Goal: Task Accomplishment & Management: Use online tool/utility

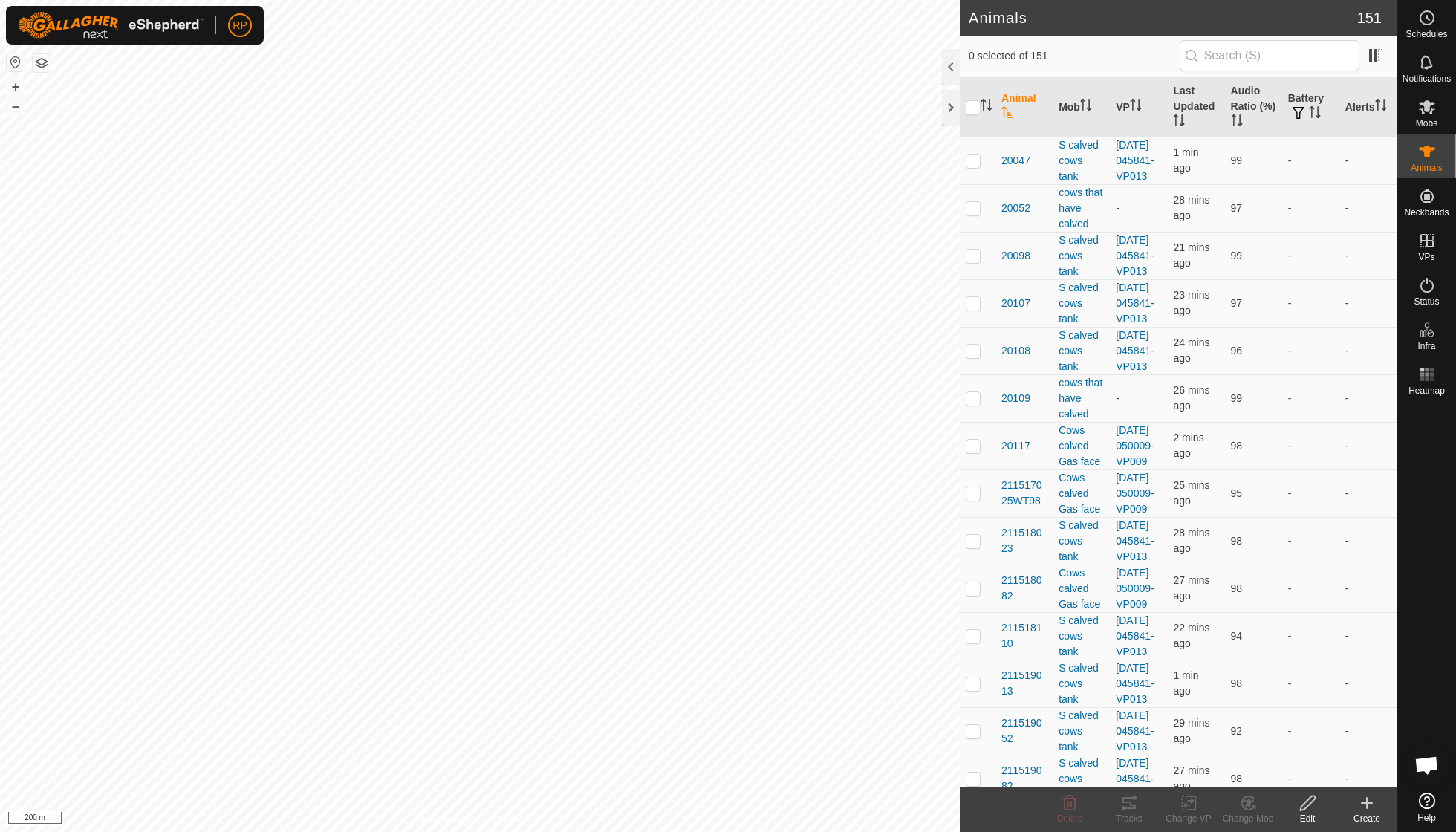
scroll to position [128, 0]
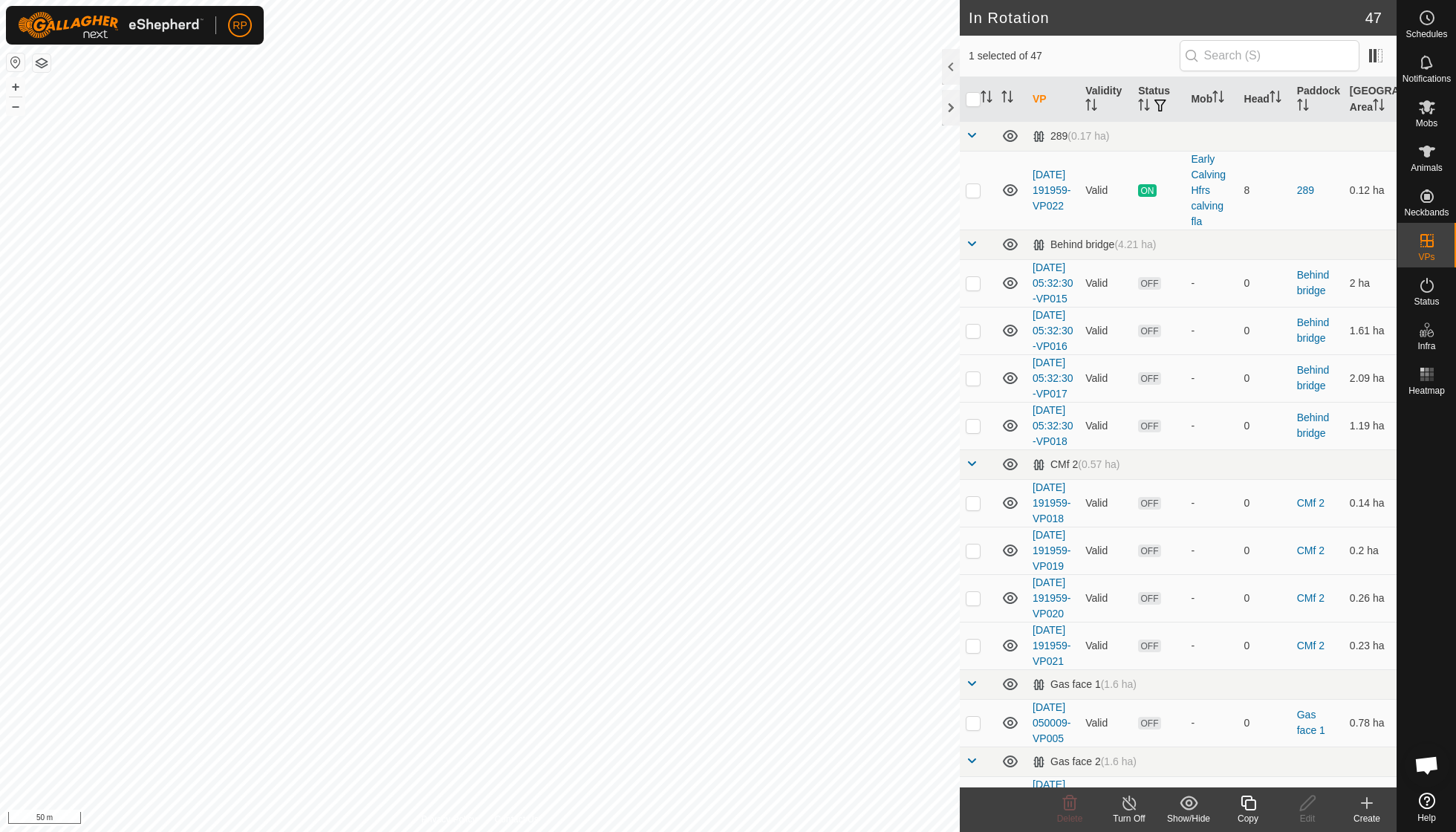
click at [1251, 815] on div "Copy" at bounding box center [1248, 818] width 60 height 13
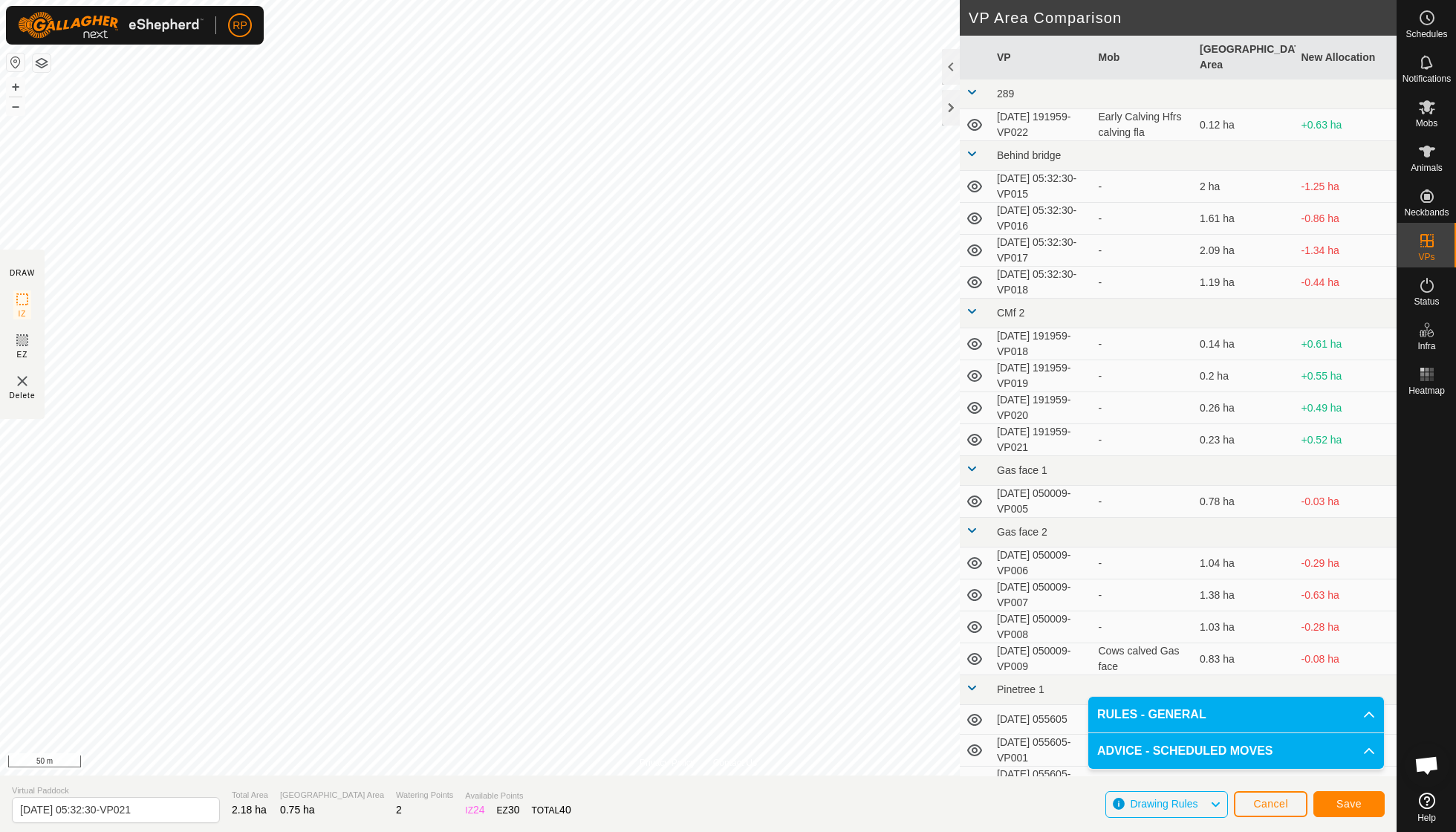
click at [1357, 800] on span "Save" at bounding box center [1348, 803] width 25 height 12
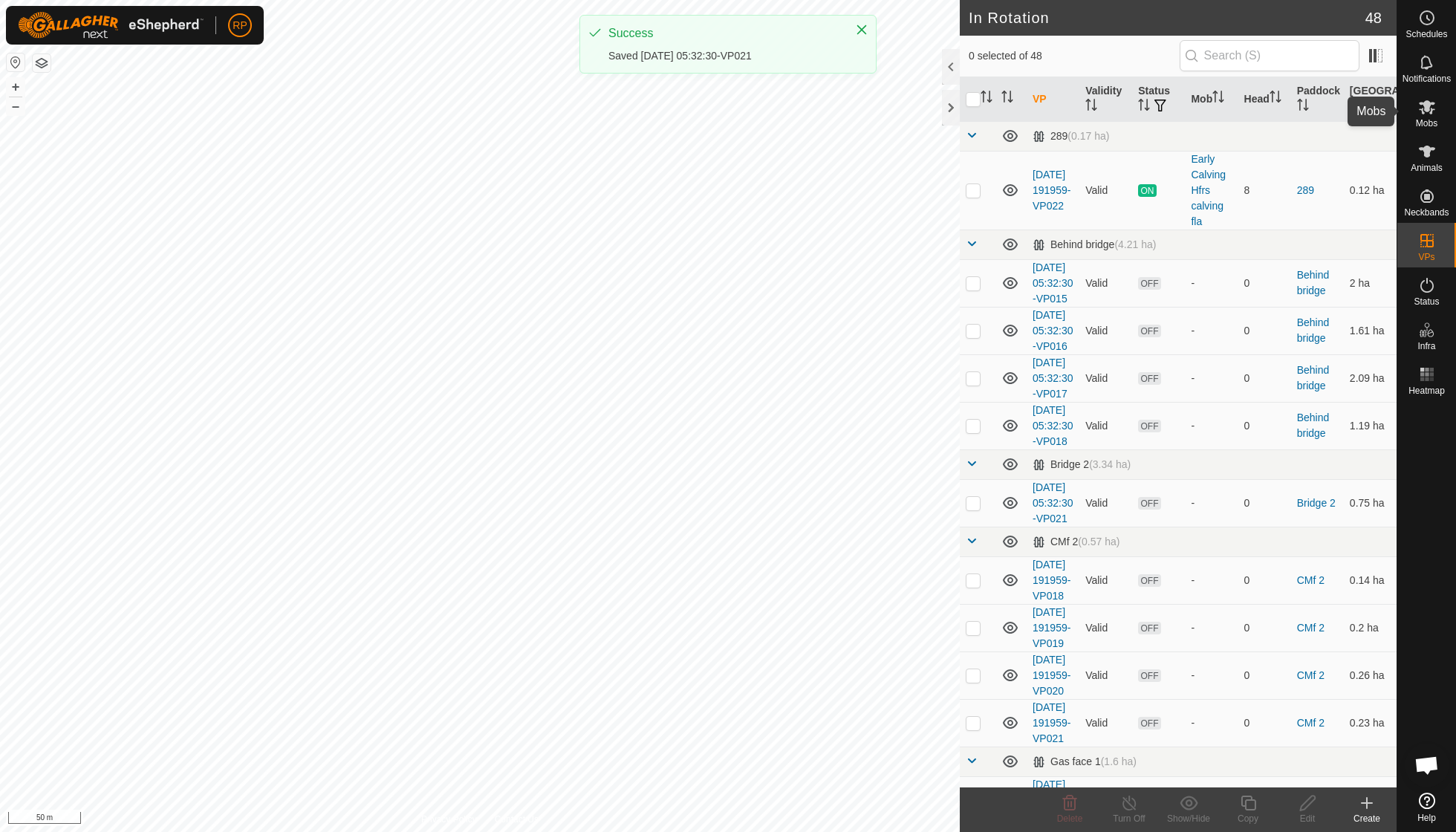
click at [1423, 114] on icon at bounding box center [1427, 107] width 18 height 18
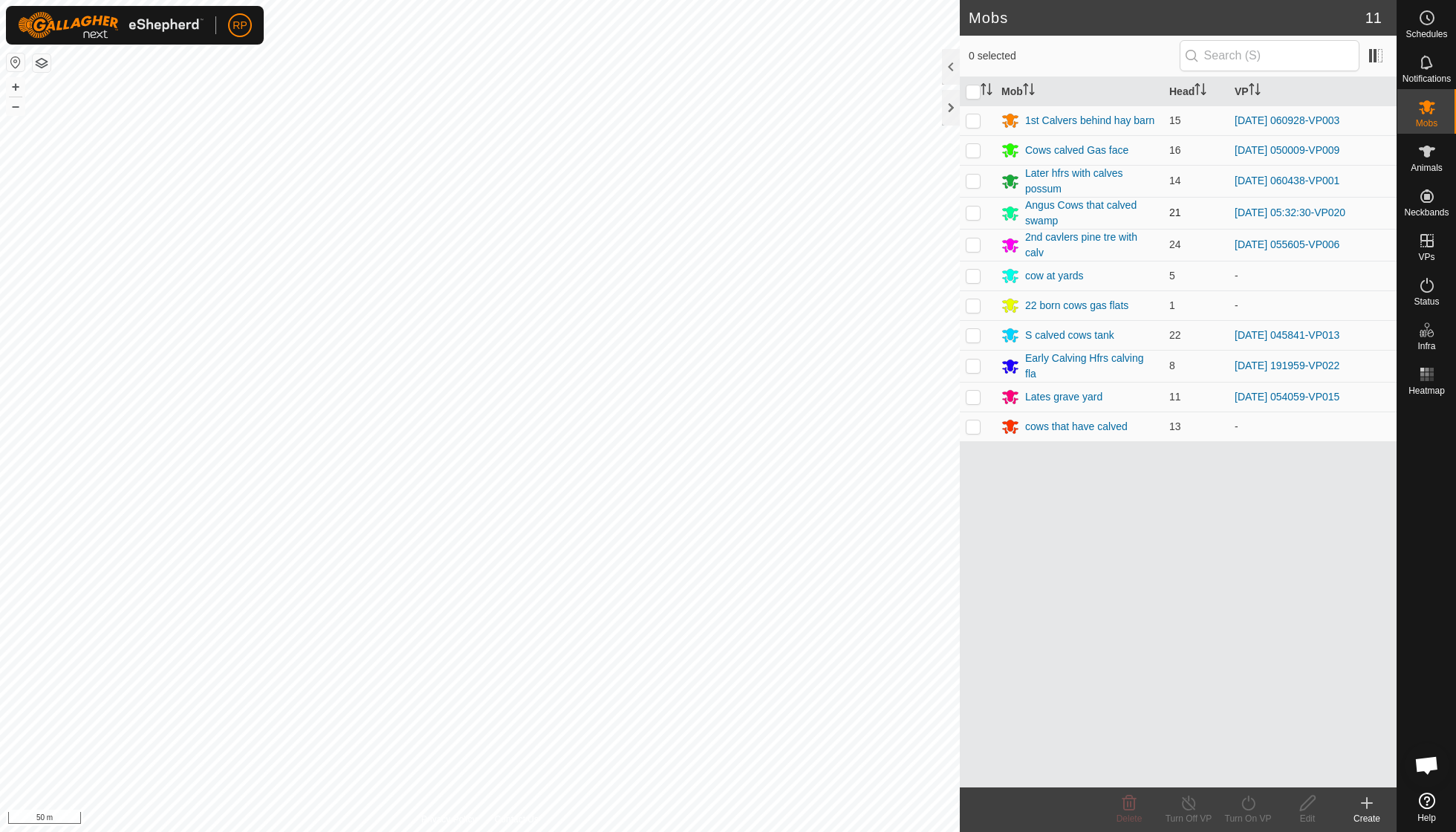
click at [978, 215] on p-checkbox at bounding box center [973, 212] width 15 height 12
checkbox input "true"
click at [1258, 803] on turn-on-svg-icon at bounding box center [1248, 803] width 60 height 18
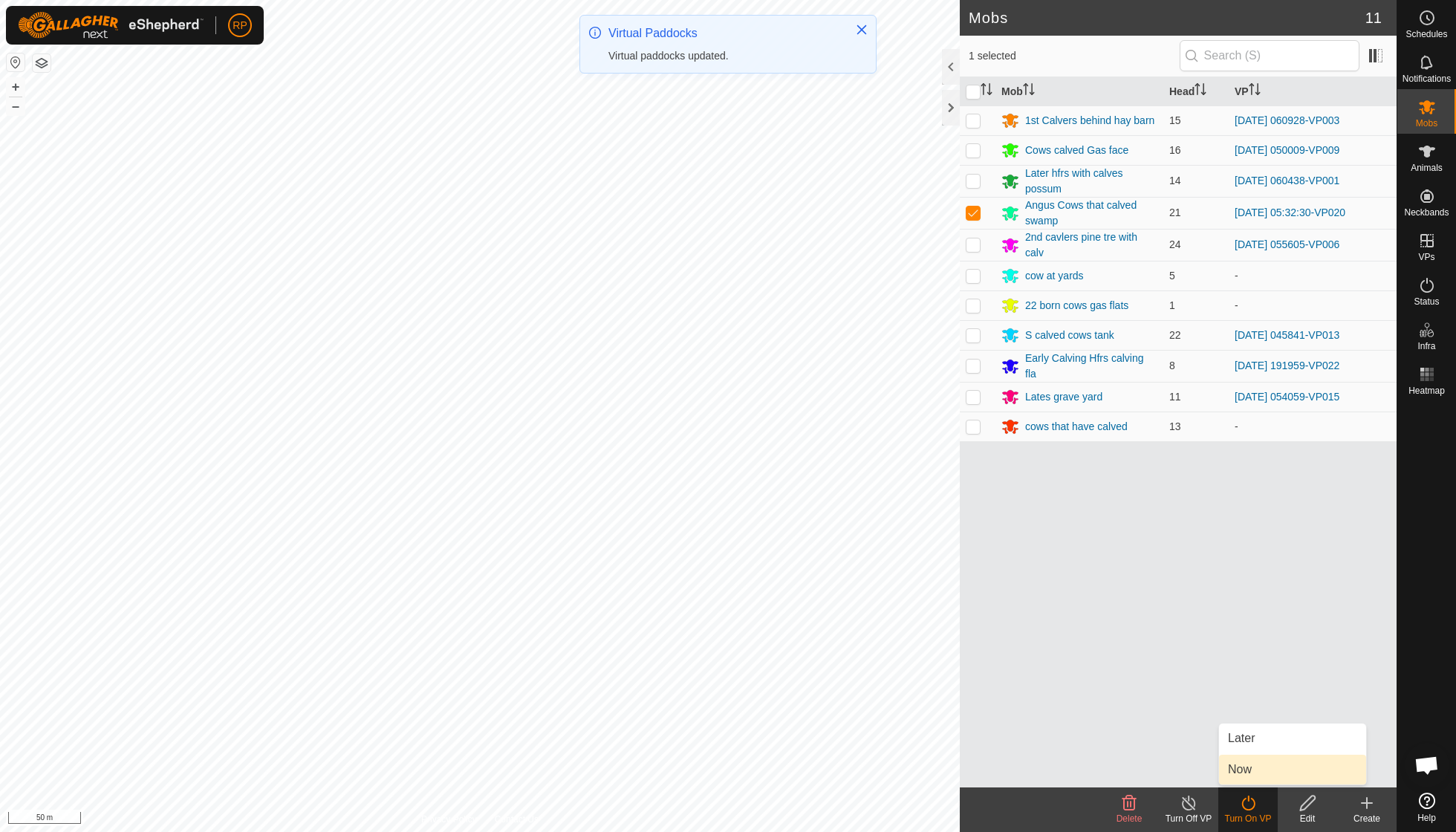
click at [1250, 776] on link "Now" at bounding box center [1292, 770] width 147 height 30
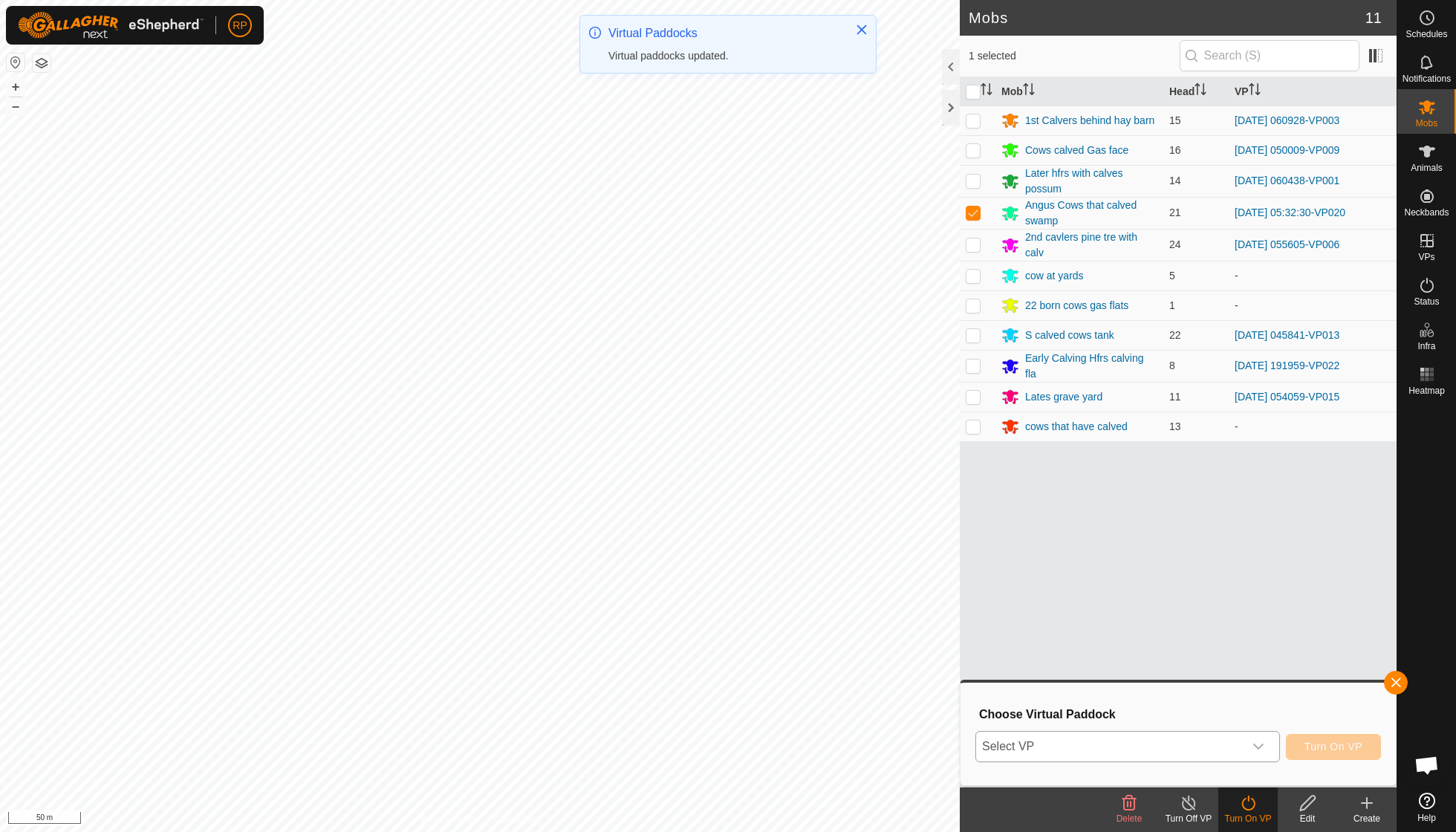
click at [1263, 744] on icon "dropdown trigger" at bounding box center [1259, 747] width 12 height 12
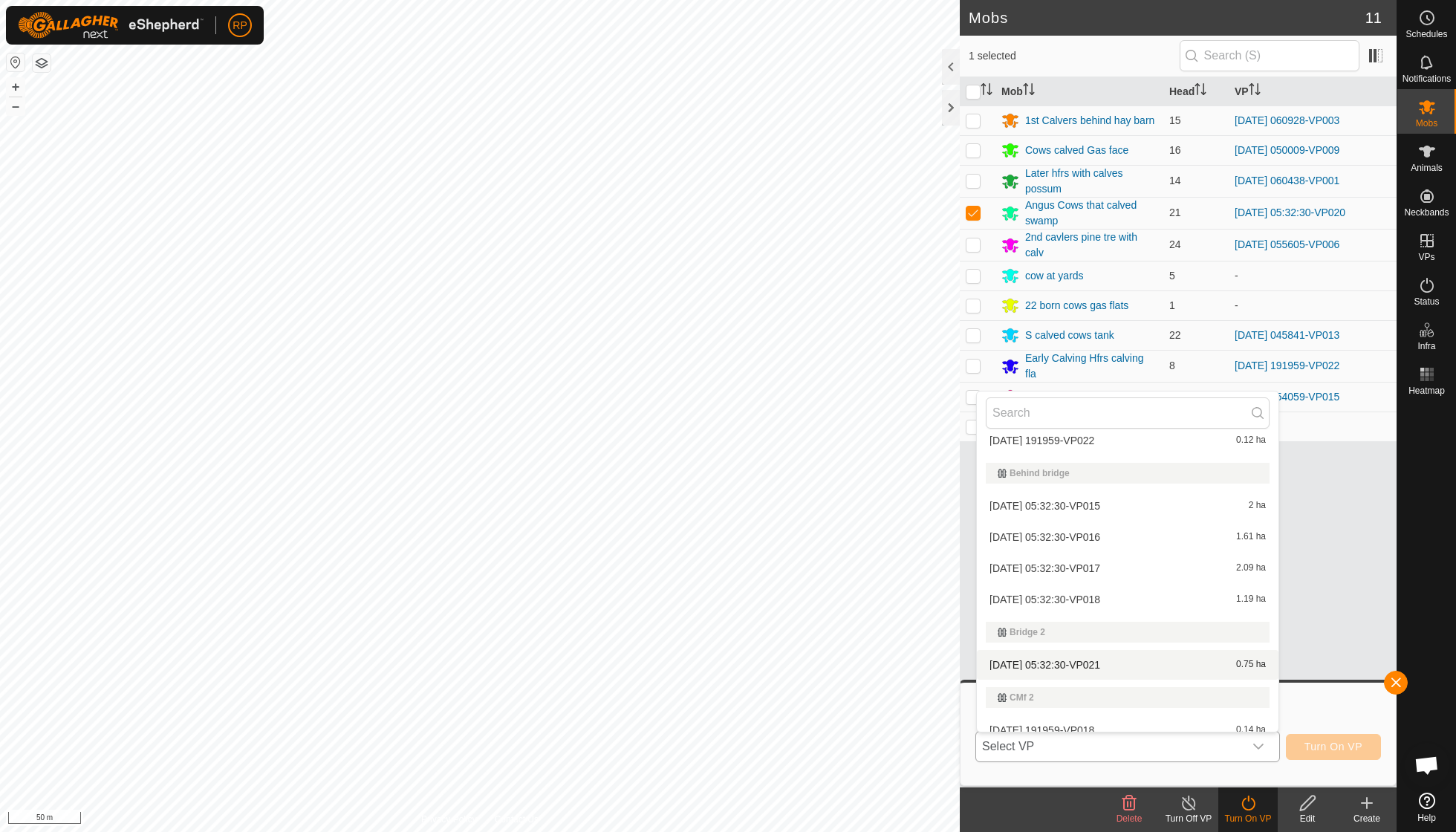
scroll to position [45, 0]
click at [1069, 656] on li "[DATE] 05:32:30-VP021 0.75 ha" at bounding box center [1128, 663] width 302 height 30
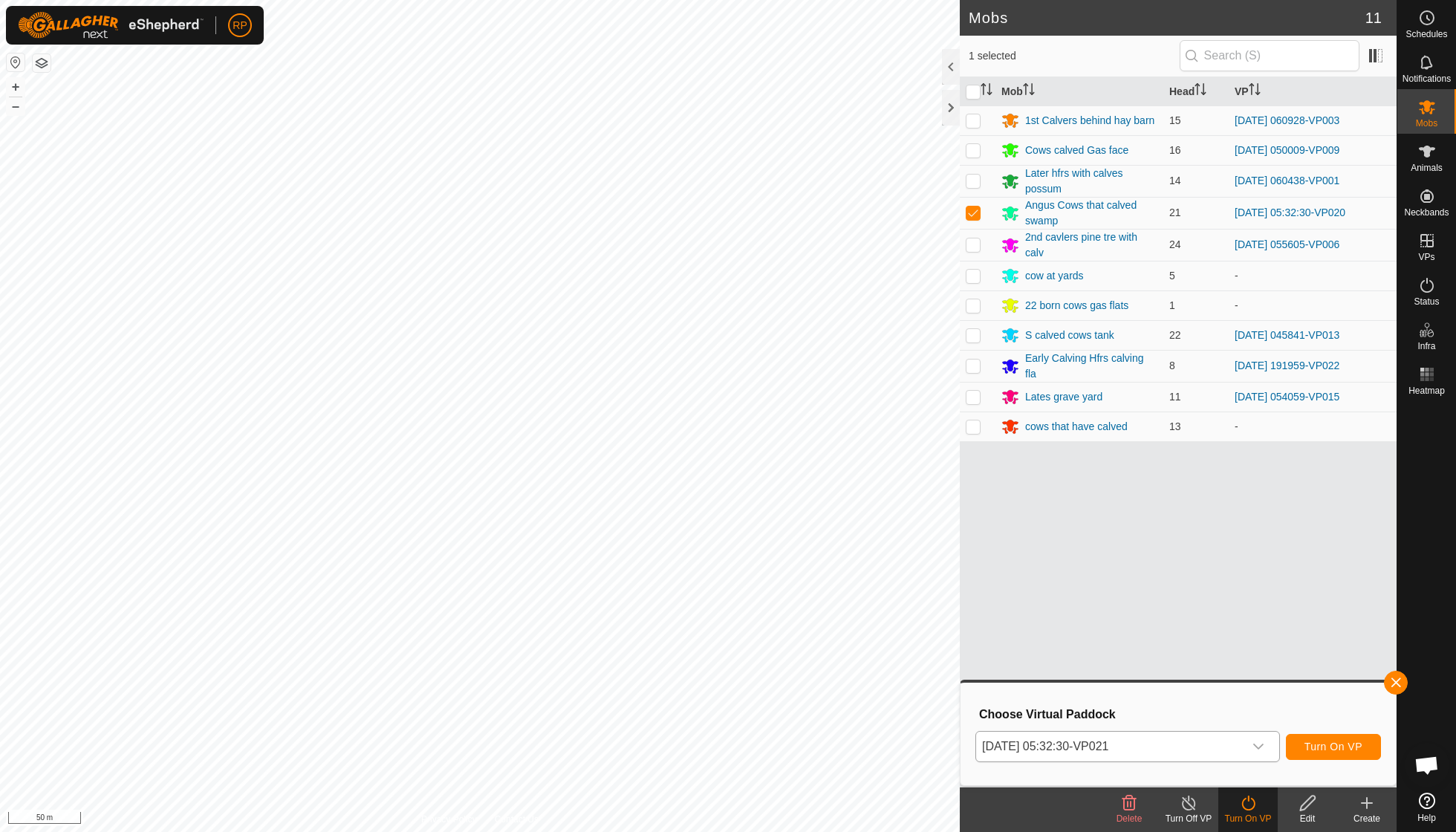
click at [1334, 749] on span "Turn On VP" at bounding box center [1333, 747] width 58 height 12
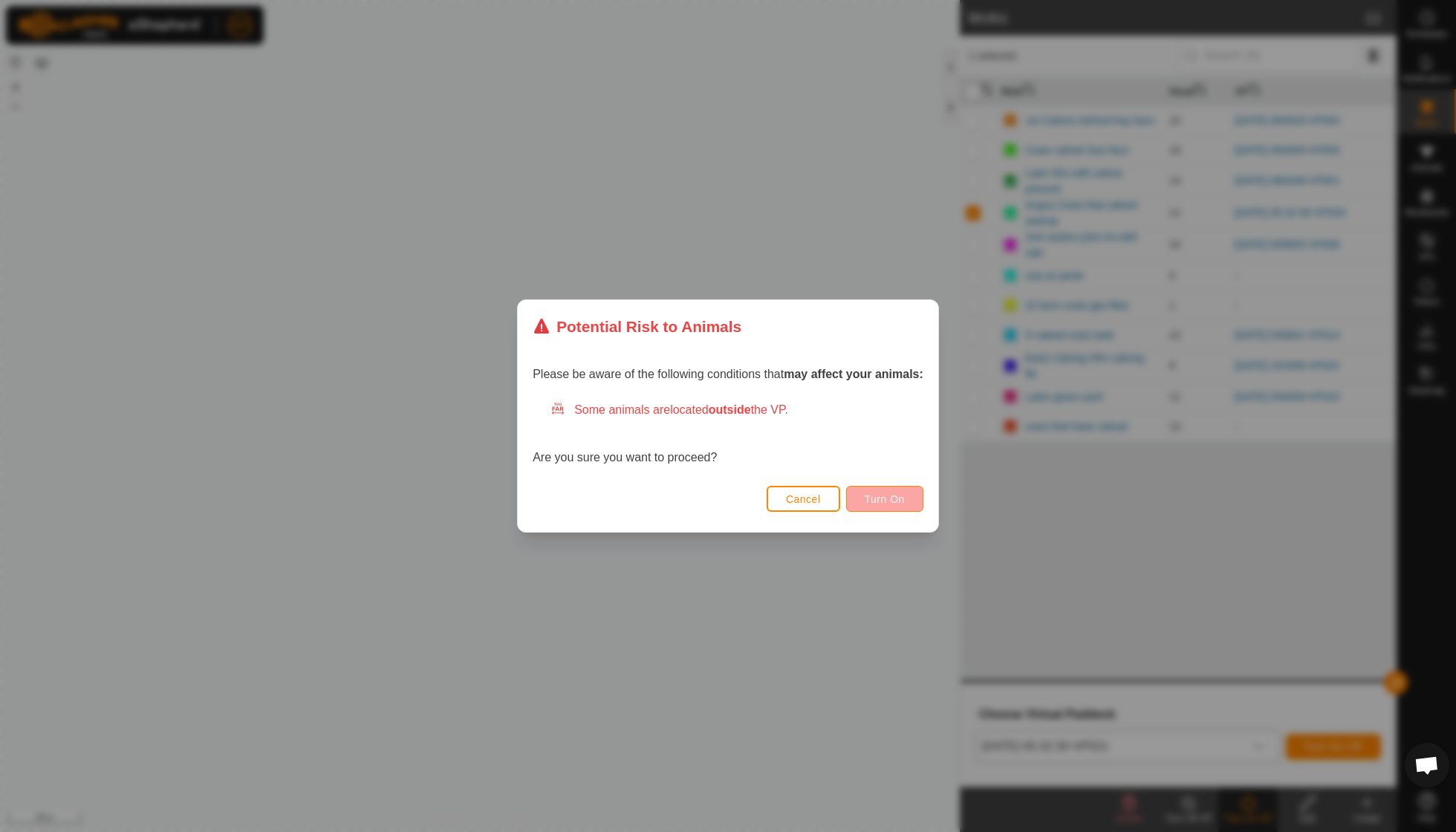
click at [893, 499] on span "Turn On" at bounding box center [885, 499] width 40 height 12
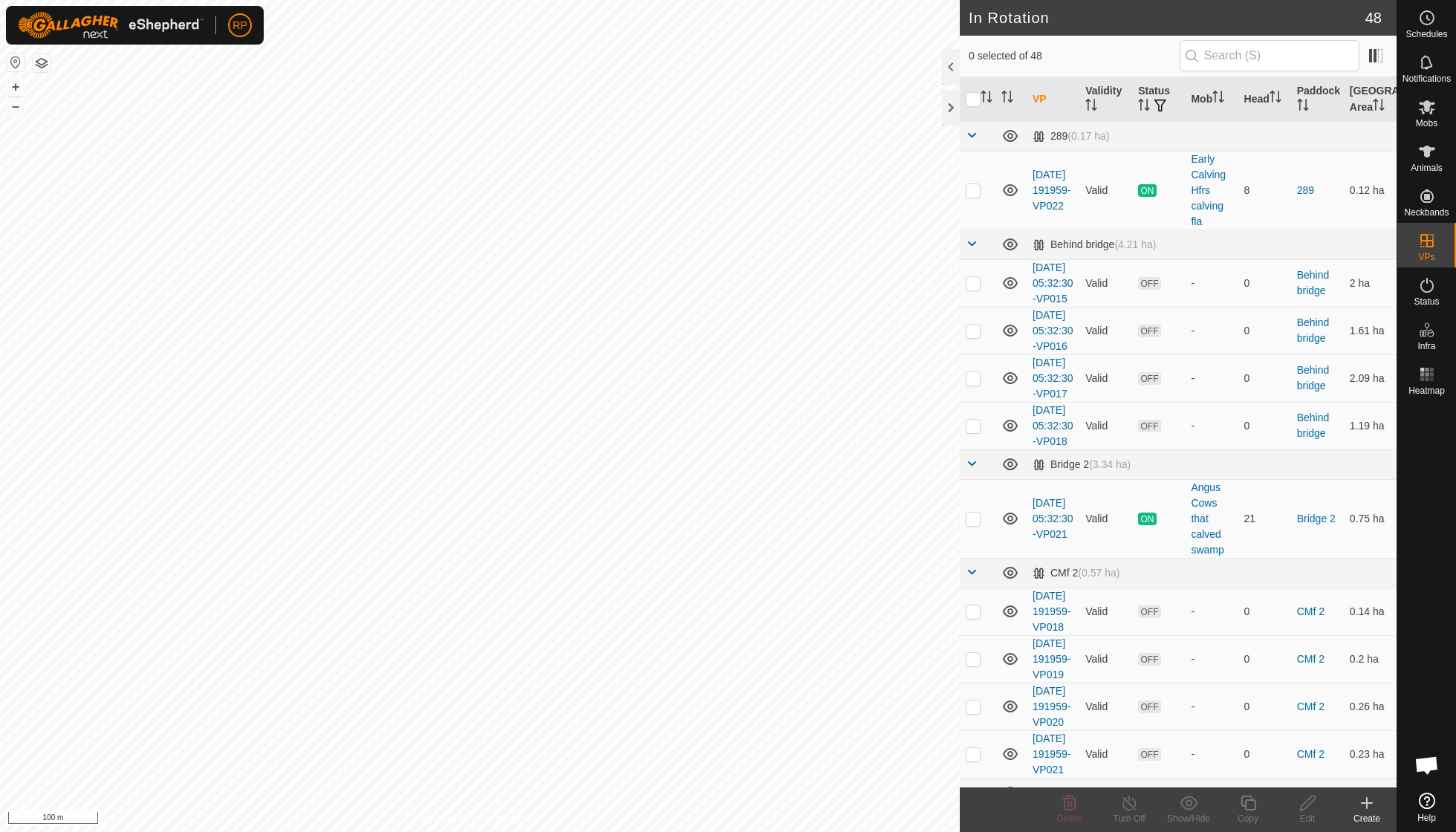
checkbox input "true"
click at [1246, 806] on icon at bounding box center [1248, 803] width 19 height 18
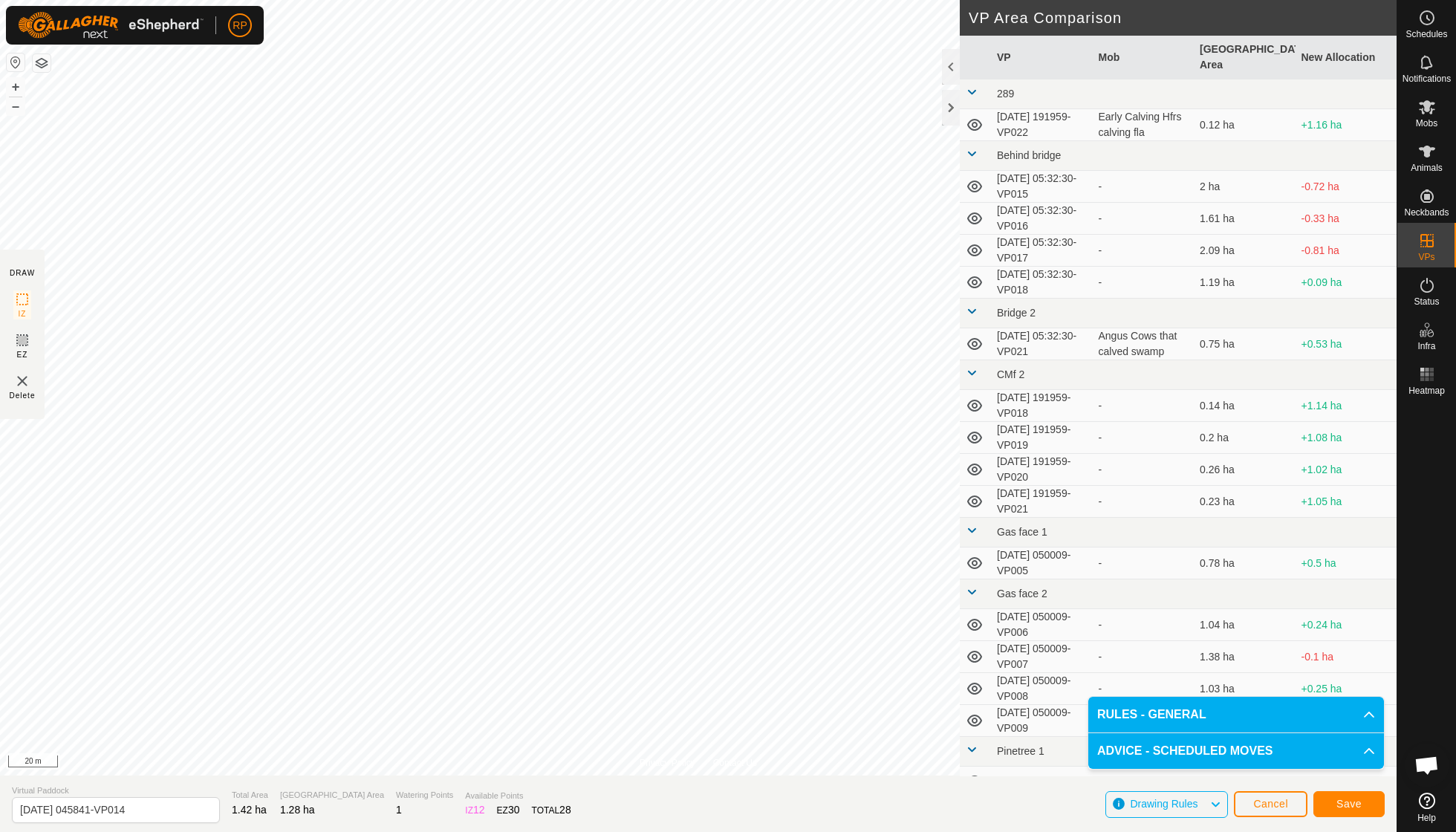
click at [1356, 811] on button "Save" at bounding box center [1349, 804] width 71 height 26
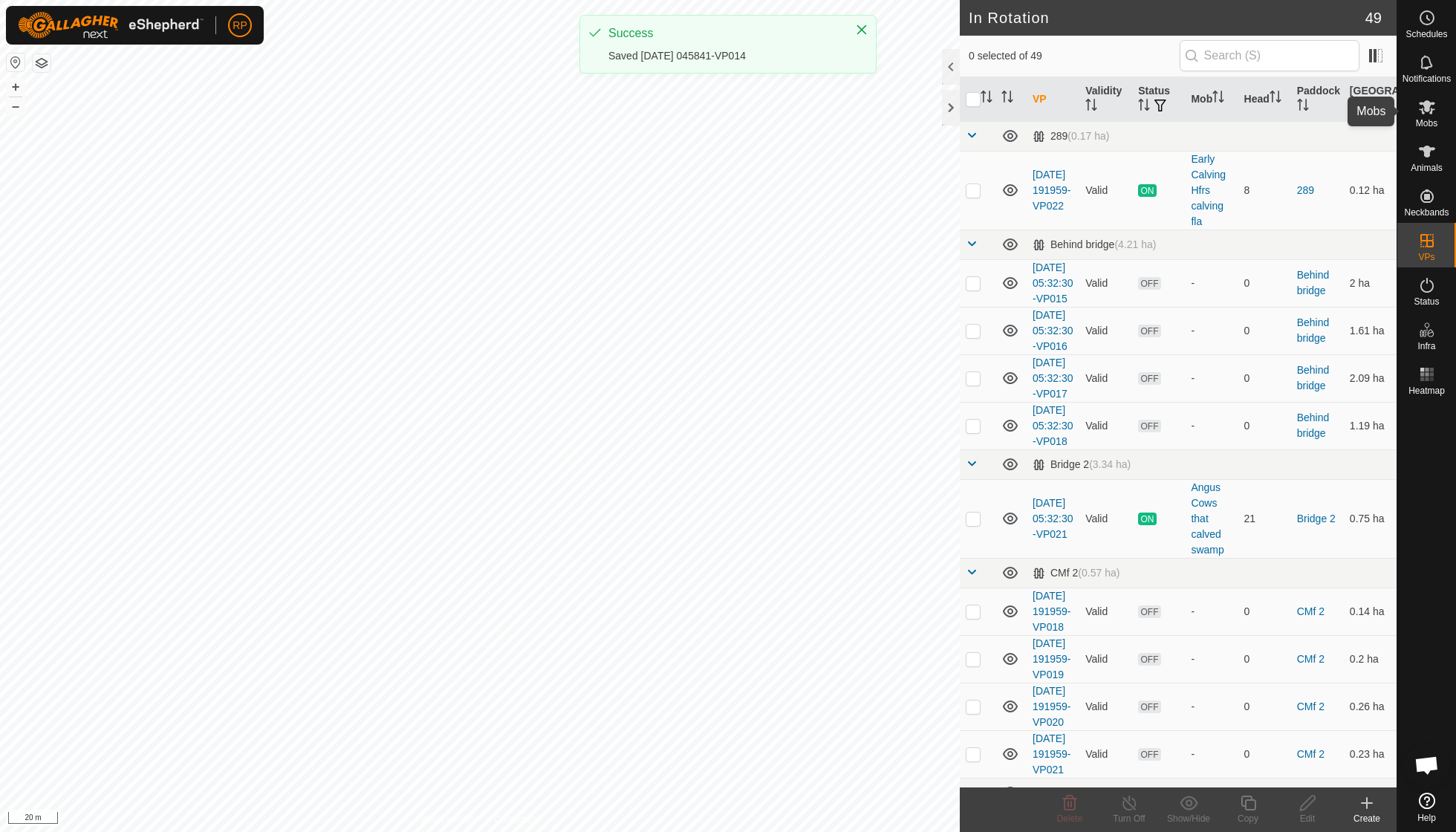
click at [1432, 116] on es-mob-svg-icon at bounding box center [1426, 107] width 27 height 24
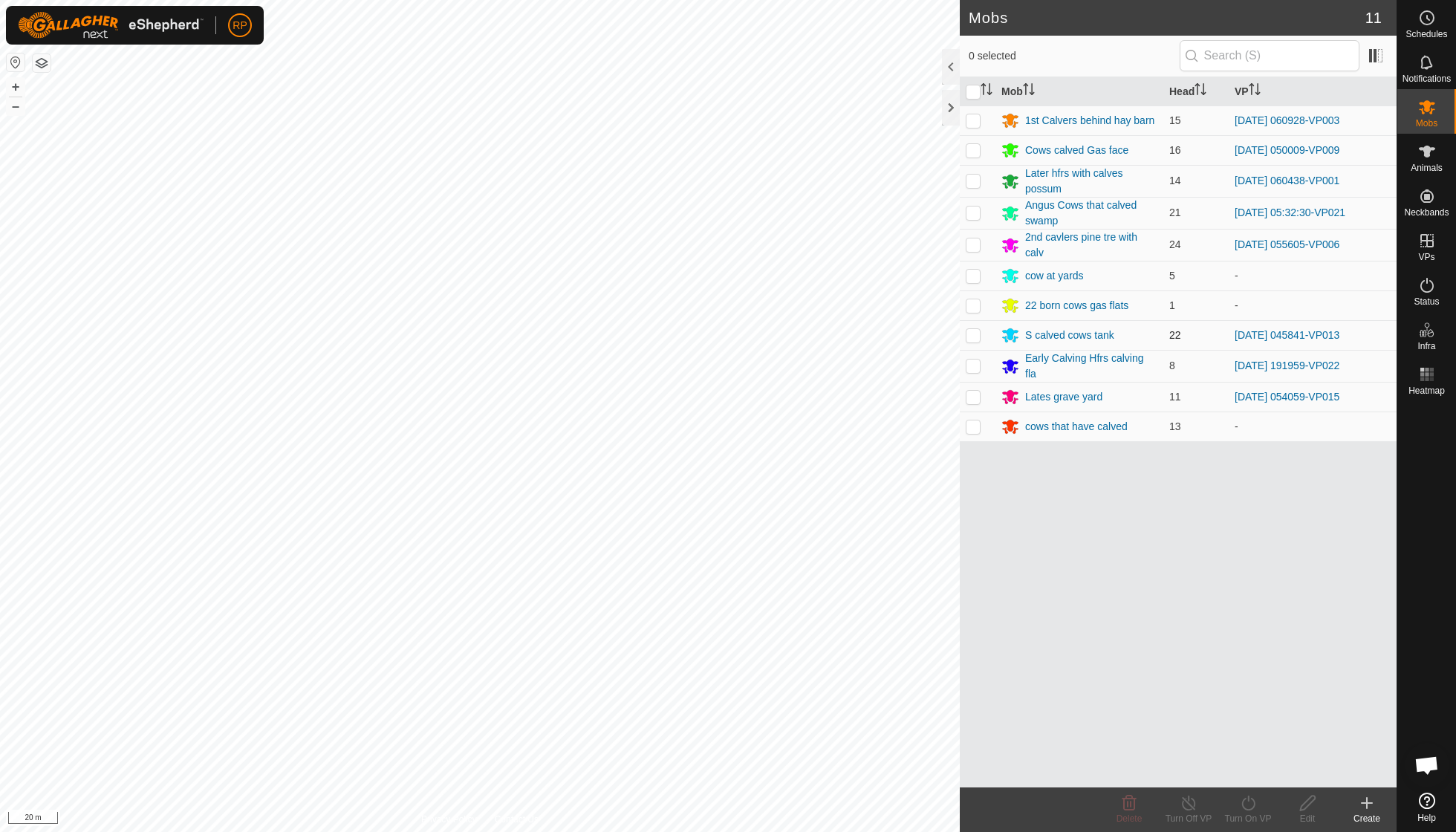
click at [978, 330] on p-checkbox at bounding box center [973, 335] width 15 height 12
checkbox input "true"
click at [1247, 802] on icon at bounding box center [1248, 803] width 19 height 18
click at [1245, 775] on link "Now" at bounding box center [1292, 770] width 147 height 30
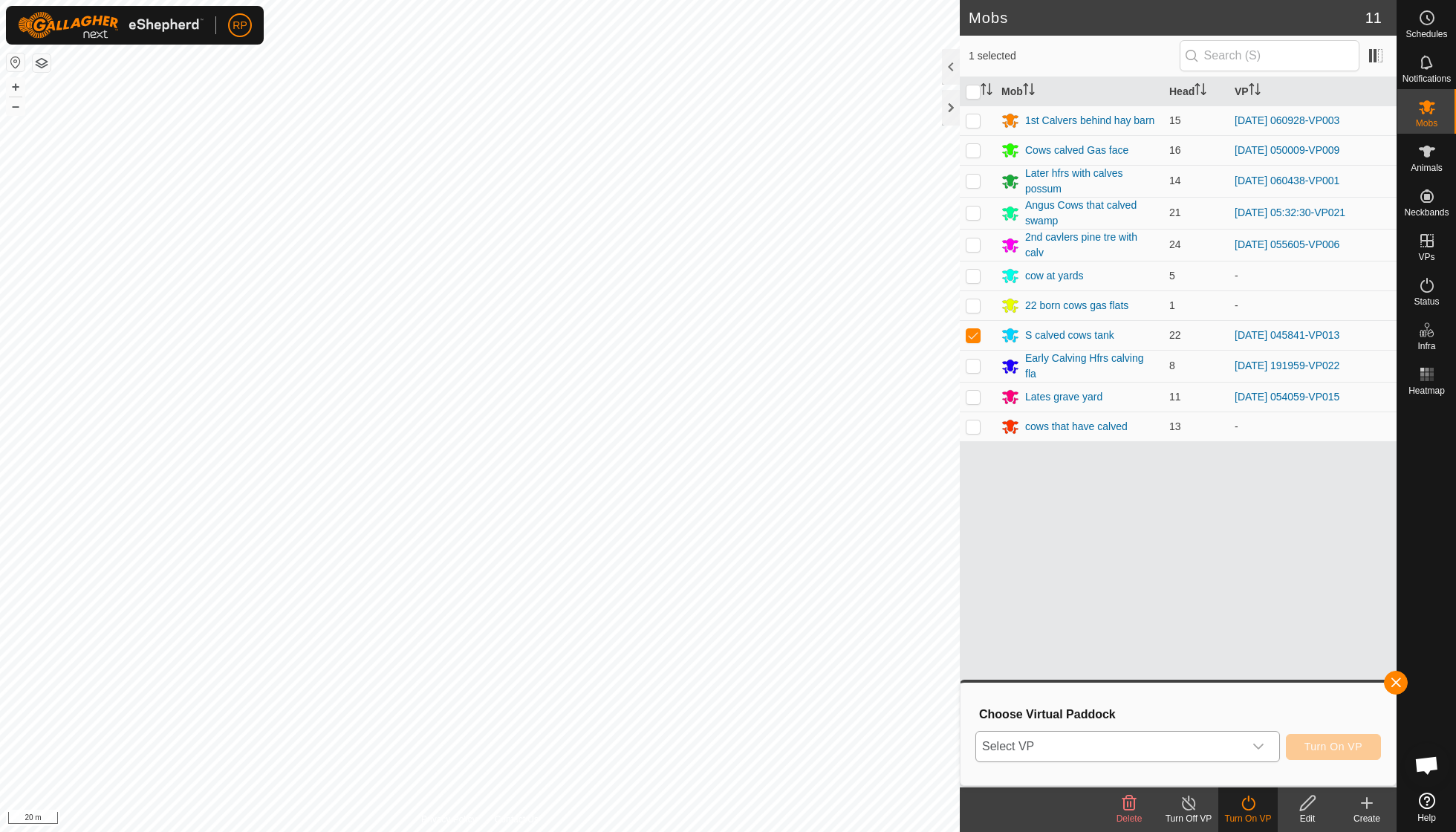
click at [1259, 746] on icon "dropdown trigger" at bounding box center [1259, 747] width 12 height 12
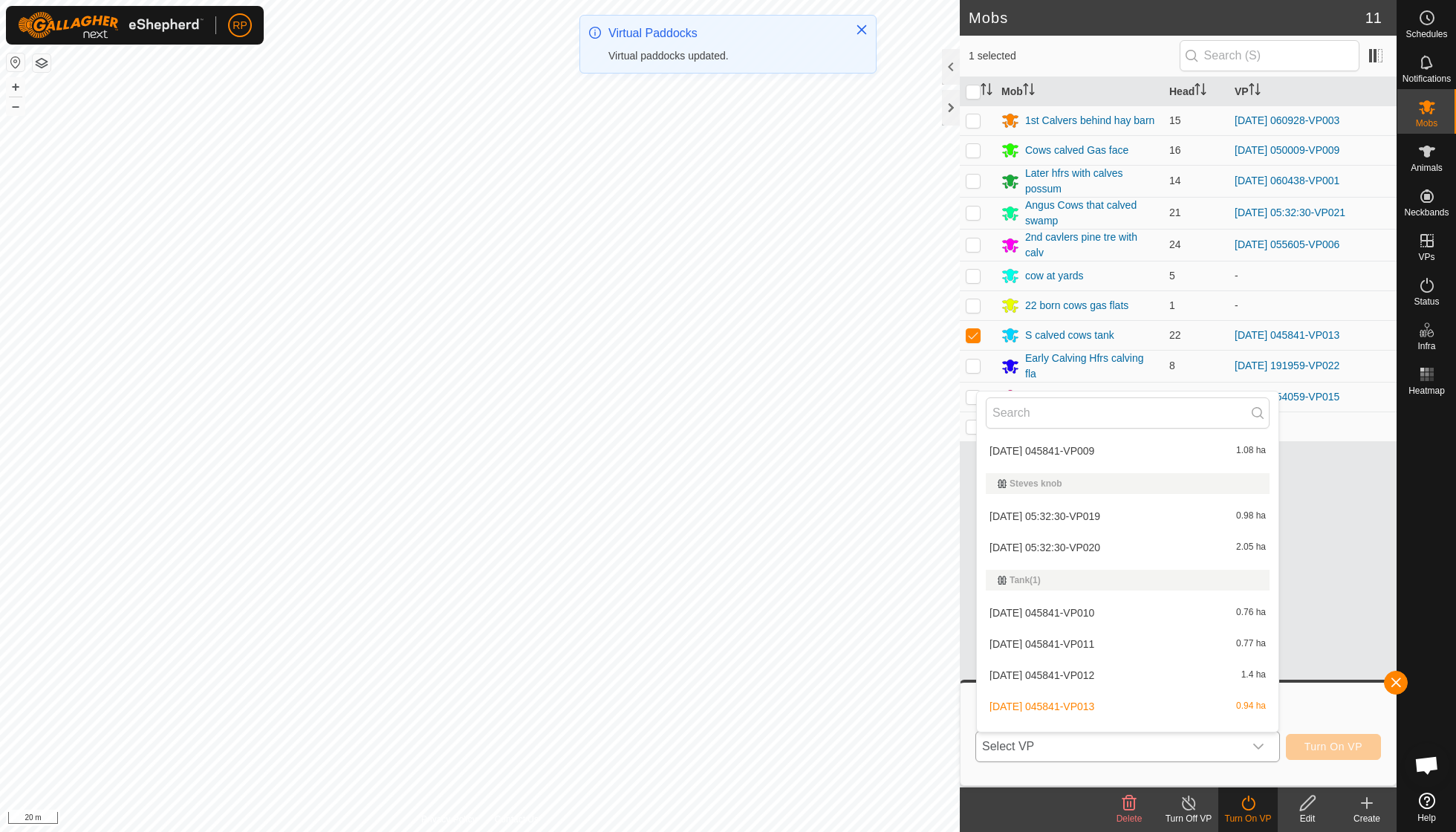
scroll to position [1821, 0]
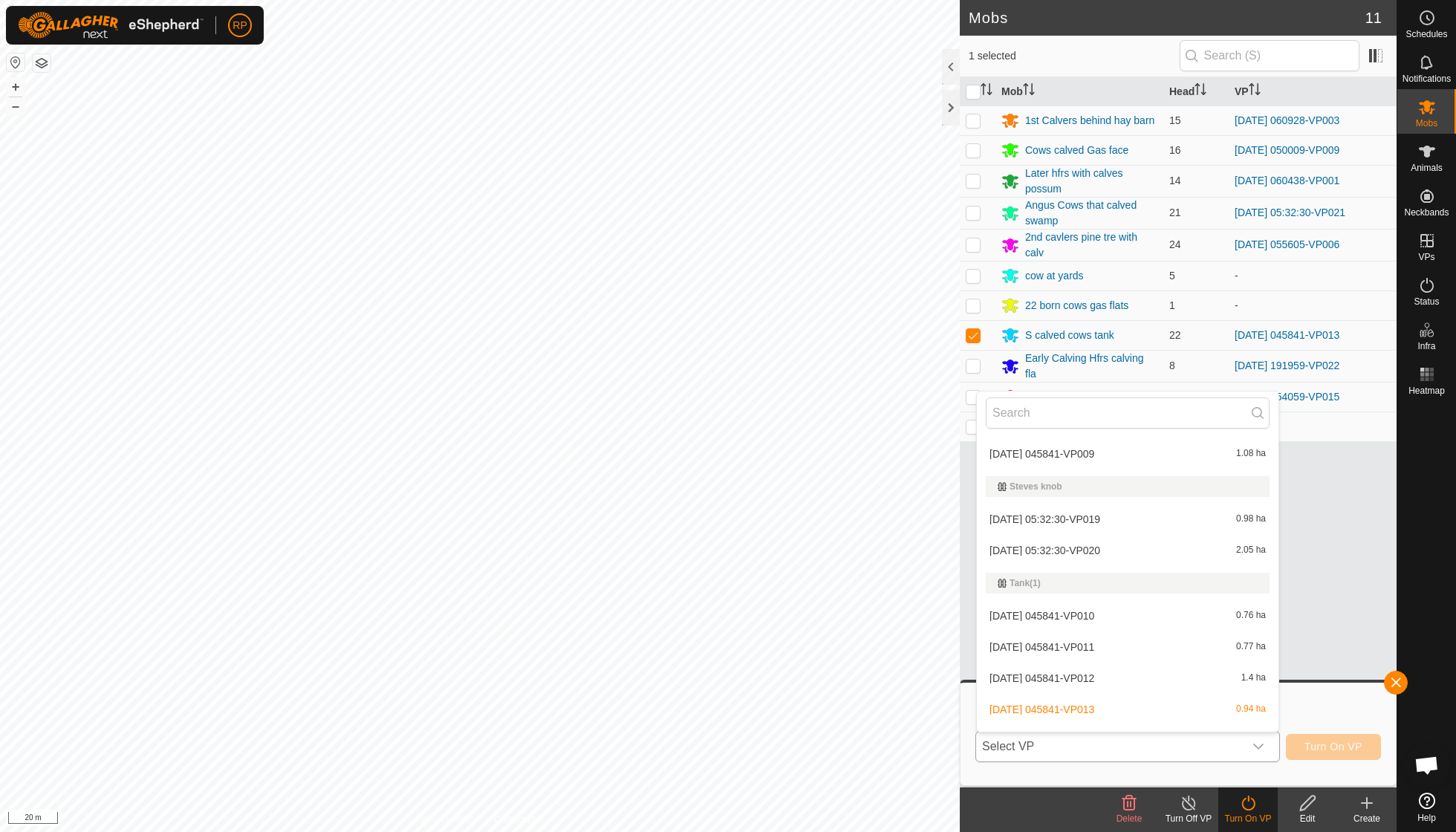
click at [1083, 726] on li "[DATE] 045841-VP014 1.28 ha" at bounding box center [1128, 741] width 302 height 30
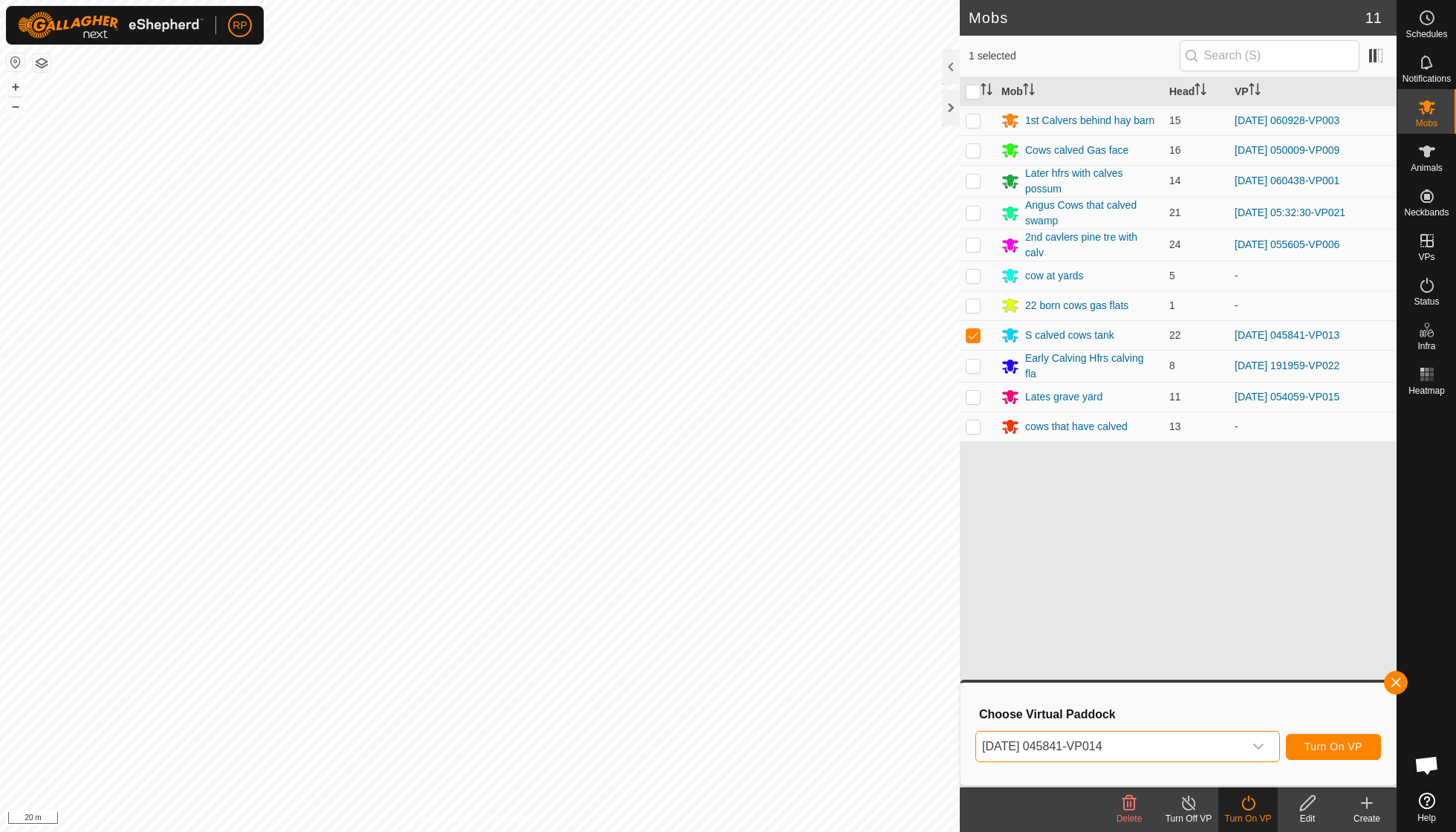
click at [1326, 743] on span "Turn On VP" at bounding box center [1333, 747] width 58 height 12
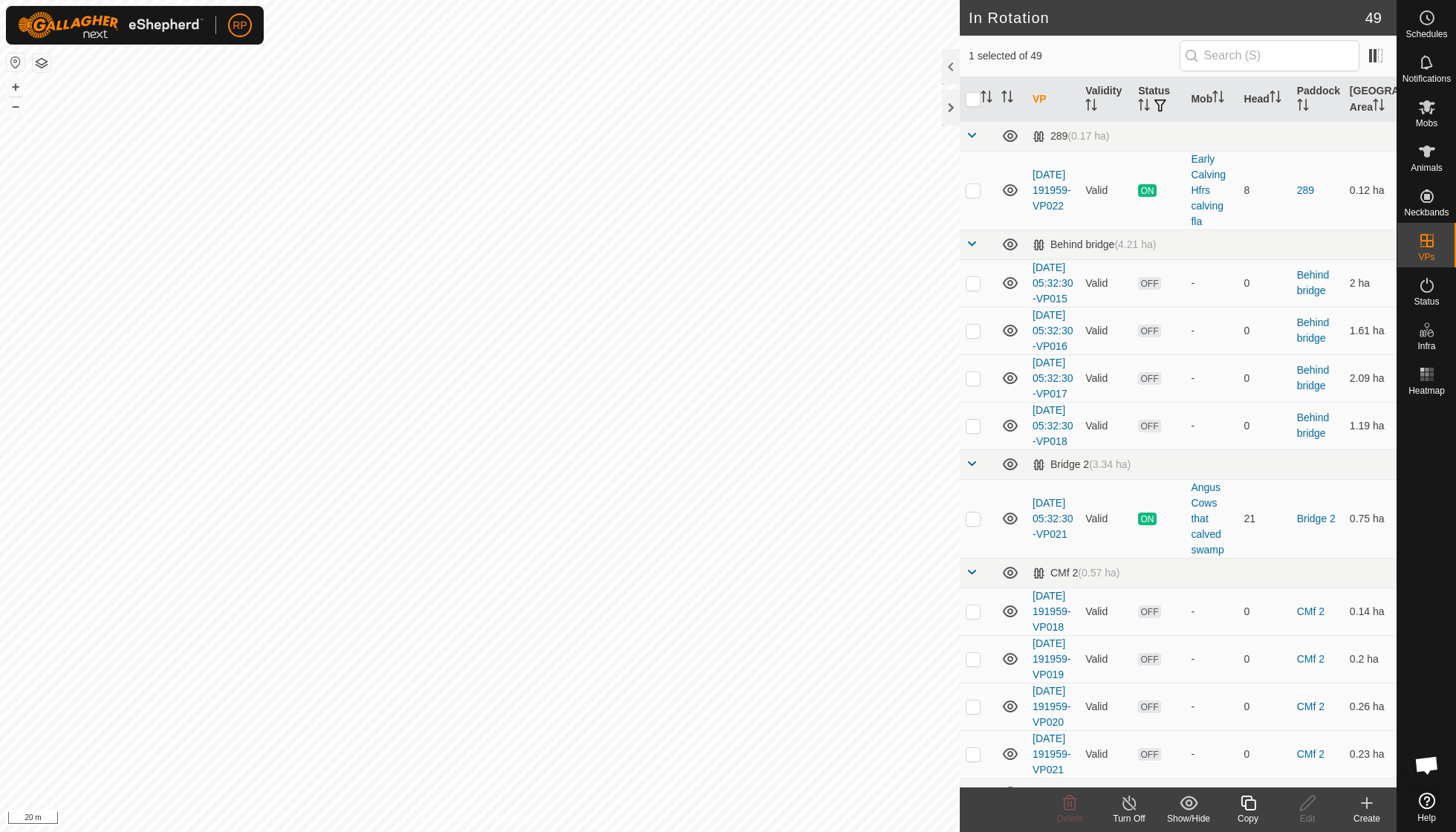
click at [1245, 803] on icon at bounding box center [1248, 802] width 15 height 15
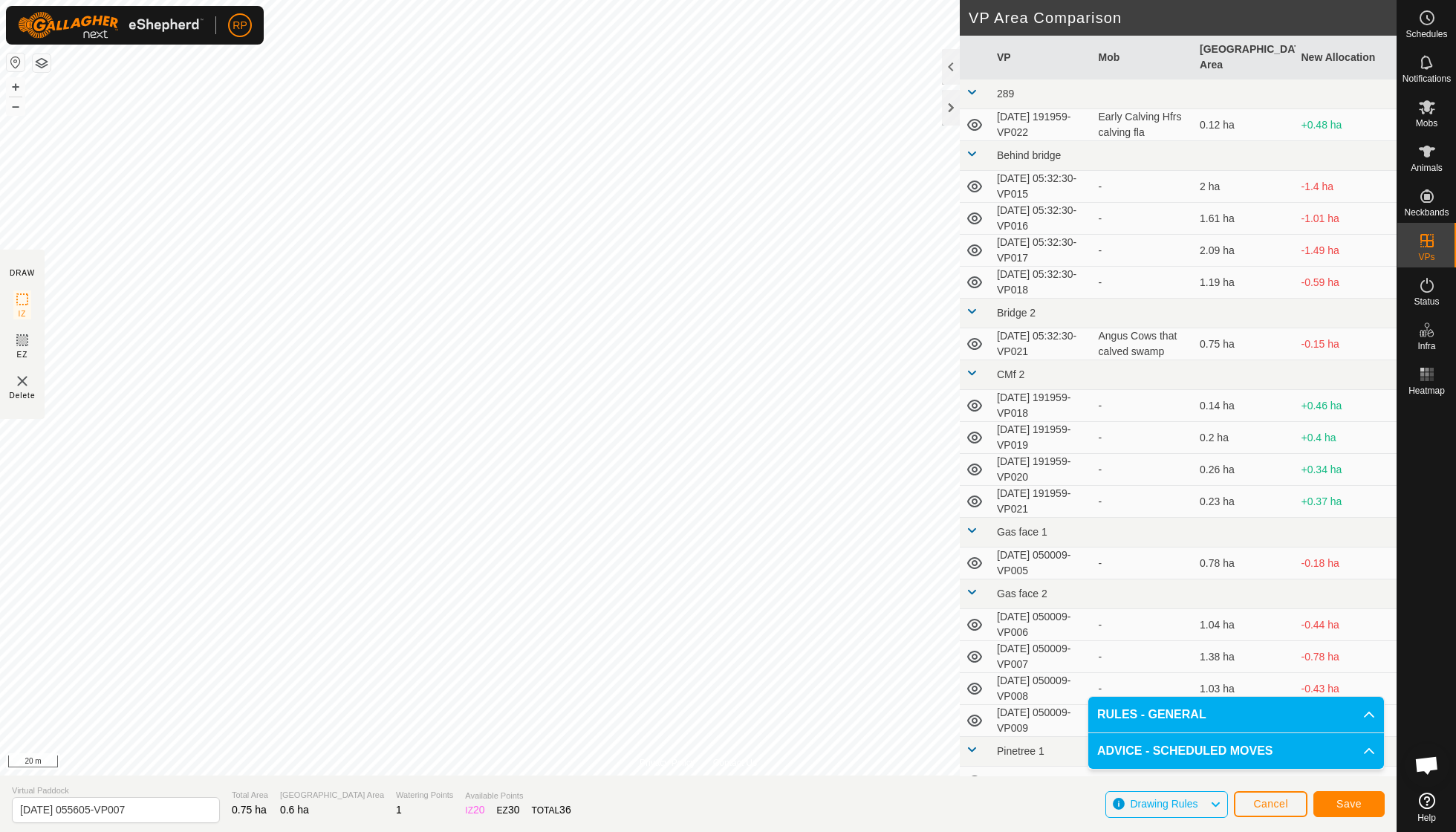
click at [1355, 806] on span "Save" at bounding box center [1348, 803] width 25 height 12
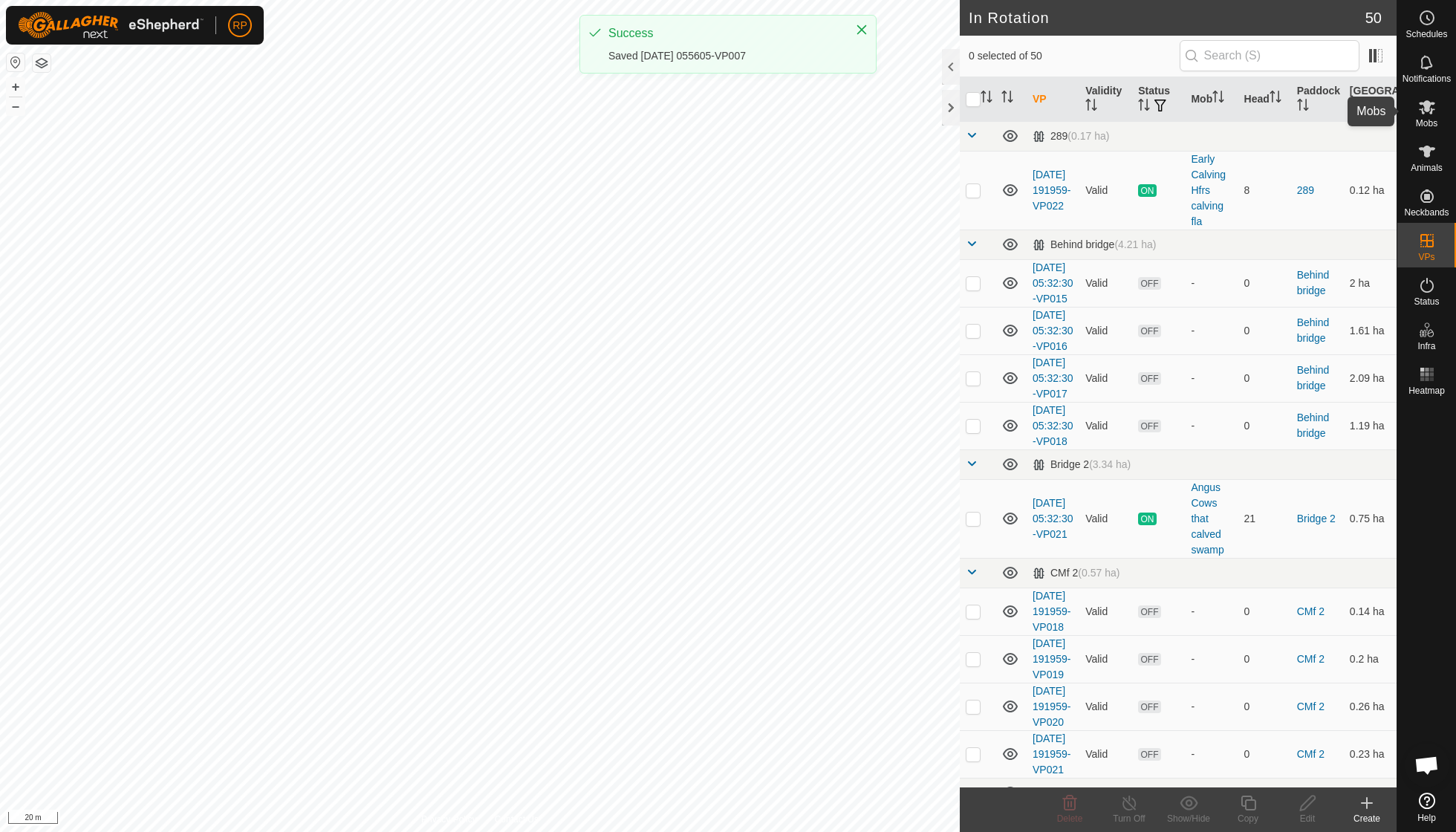
click at [1426, 122] on span "Mobs" at bounding box center [1426, 123] width 22 height 9
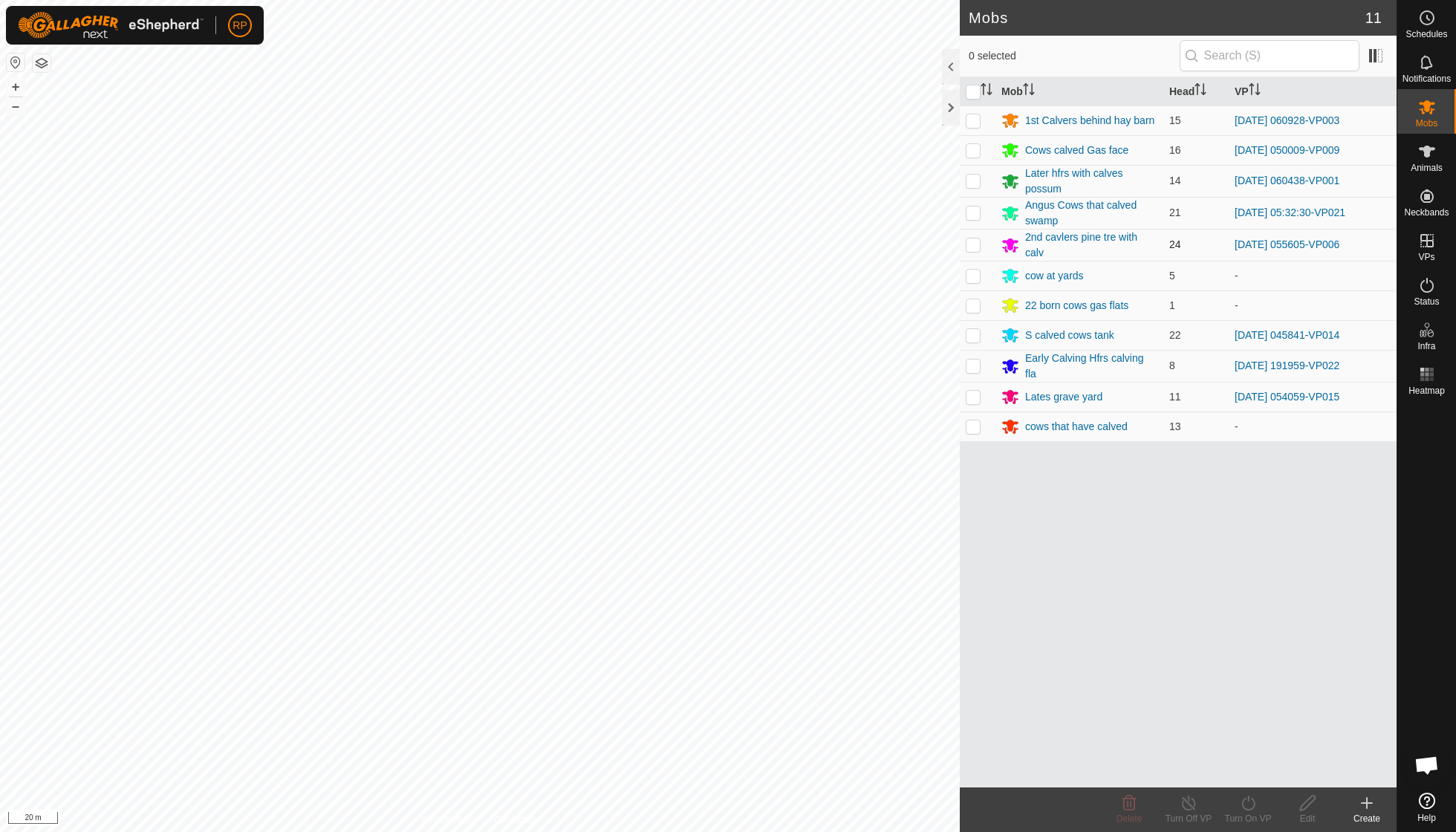
click at [975, 242] on p-checkbox at bounding box center [973, 244] width 15 height 12
checkbox input "true"
click at [1245, 806] on icon at bounding box center [1248, 803] width 19 height 18
click at [1247, 773] on link "Now" at bounding box center [1292, 770] width 147 height 30
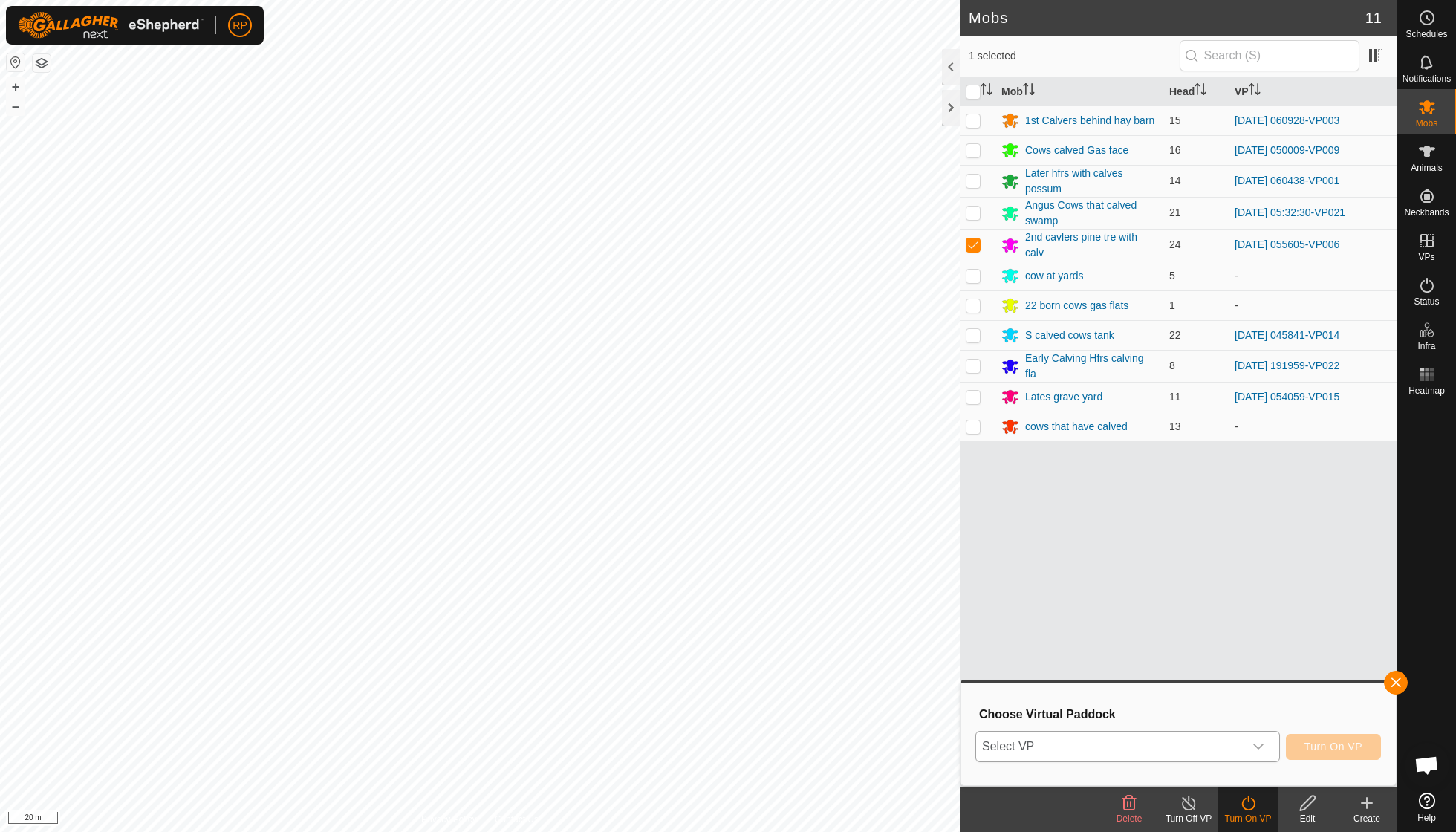
click at [1260, 747] on icon "dropdown trigger" at bounding box center [1259, 747] width 12 height 12
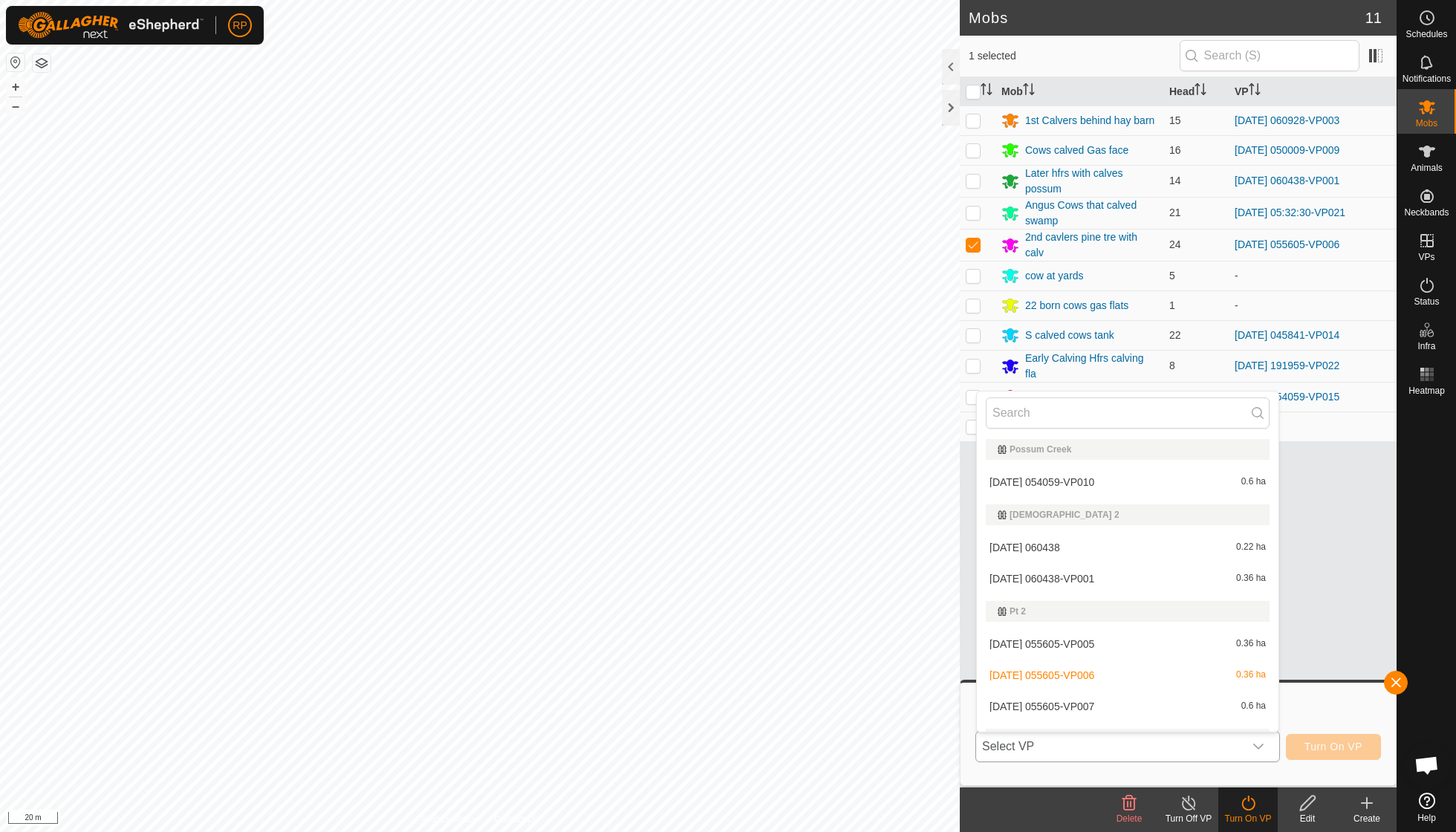
scroll to position [934, 0]
click at [1069, 687] on li "[DATE] 055605-VP007 0.6 ha" at bounding box center [1128, 702] width 302 height 30
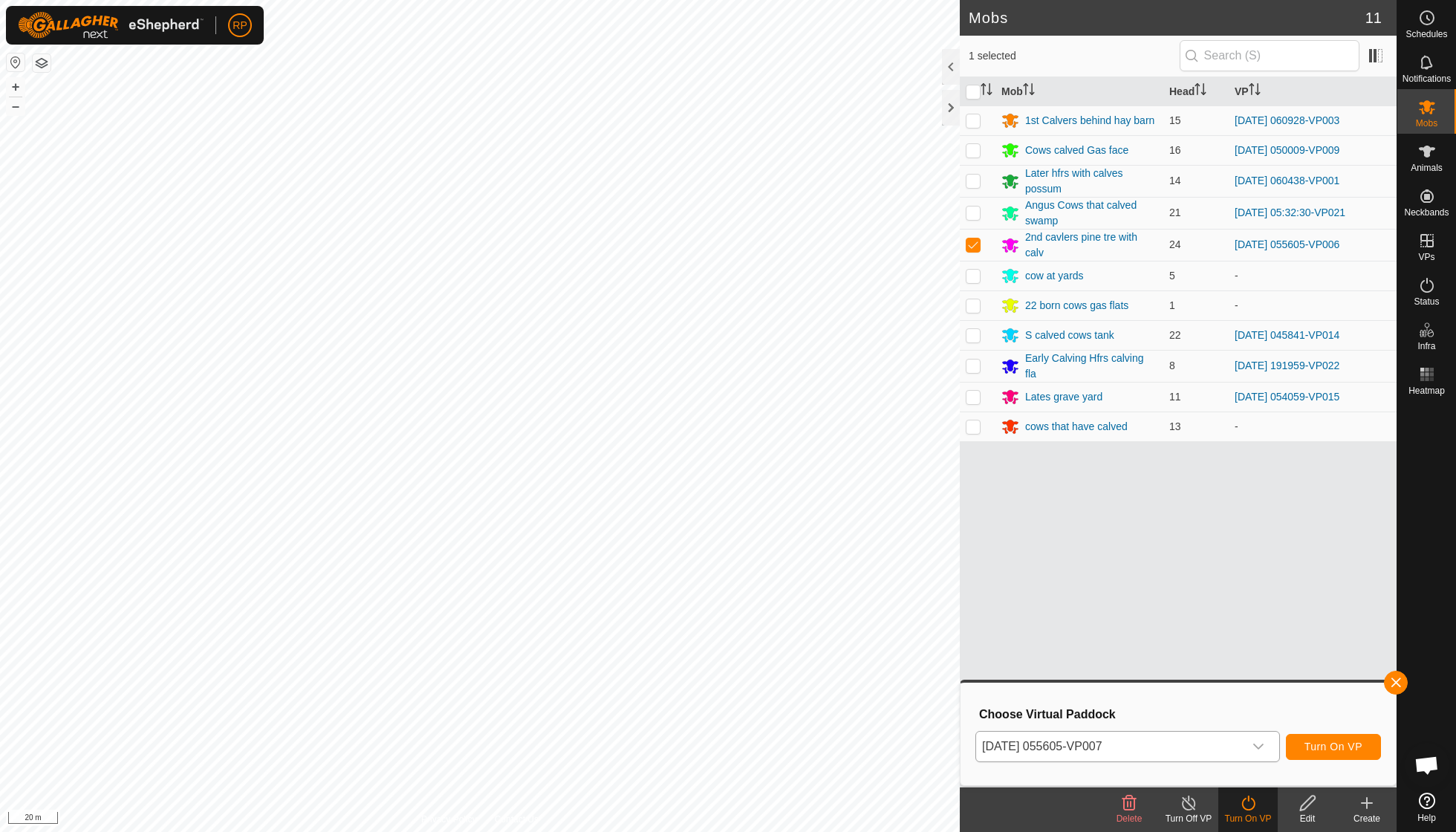
click at [1317, 749] on span "Turn On VP" at bounding box center [1333, 747] width 58 height 12
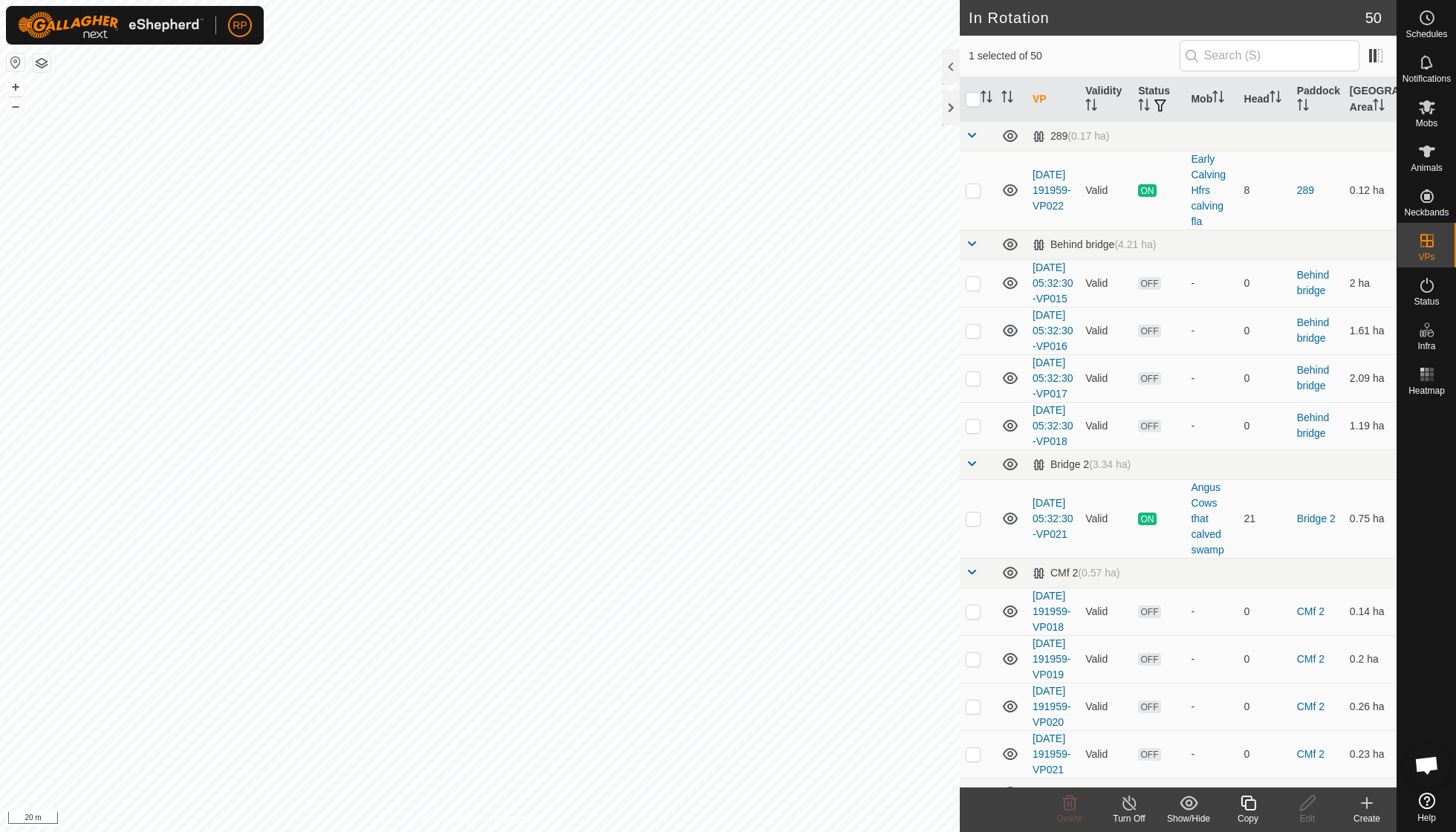
click at [1247, 809] on icon at bounding box center [1248, 802] width 15 height 15
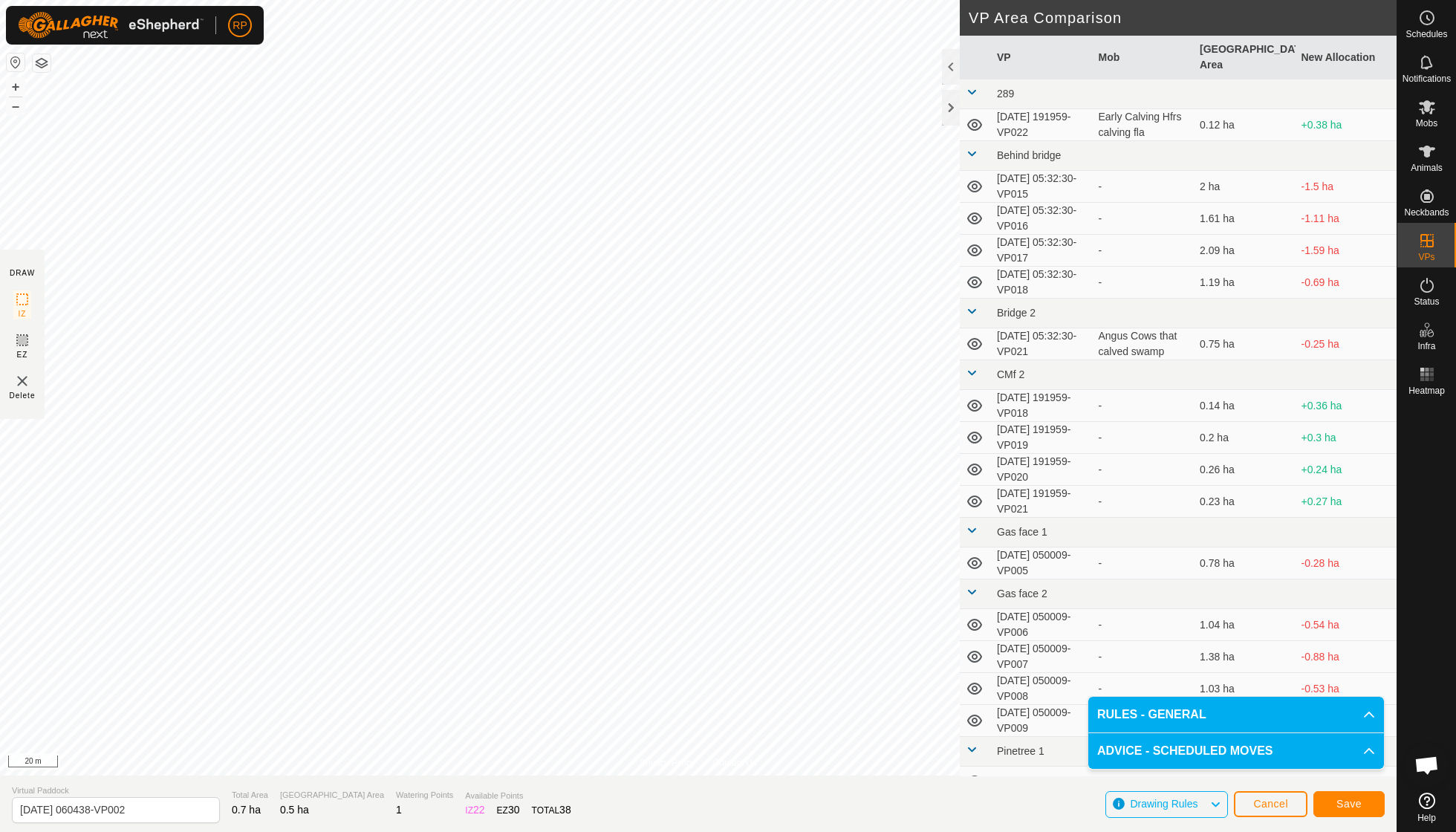
click at [1344, 802] on span "Save" at bounding box center [1348, 803] width 25 height 12
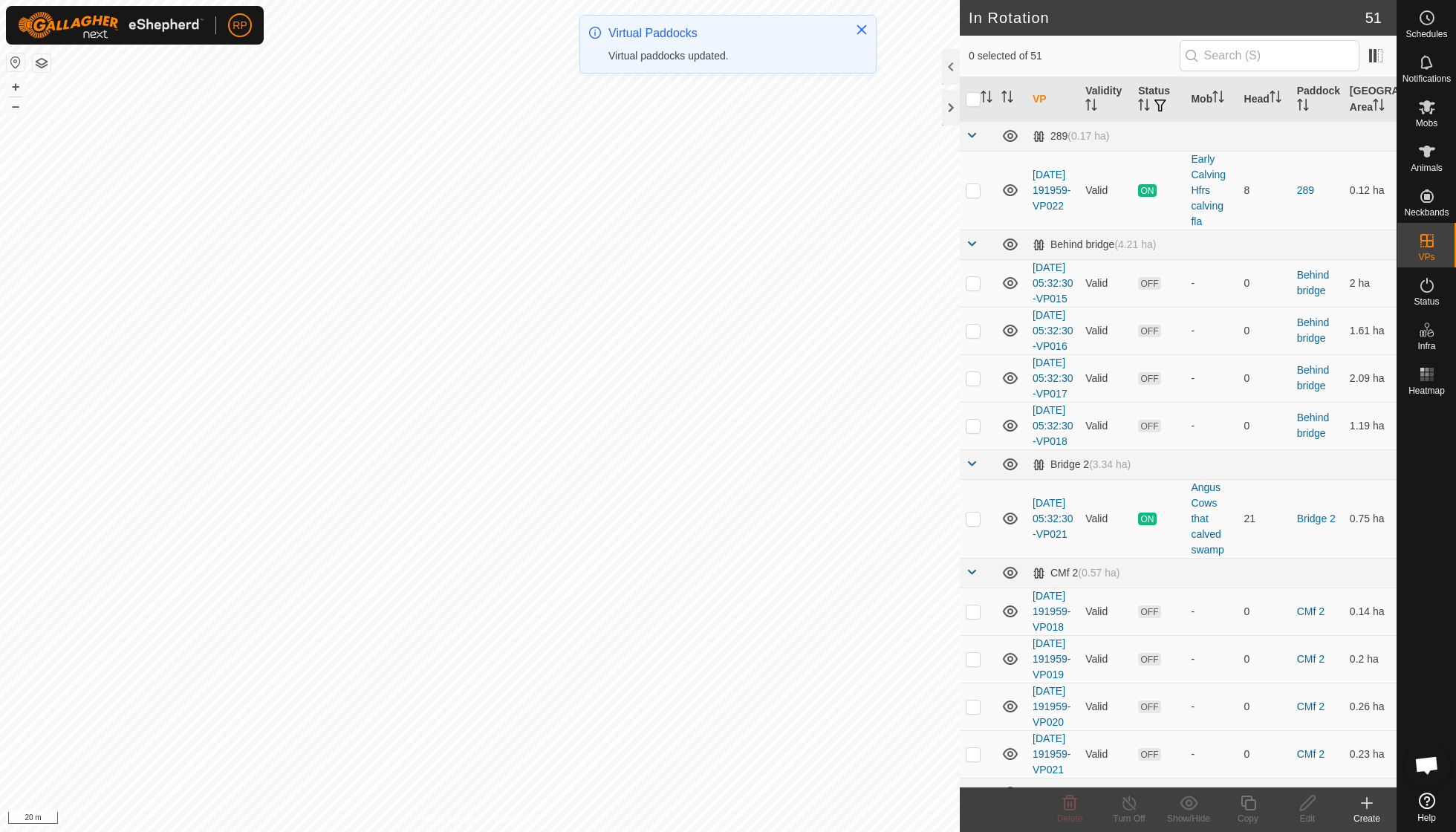
checkbox input "true"
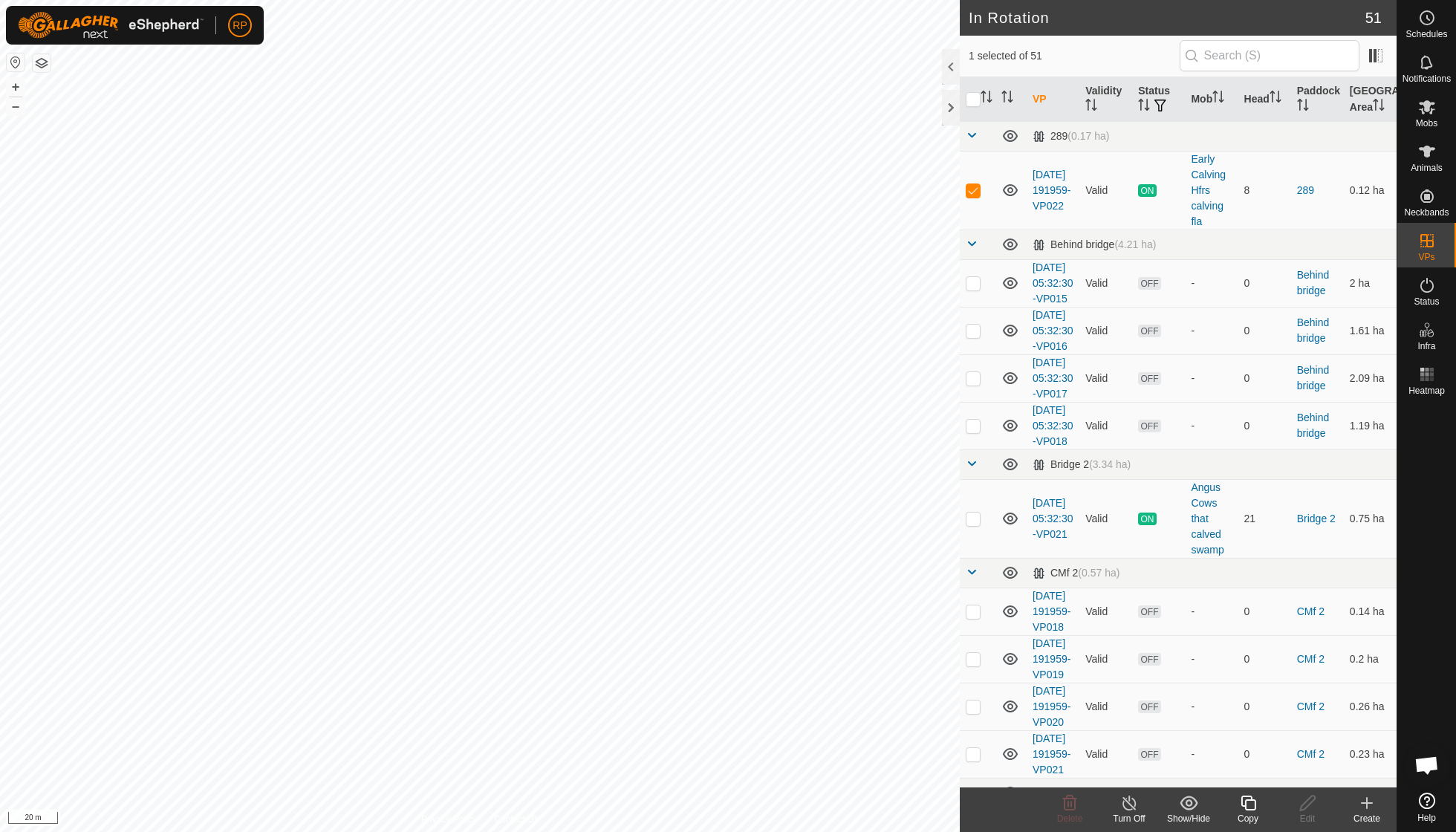
click at [1248, 800] on icon at bounding box center [1248, 803] width 19 height 18
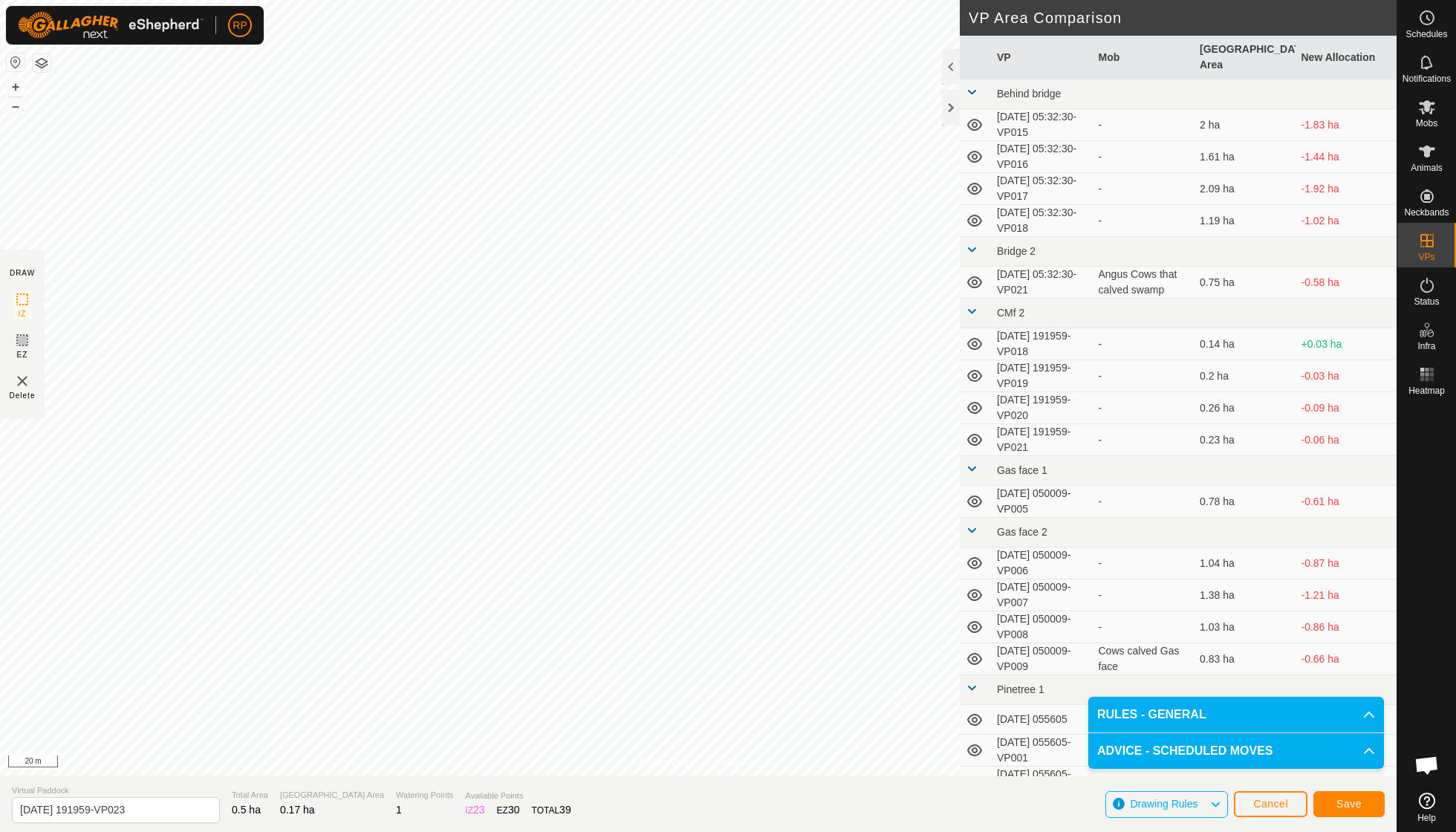
click at [1331, 800] on button "Save" at bounding box center [1349, 804] width 71 height 26
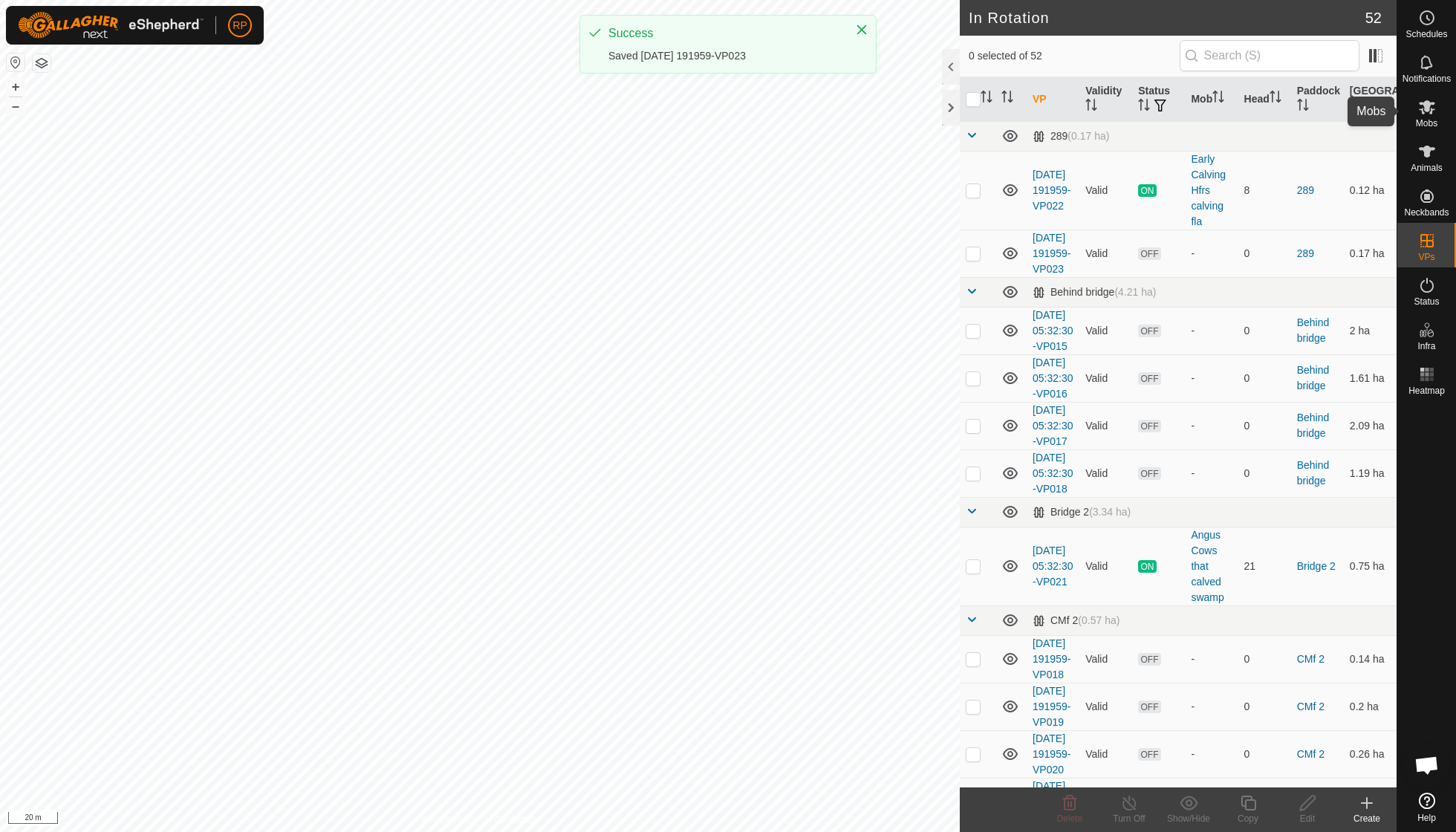
click at [1429, 119] on span "Mobs" at bounding box center [1426, 123] width 22 height 9
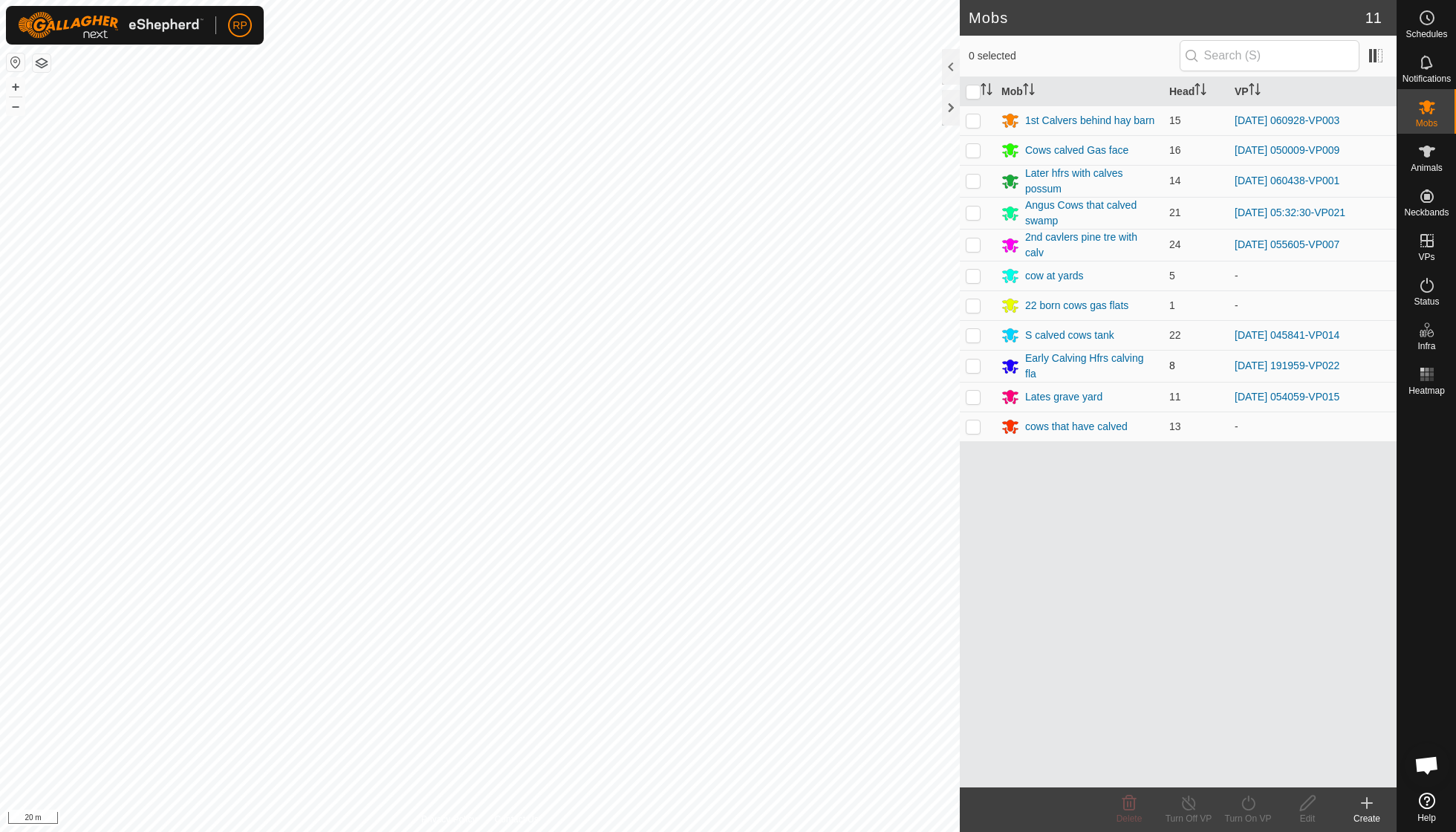
click at [975, 362] on p-checkbox at bounding box center [973, 365] width 15 height 12
checkbox input "true"
click at [1247, 803] on icon at bounding box center [1248, 803] width 19 height 18
click at [1246, 773] on link "Now" at bounding box center [1292, 770] width 147 height 30
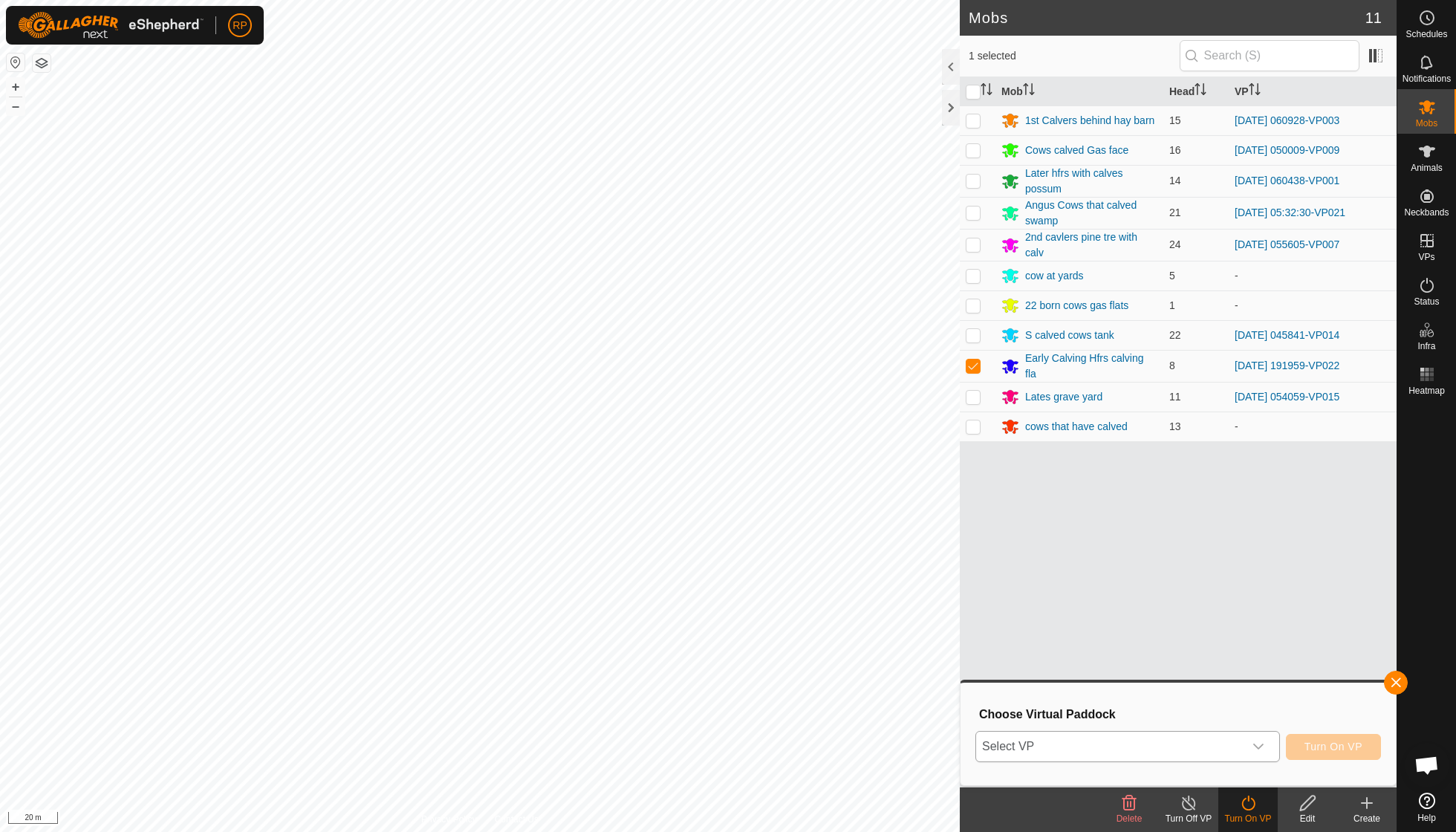
click at [1257, 746] on icon "dropdown trigger" at bounding box center [1259, 747] width 12 height 12
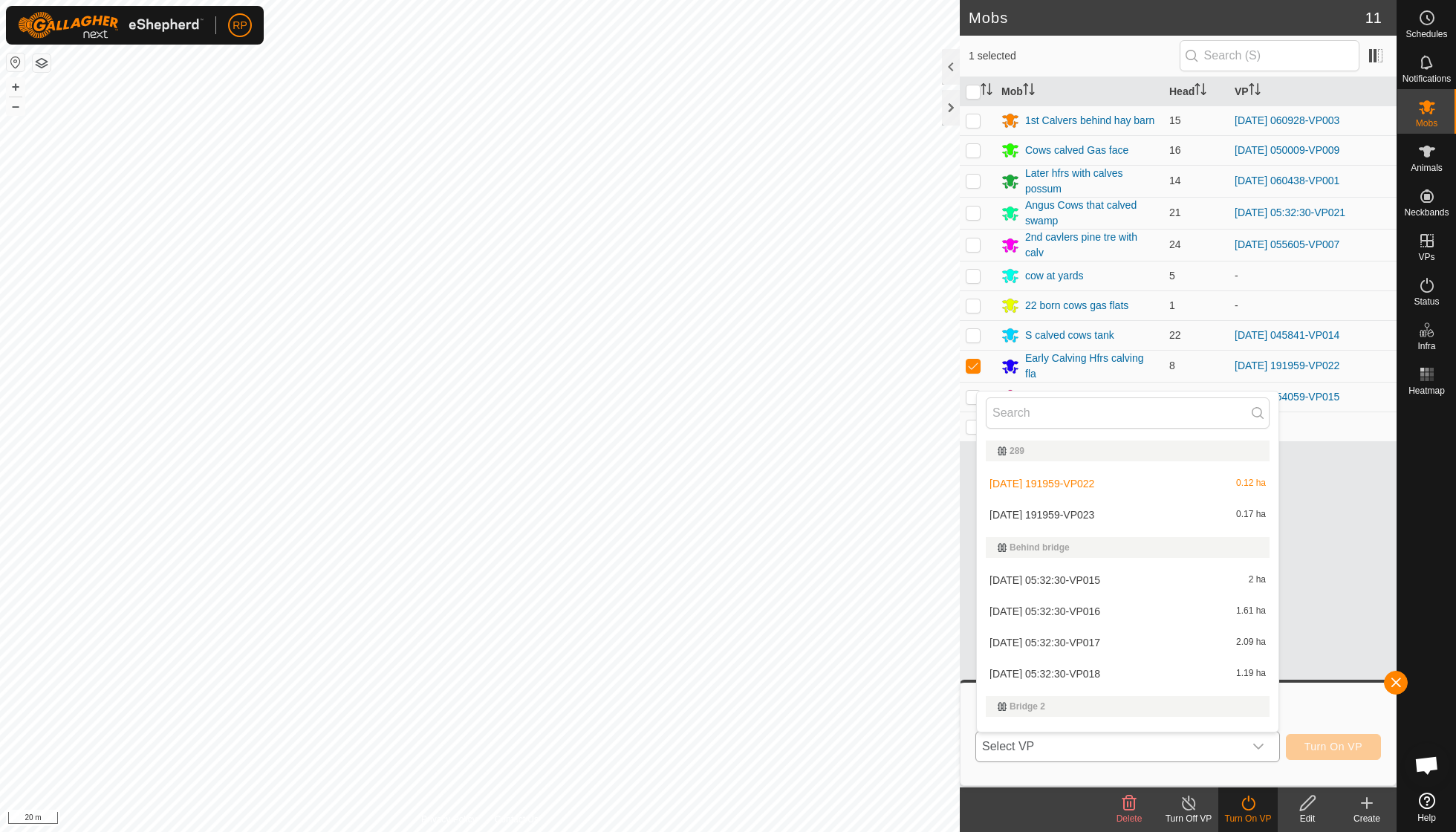
scroll to position [19, 0]
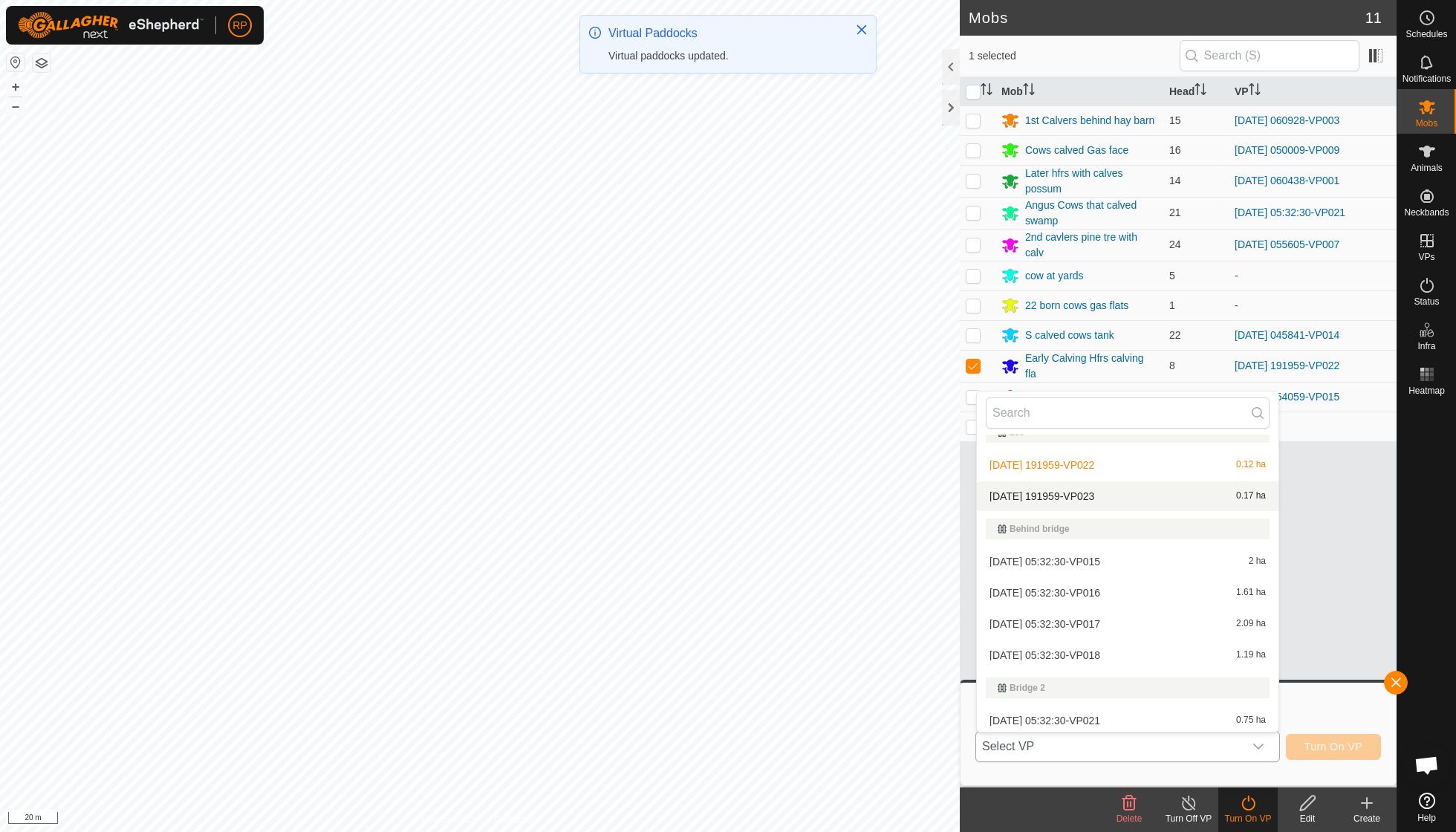
click at [1089, 490] on li "[DATE] 191959-VP023 0.17 ha" at bounding box center [1128, 496] width 302 height 30
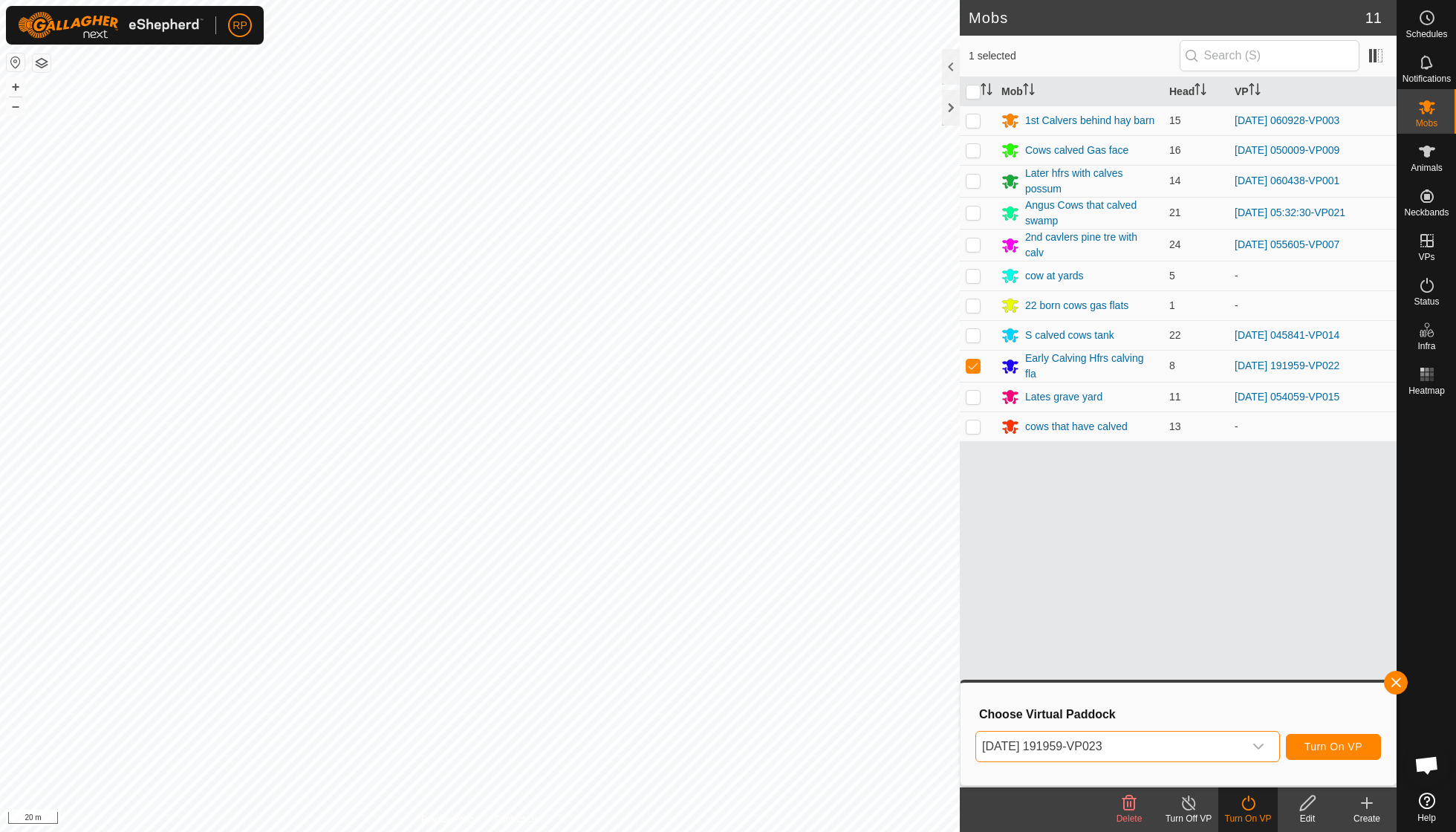
click at [1331, 744] on span "Turn On VP" at bounding box center [1333, 747] width 58 height 12
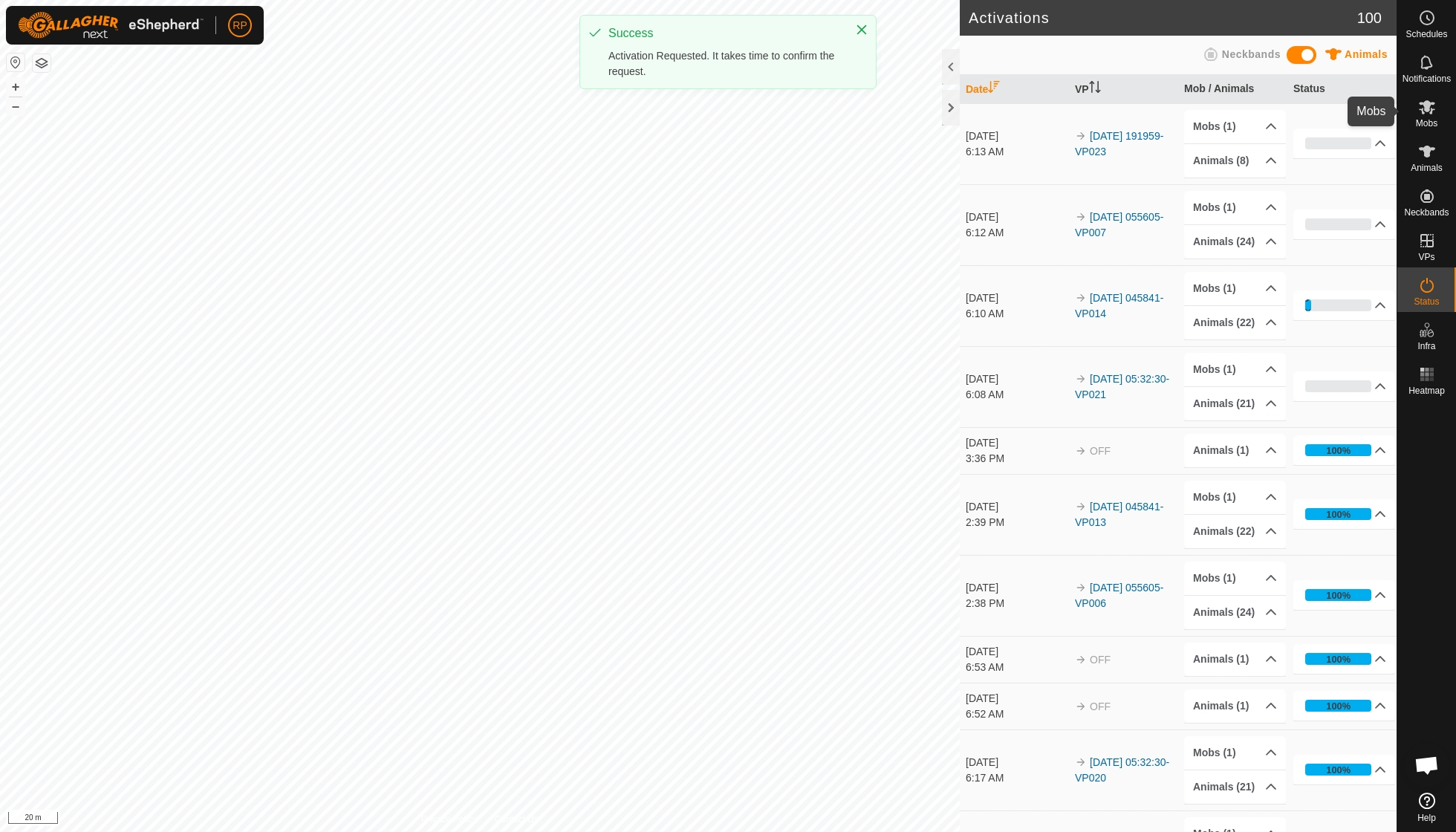
click at [1421, 111] on icon at bounding box center [1426, 107] width 16 height 14
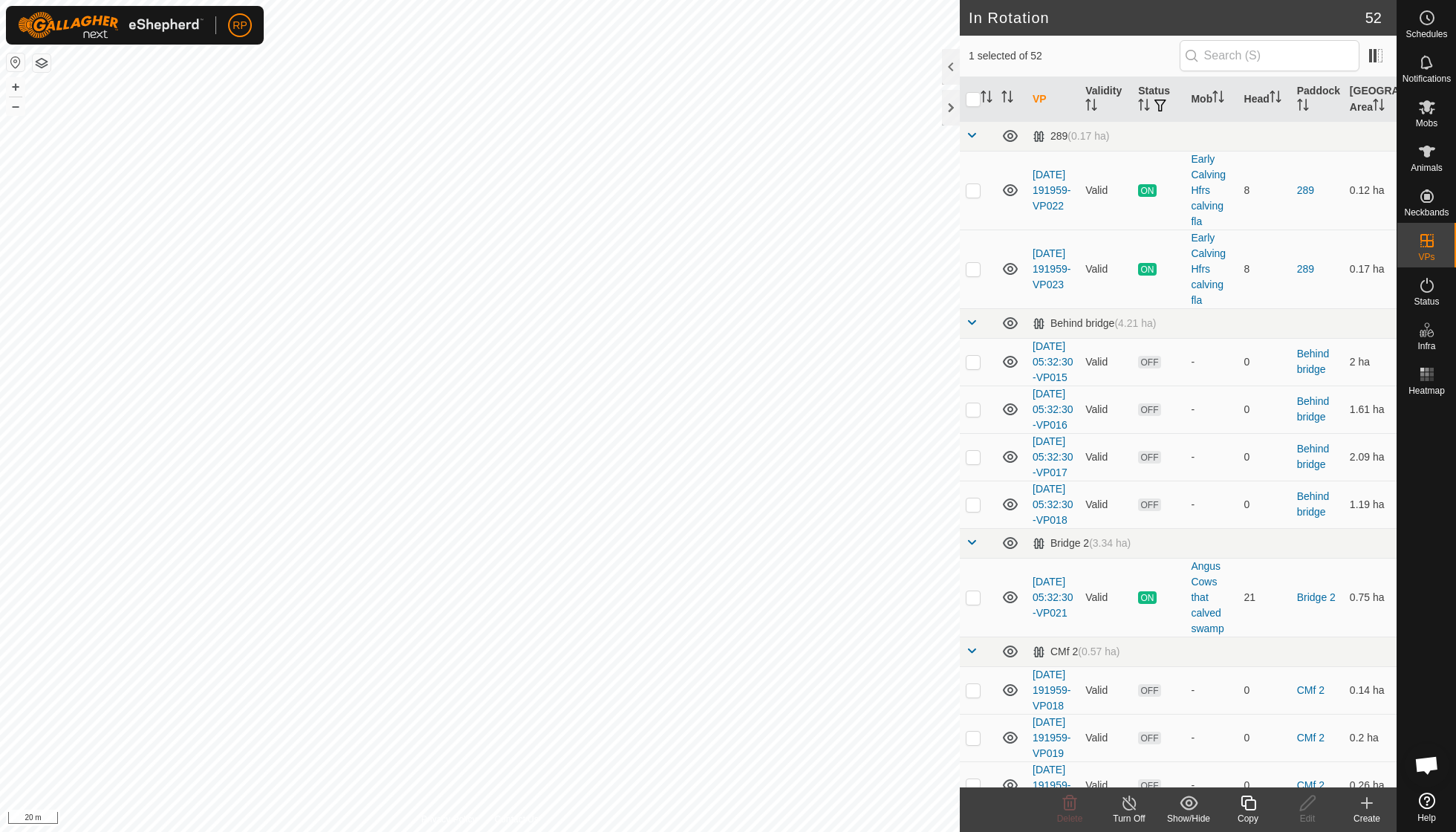
click at [1252, 812] on div "Copy" at bounding box center [1248, 818] width 60 height 13
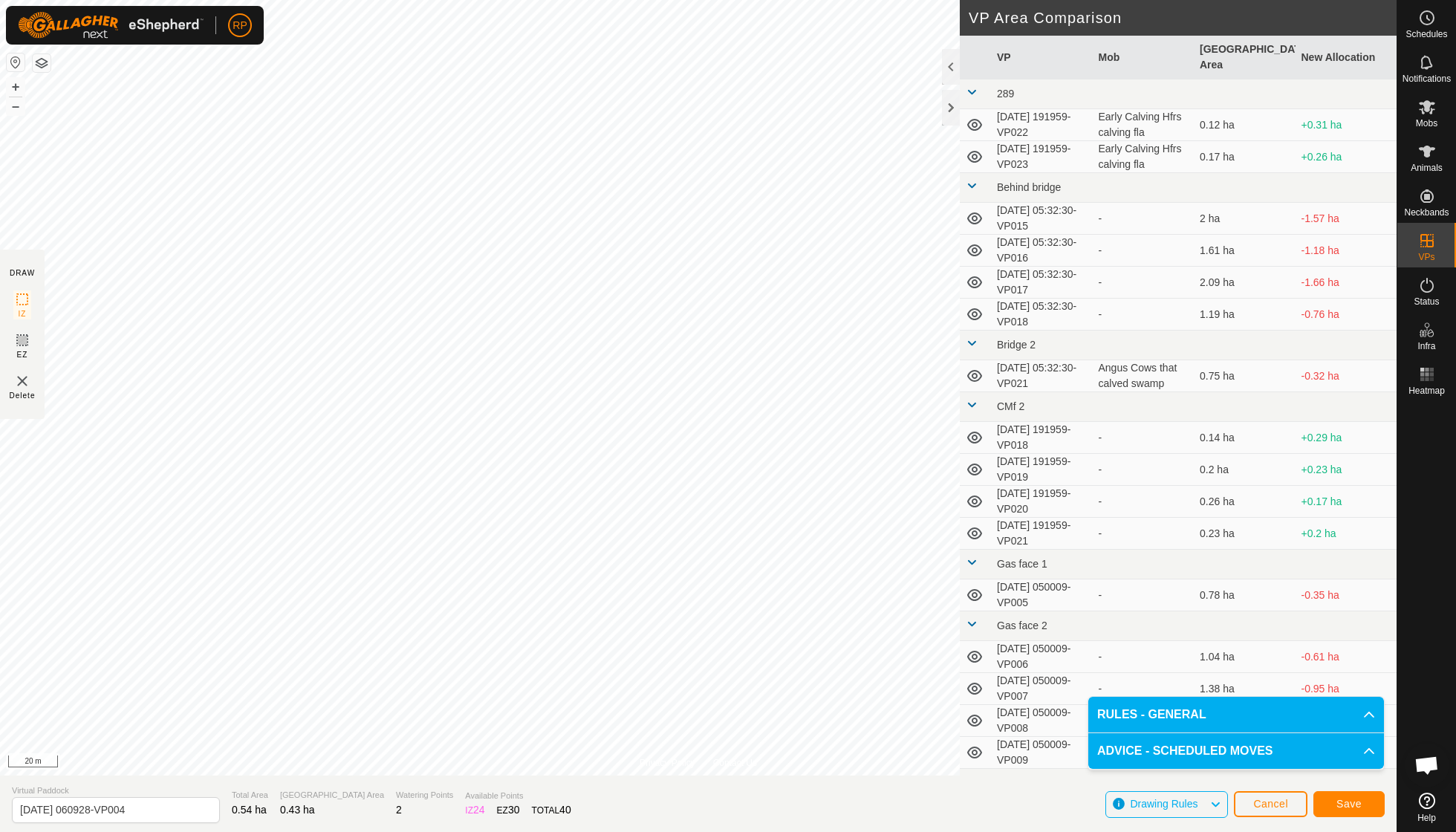
click at [1352, 806] on span "Save" at bounding box center [1348, 803] width 25 height 12
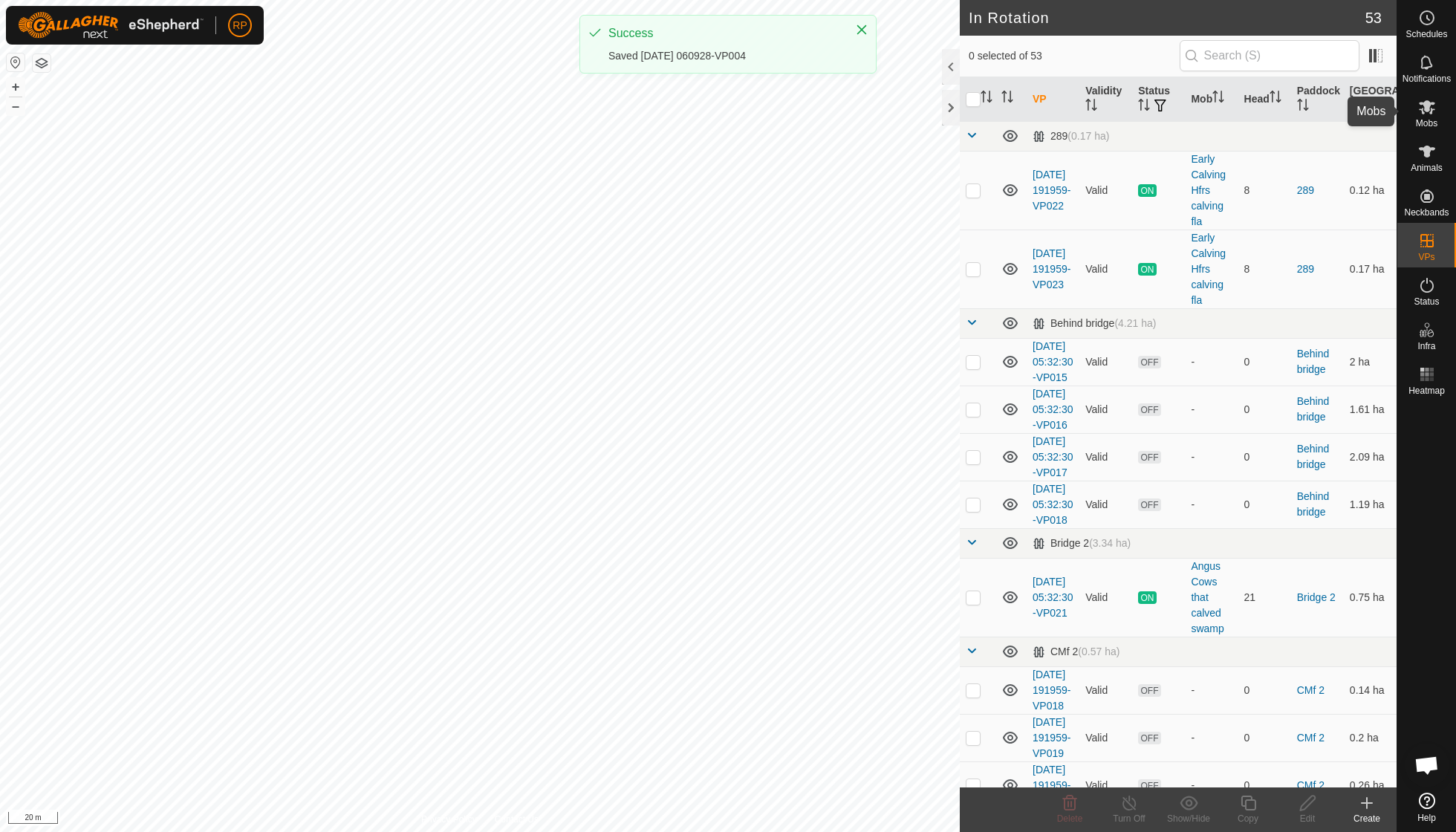
click at [1423, 122] on span "Mobs" at bounding box center [1426, 123] width 22 height 9
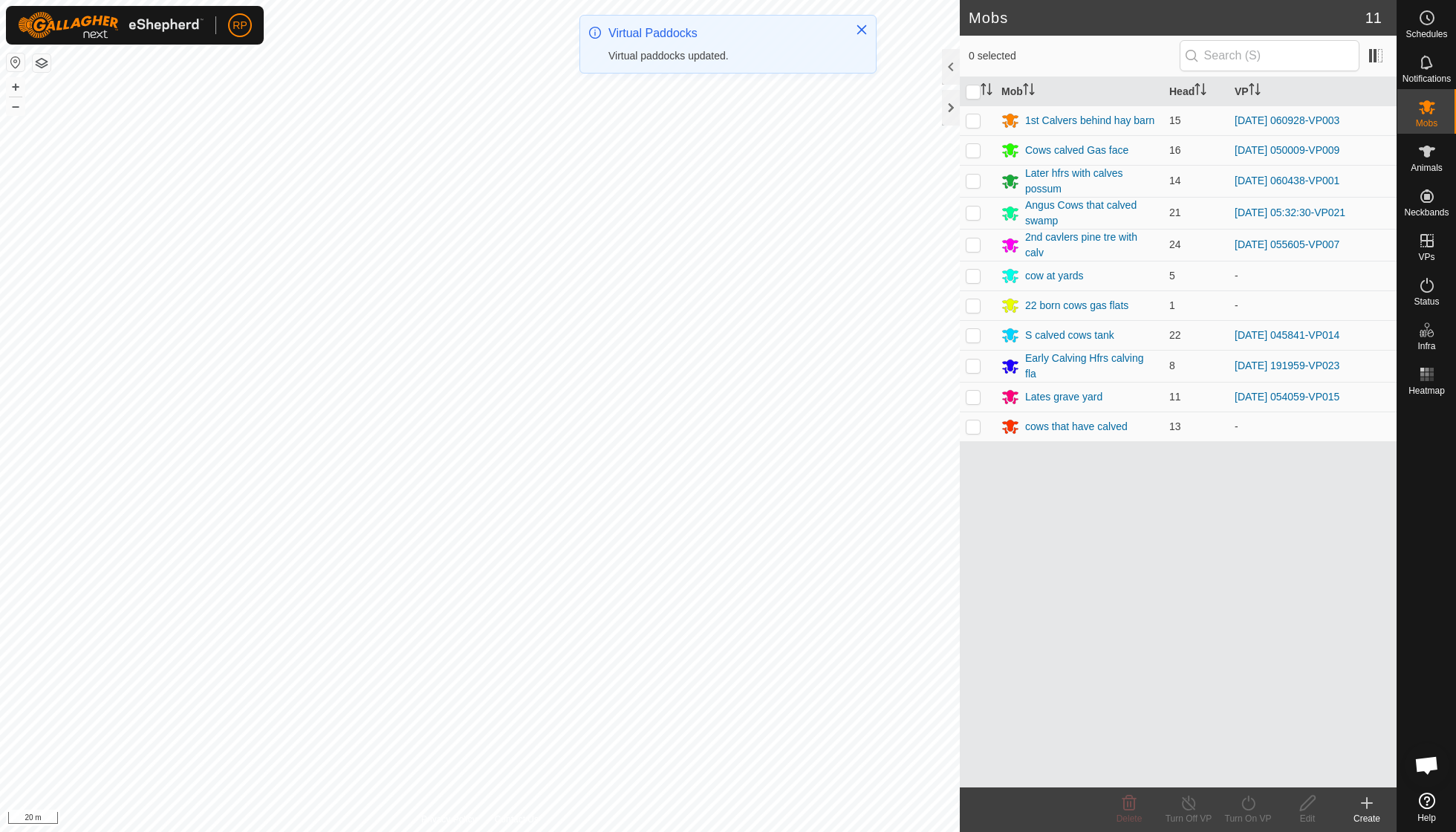
click at [975, 122] on p-checkbox at bounding box center [973, 120] width 15 height 12
checkbox input "true"
click at [1246, 809] on icon at bounding box center [1248, 803] width 19 height 18
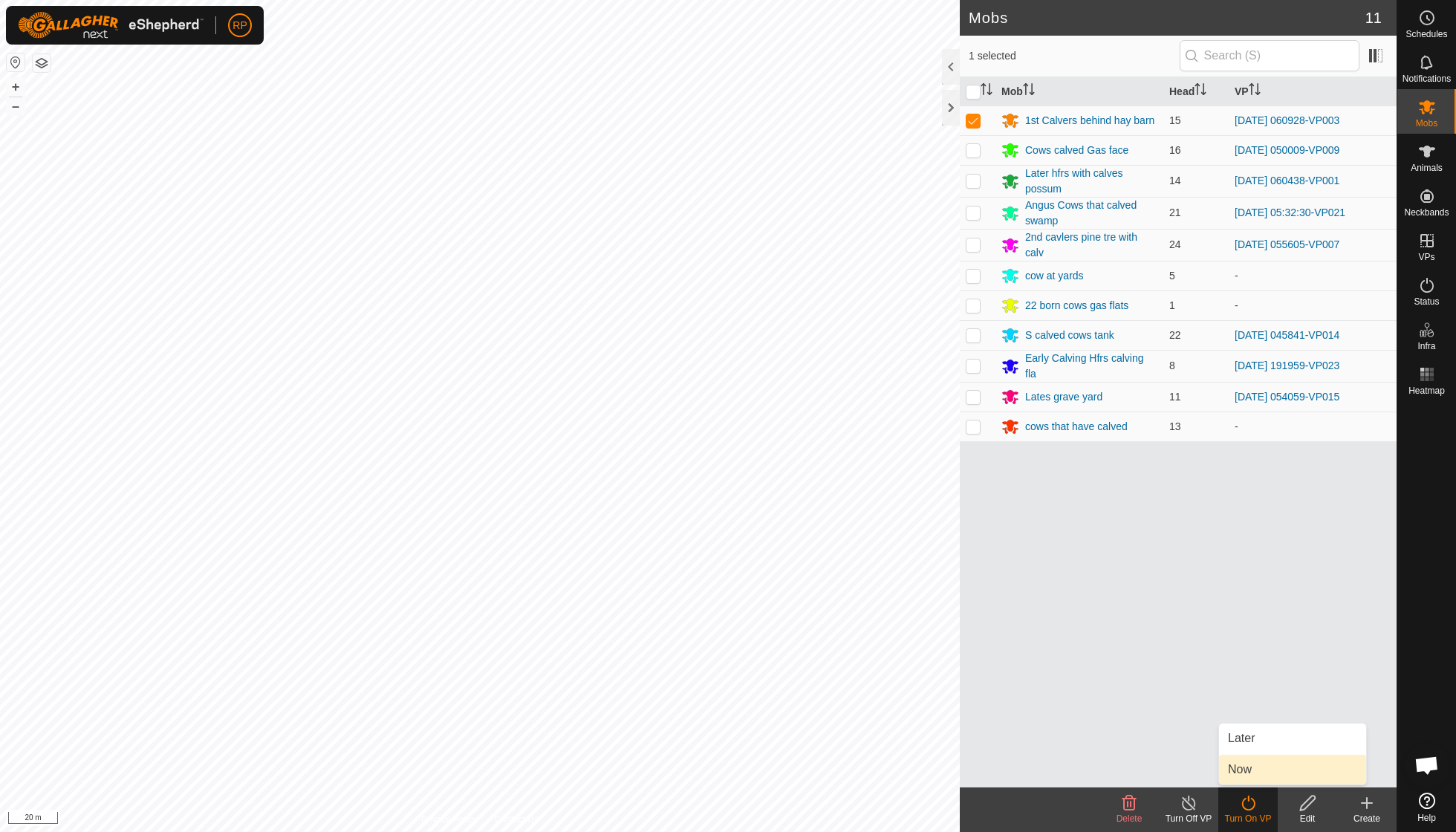
click at [1252, 773] on link "Now" at bounding box center [1292, 770] width 147 height 30
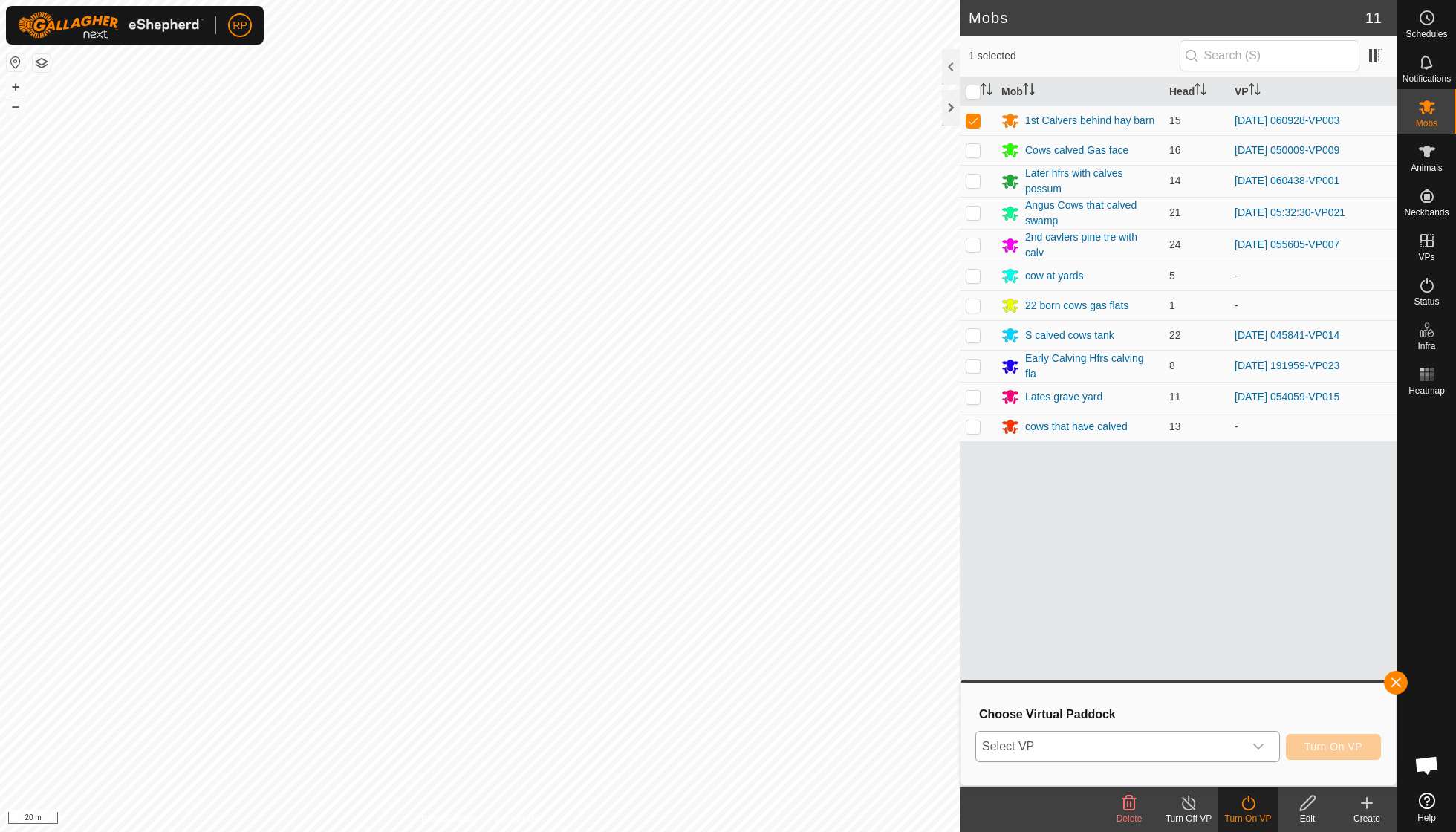
click at [1257, 744] on icon "dropdown trigger" at bounding box center [1259, 747] width 12 height 12
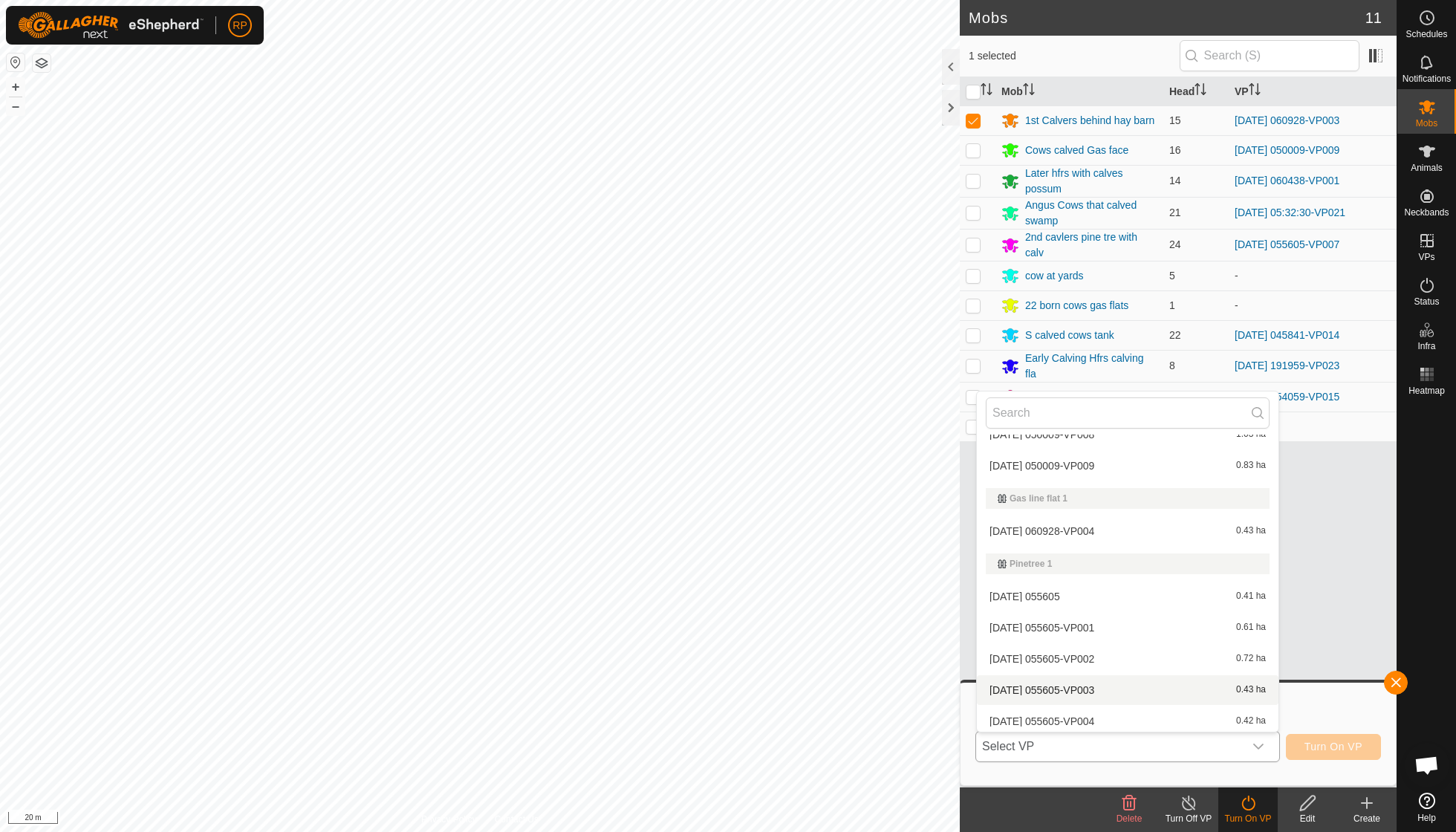
scroll to position [657, 0]
click at [1107, 528] on li "[DATE] 060928-VP004 0.43 ha" at bounding box center [1128, 531] width 302 height 30
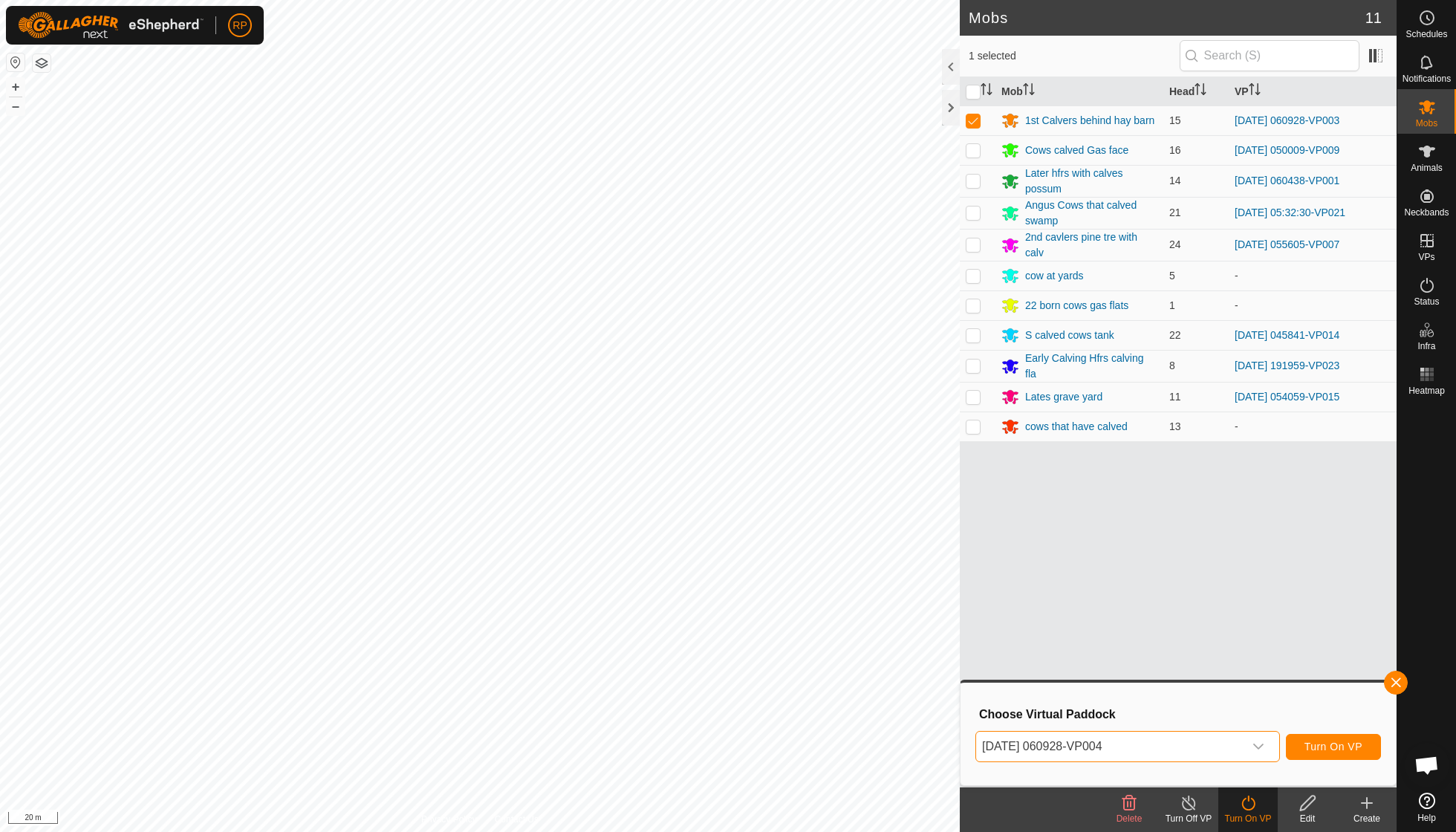
click at [1325, 743] on span "Turn On VP" at bounding box center [1333, 747] width 58 height 12
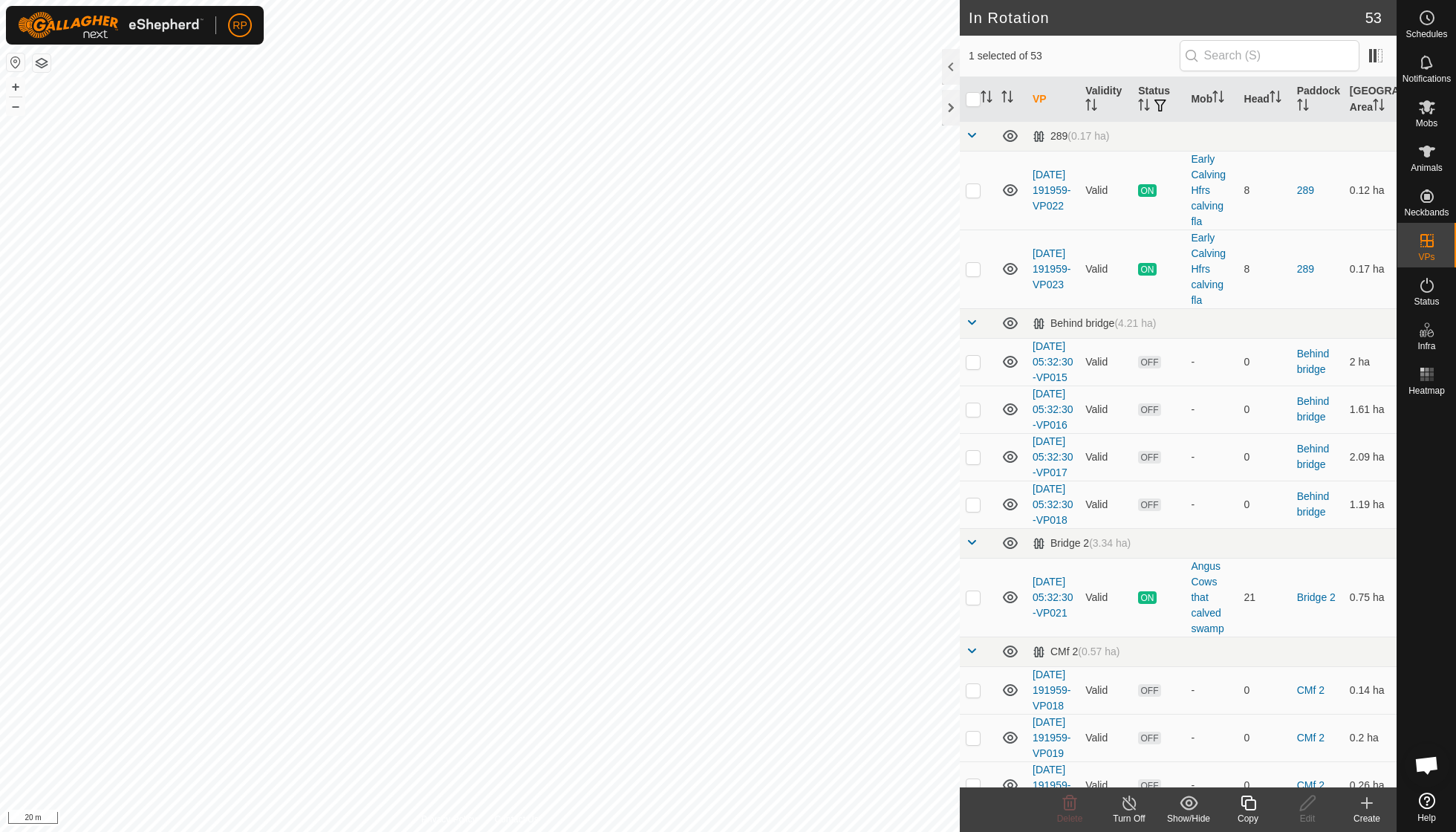
click at [1255, 809] on icon at bounding box center [1248, 802] width 15 height 15
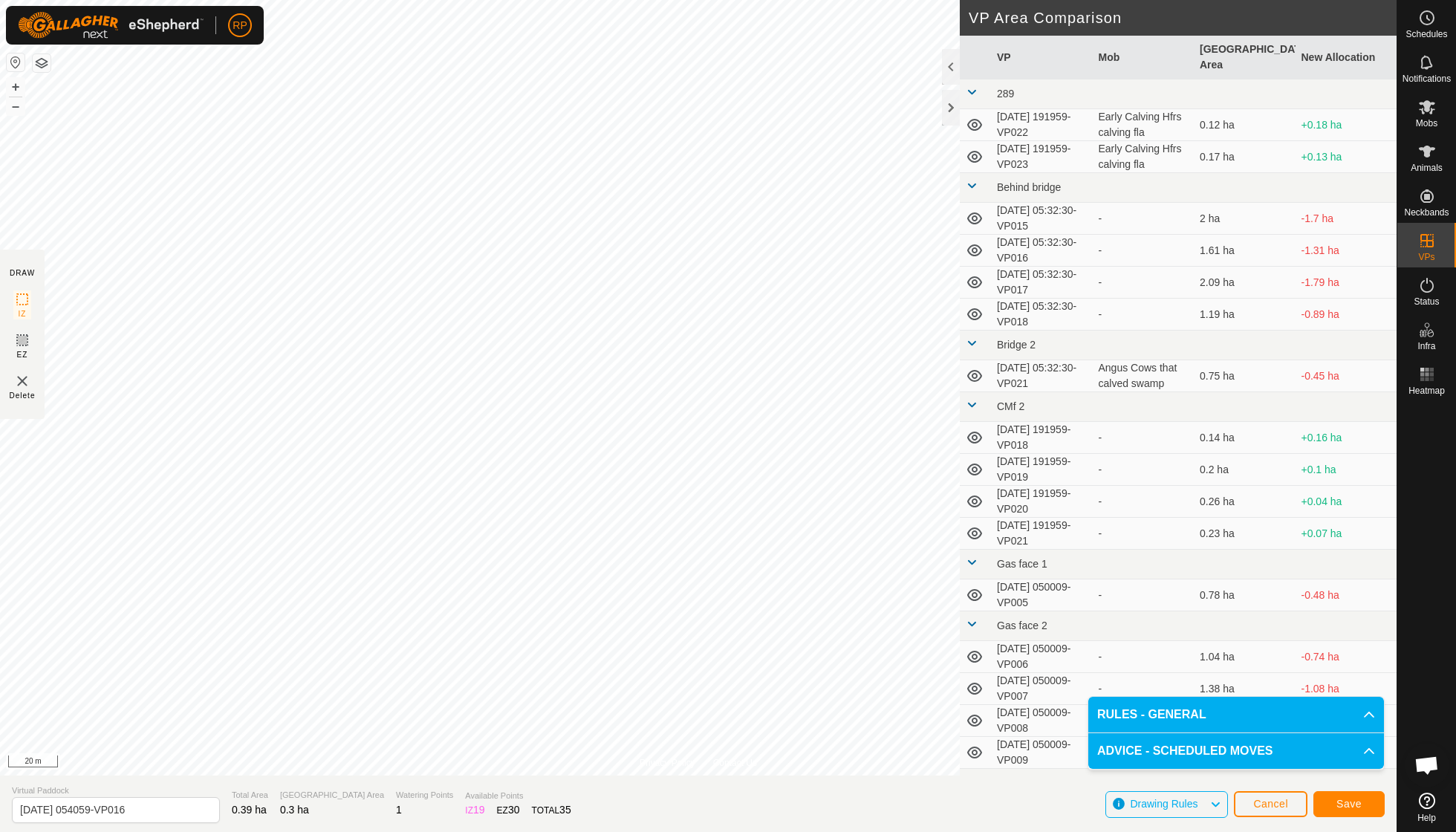
click at [1344, 799] on span "Save" at bounding box center [1348, 803] width 25 height 12
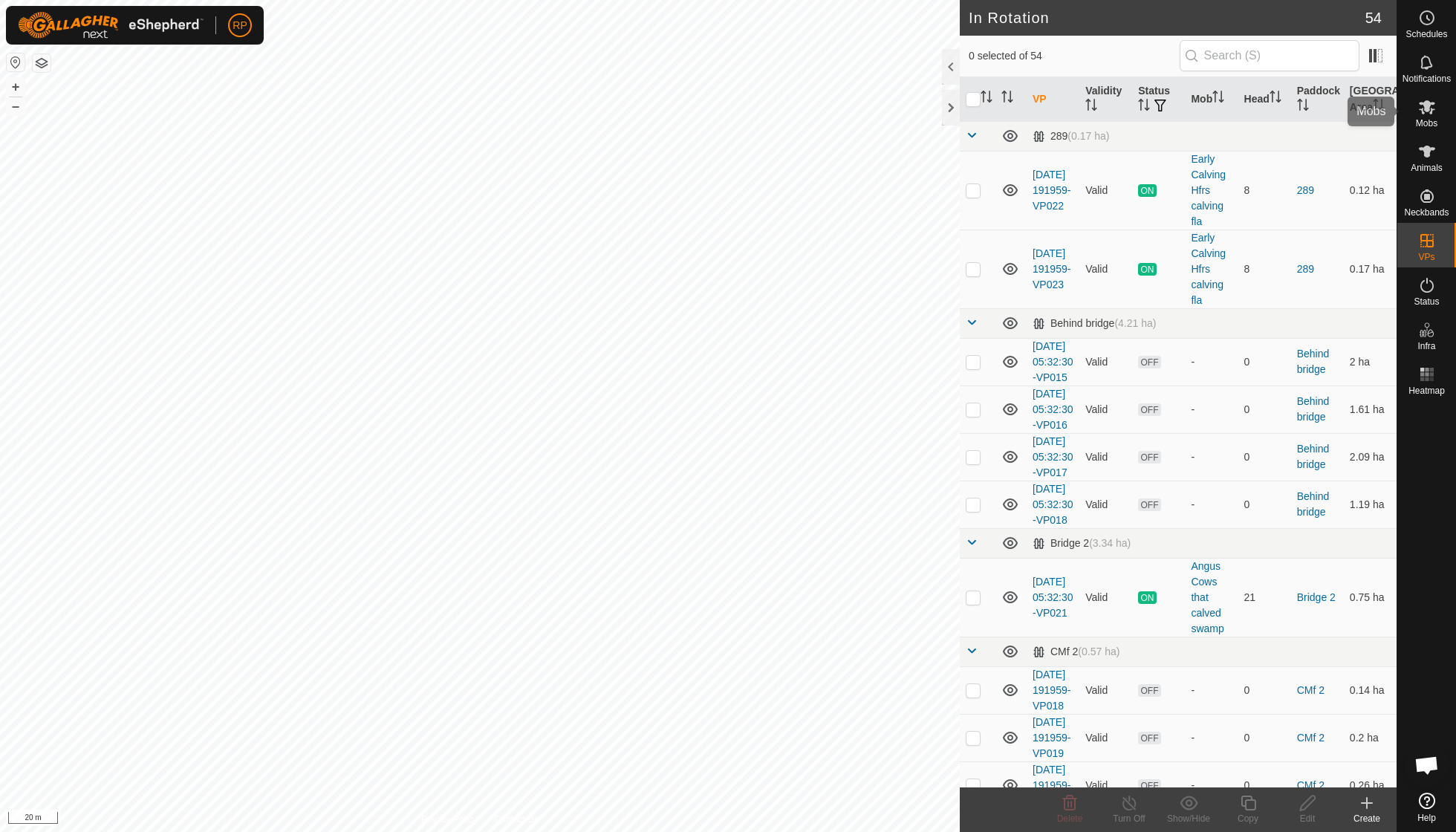
click at [1427, 119] on span "Mobs" at bounding box center [1426, 123] width 22 height 9
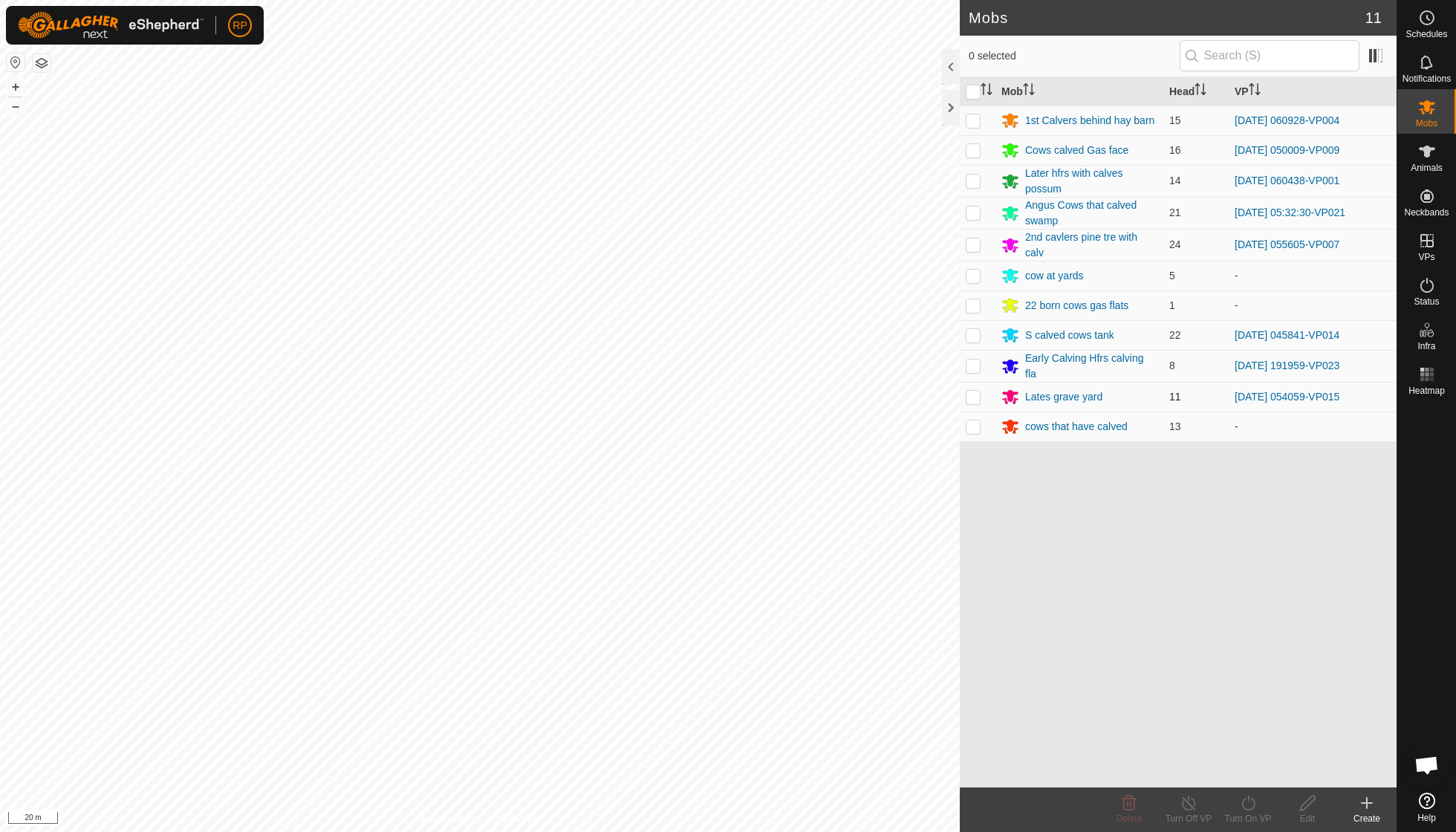
click at [973, 391] on p-checkbox at bounding box center [973, 397] width 15 height 12
checkbox input "true"
click at [1252, 800] on icon at bounding box center [1248, 803] width 19 height 18
click at [1250, 776] on link "Now" at bounding box center [1292, 770] width 147 height 30
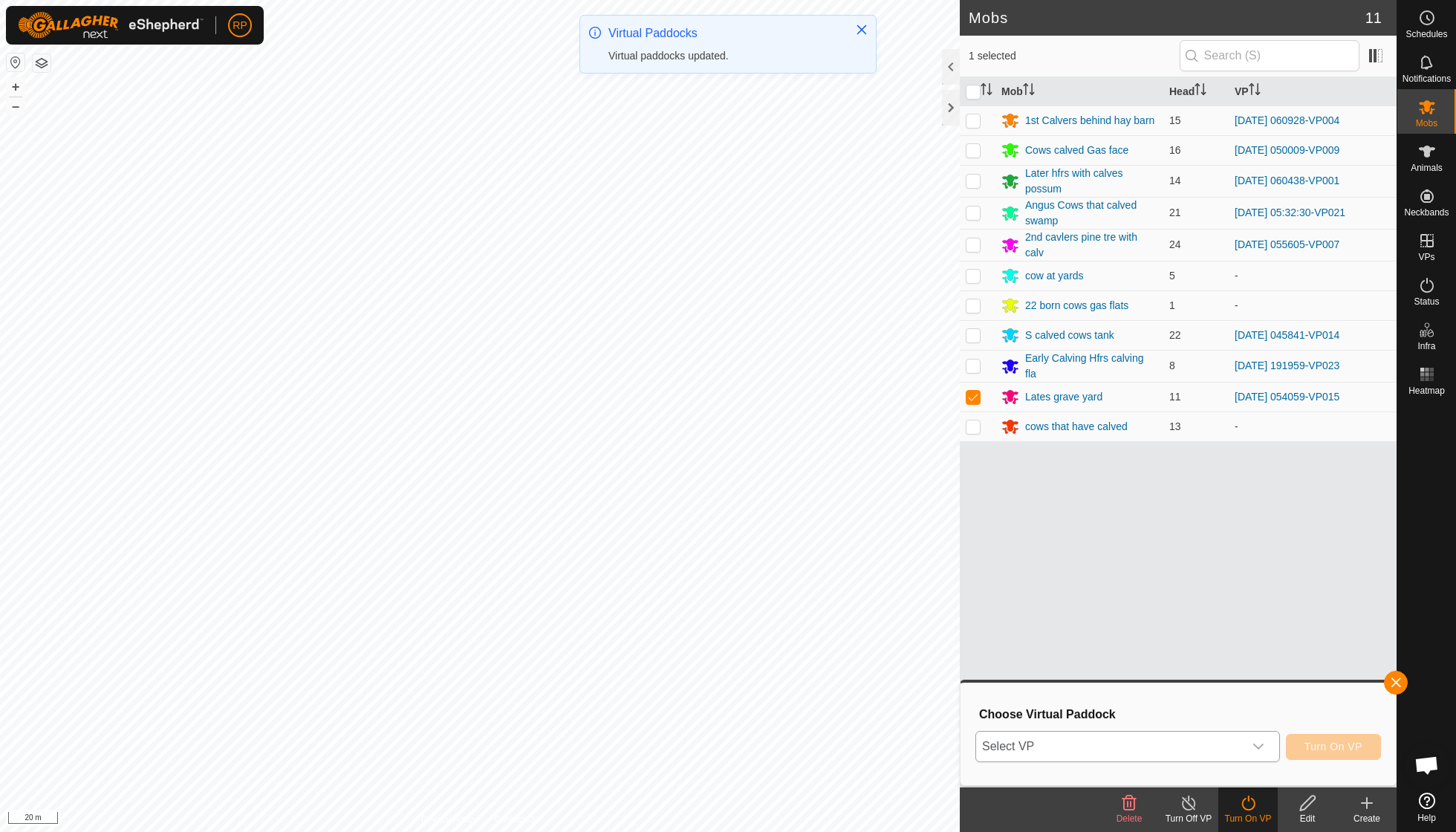
click at [1256, 747] on icon "dropdown trigger" at bounding box center [1258, 747] width 10 height 6
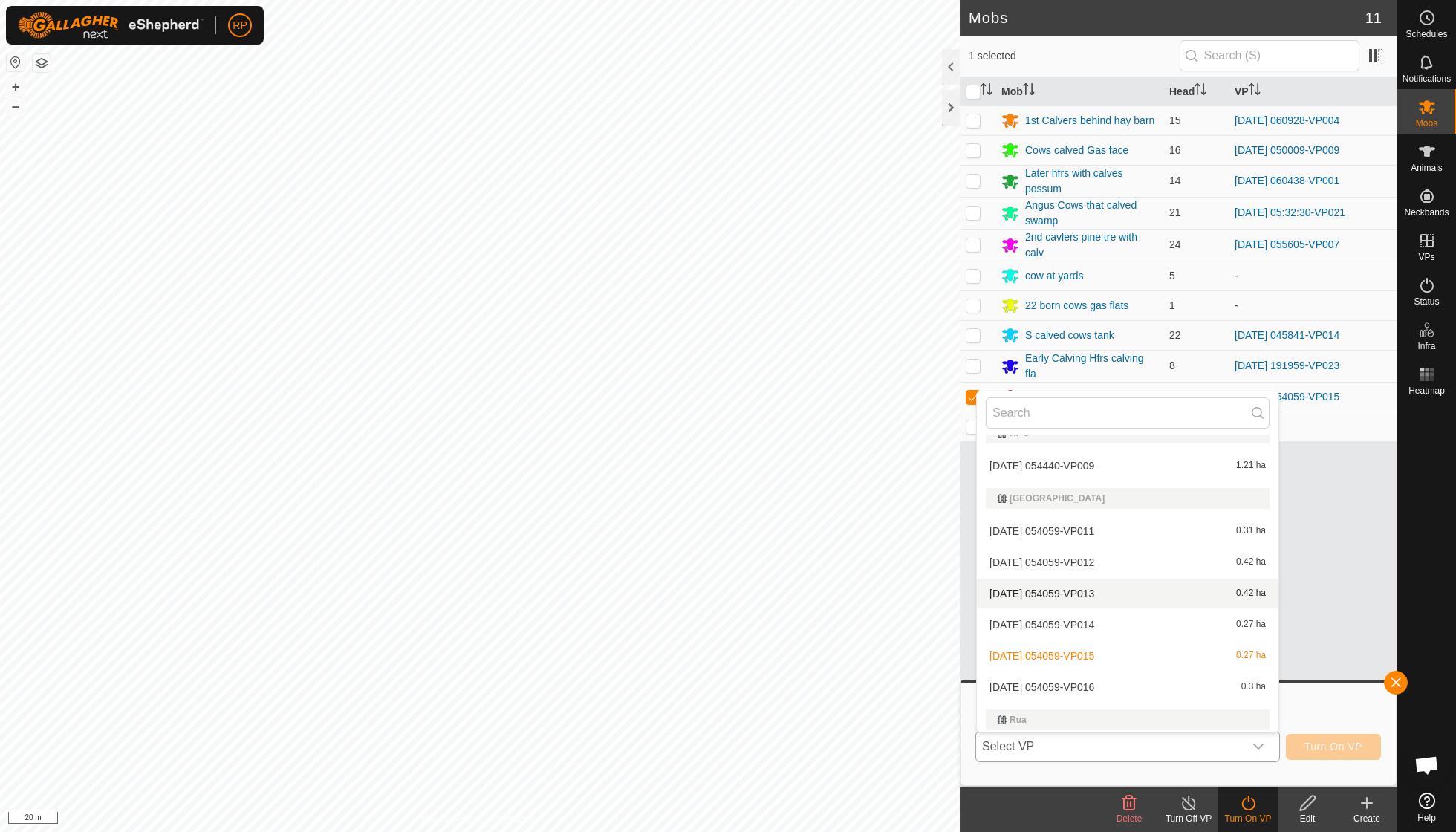
scroll to position [1590, 0]
click at [1105, 670] on li "[DATE] 054059-VP016 0.3 ha" at bounding box center [1128, 685] width 302 height 30
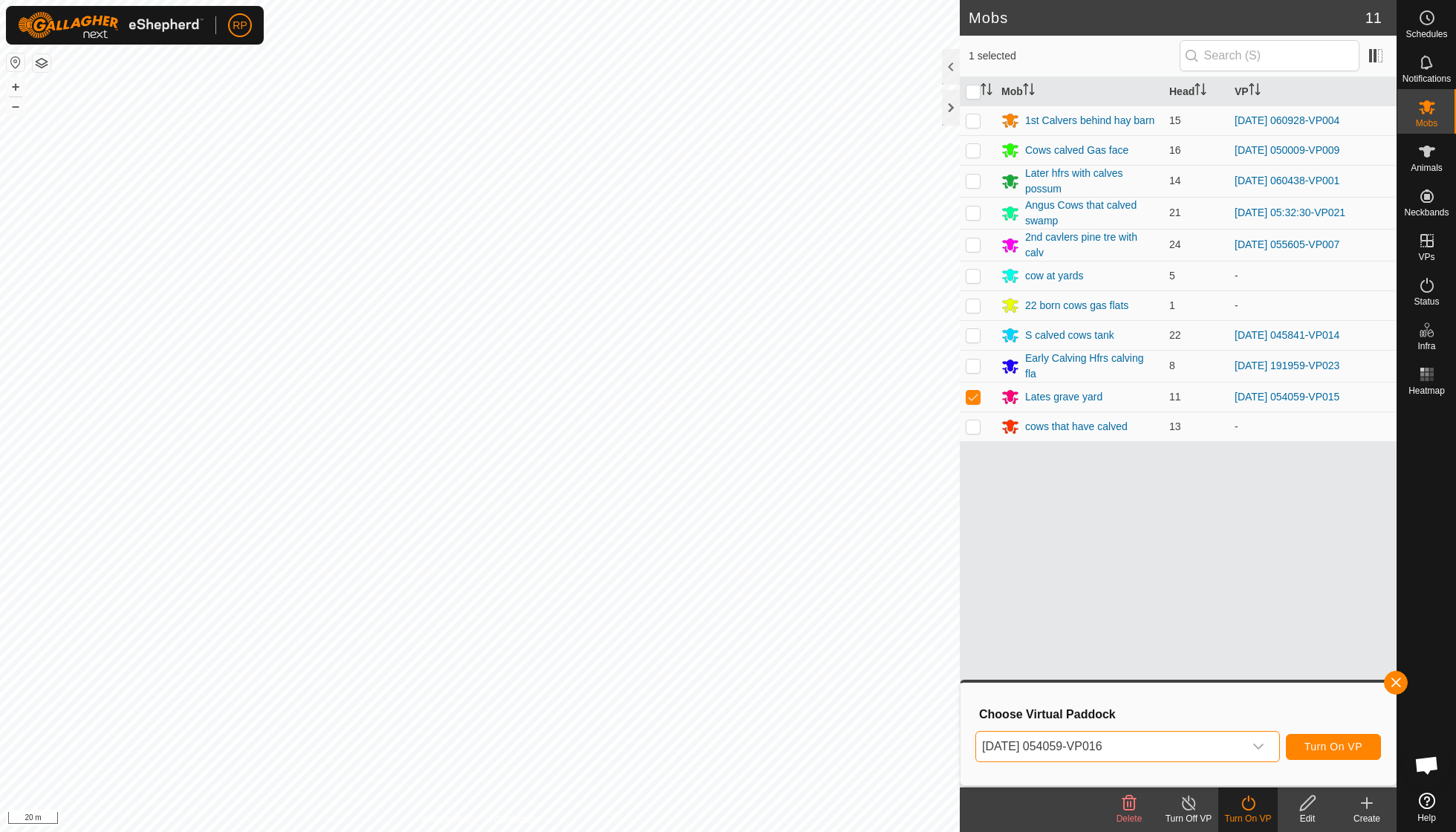
click at [1309, 738] on button "Turn On VP" at bounding box center [1333, 747] width 95 height 26
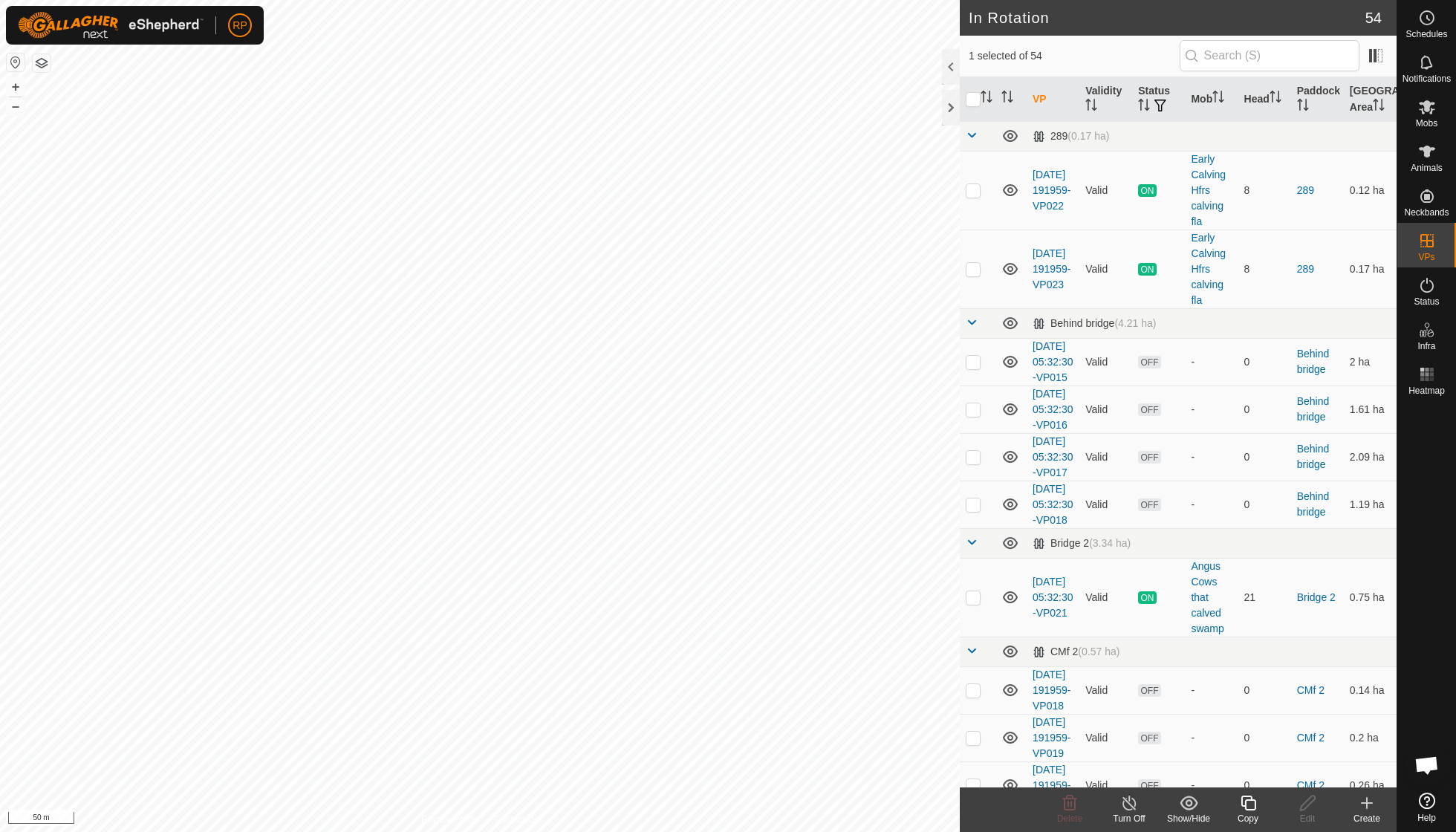
click at [1237, 803] on copy-svg-icon at bounding box center [1248, 803] width 60 height 18
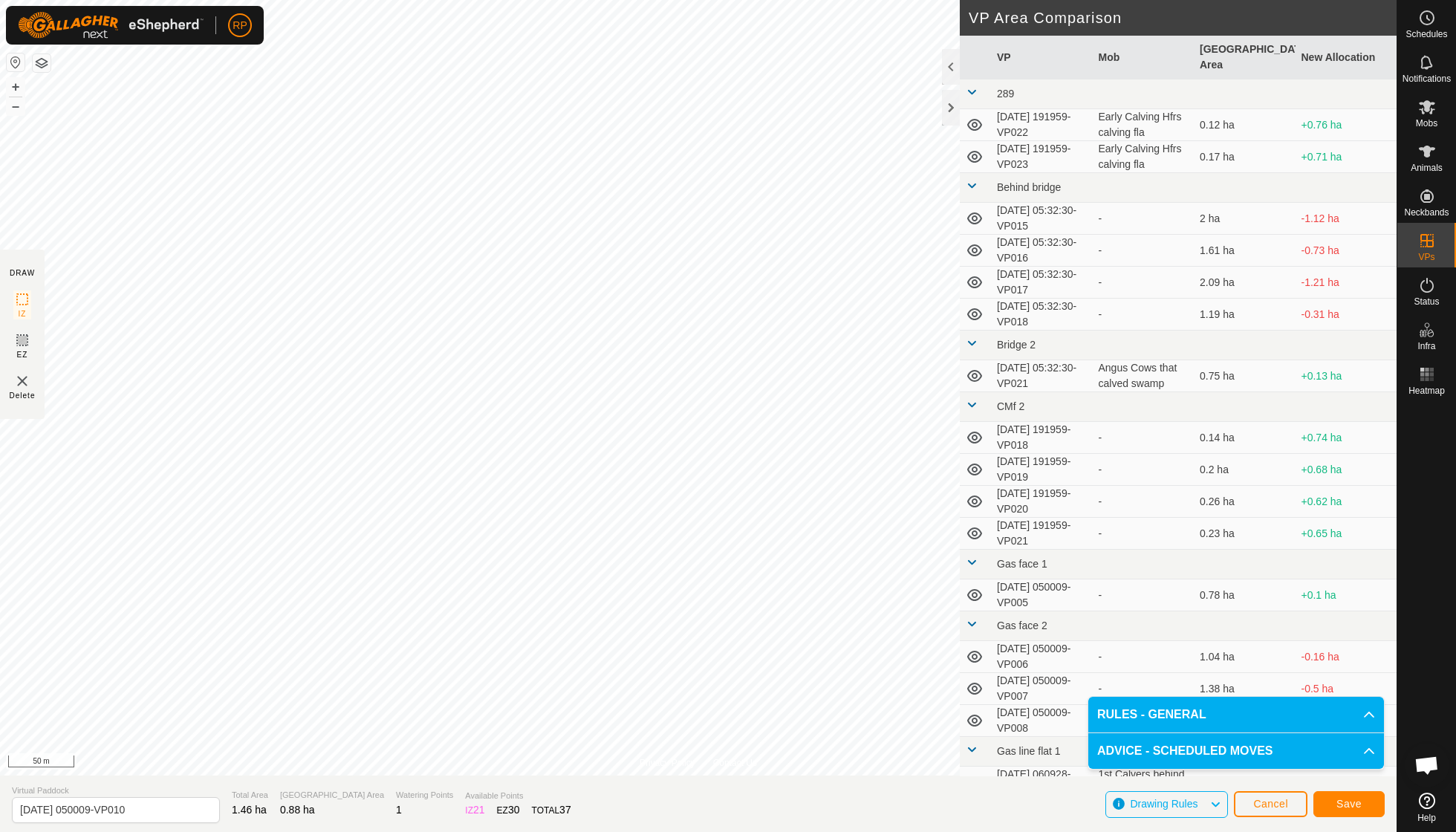
click at [1345, 809] on button "Save" at bounding box center [1349, 804] width 71 height 26
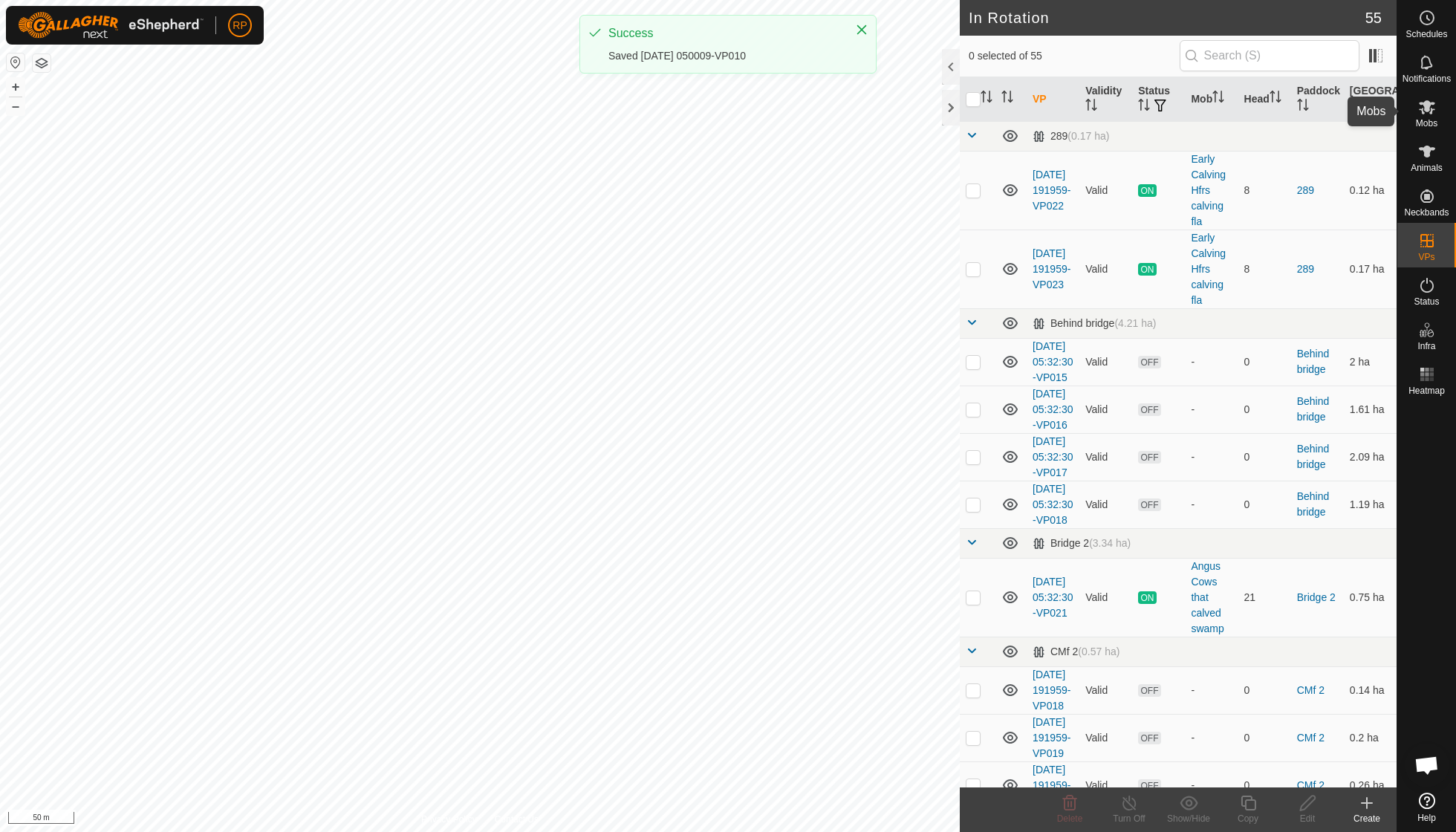
click at [1427, 120] on span "Mobs" at bounding box center [1426, 123] width 22 height 9
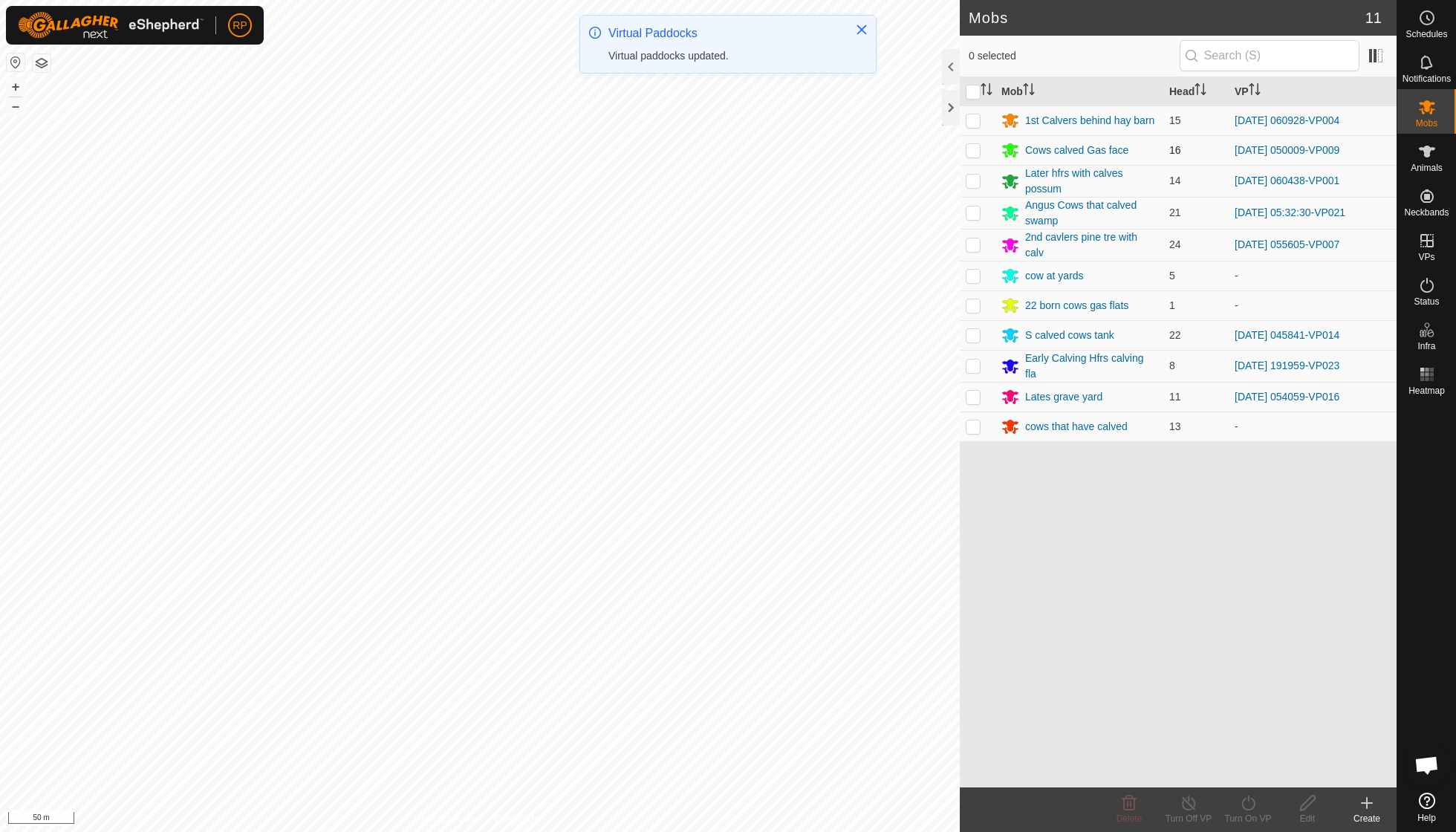
click at [972, 146] on p-checkbox at bounding box center [973, 150] width 15 height 12
checkbox input "true"
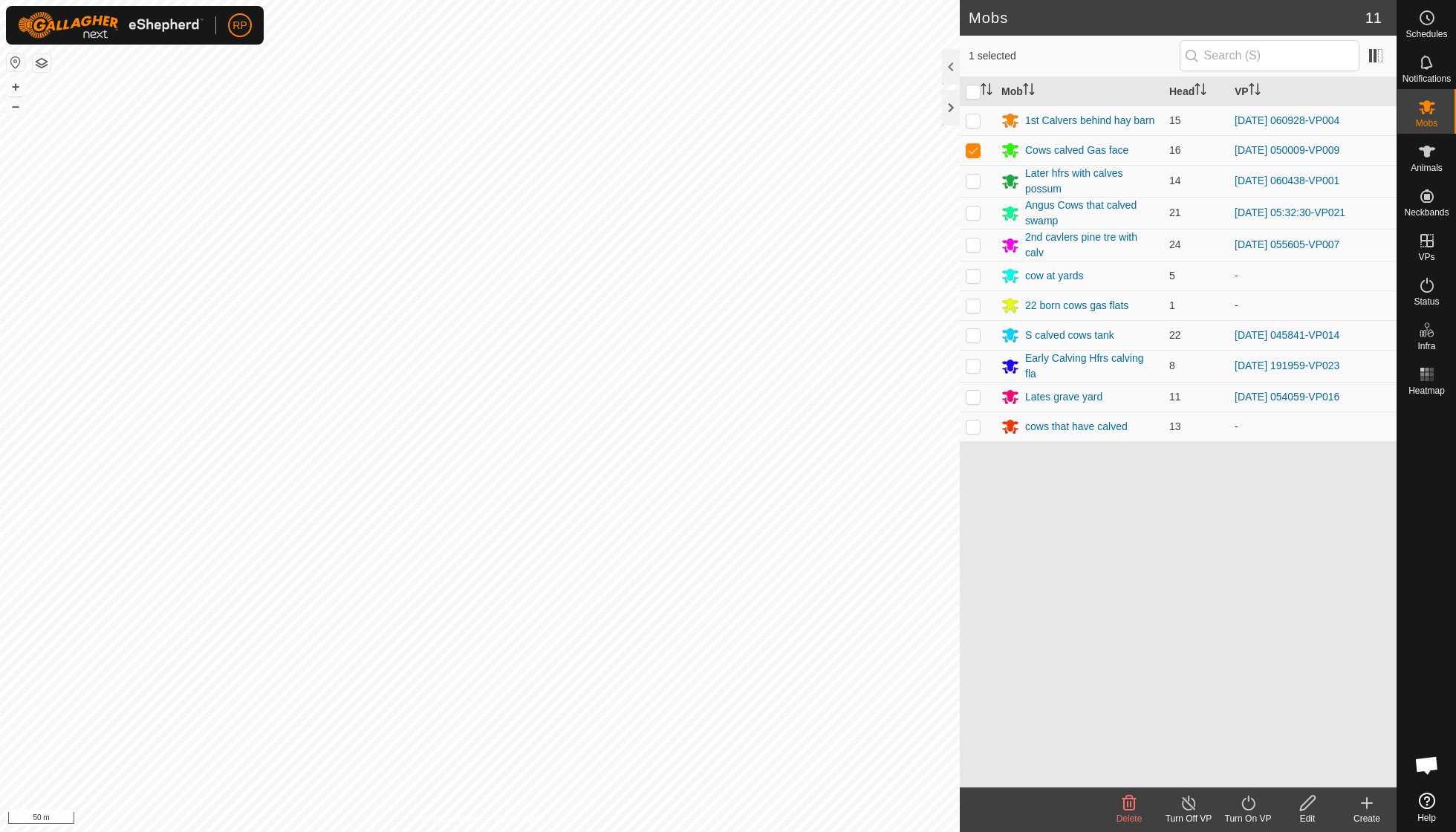
click at [1245, 803] on icon at bounding box center [1248, 803] width 19 height 18
click at [1245, 768] on link "Now" at bounding box center [1292, 770] width 147 height 30
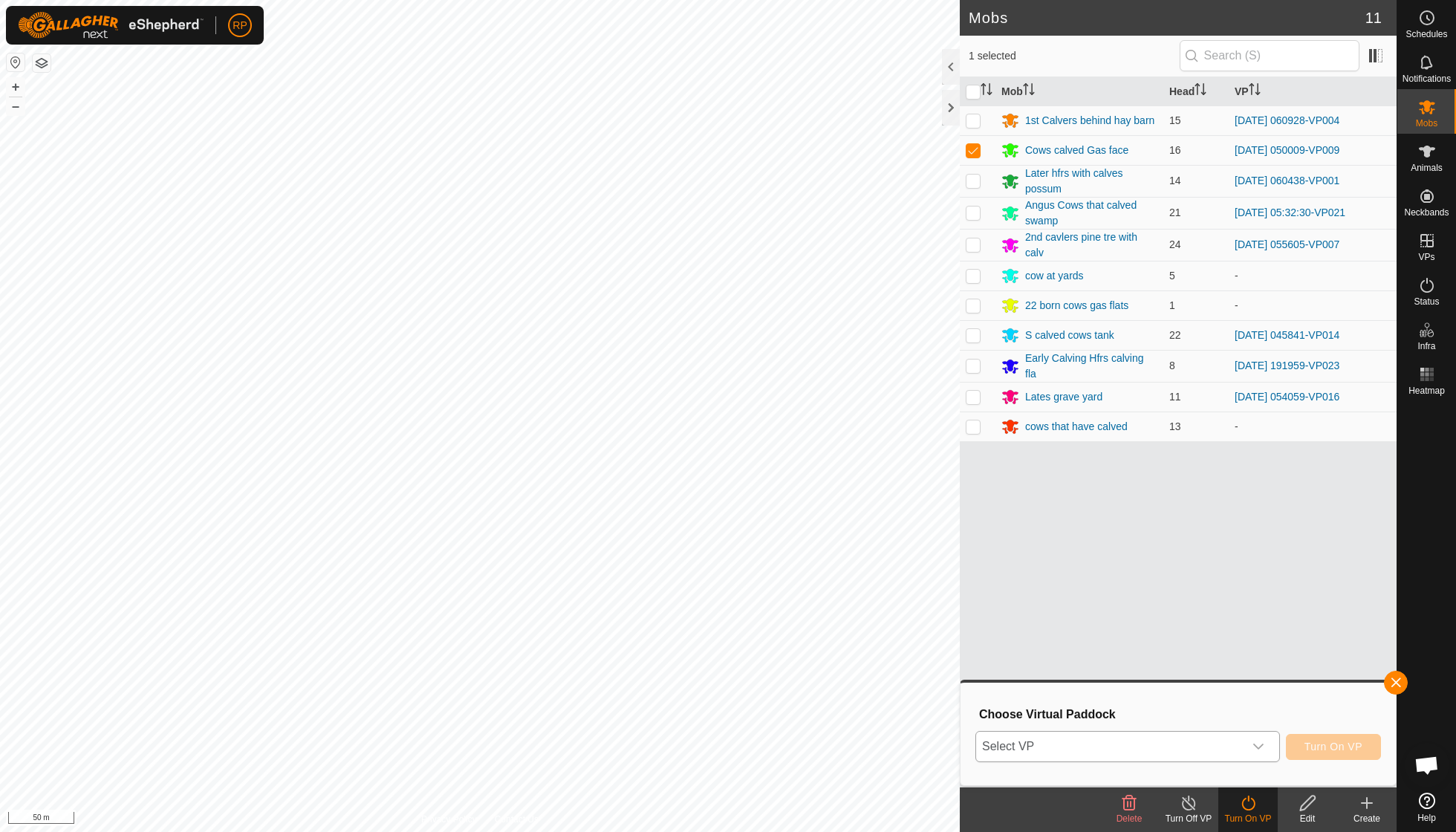
click at [1259, 741] on icon "dropdown trigger" at bounding box center [1259, 747] width 12 height 12
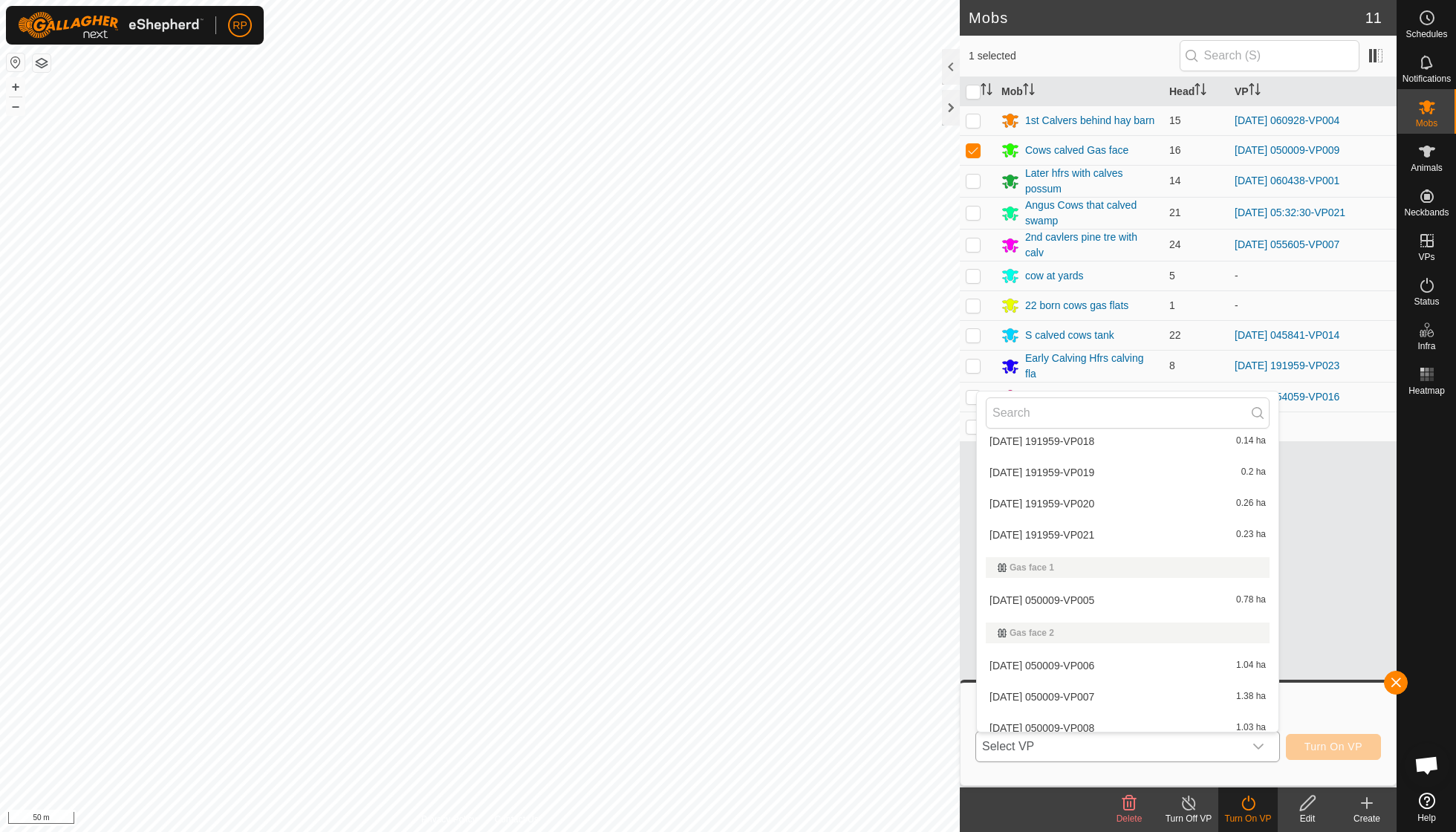
scroll to position [373, 0]
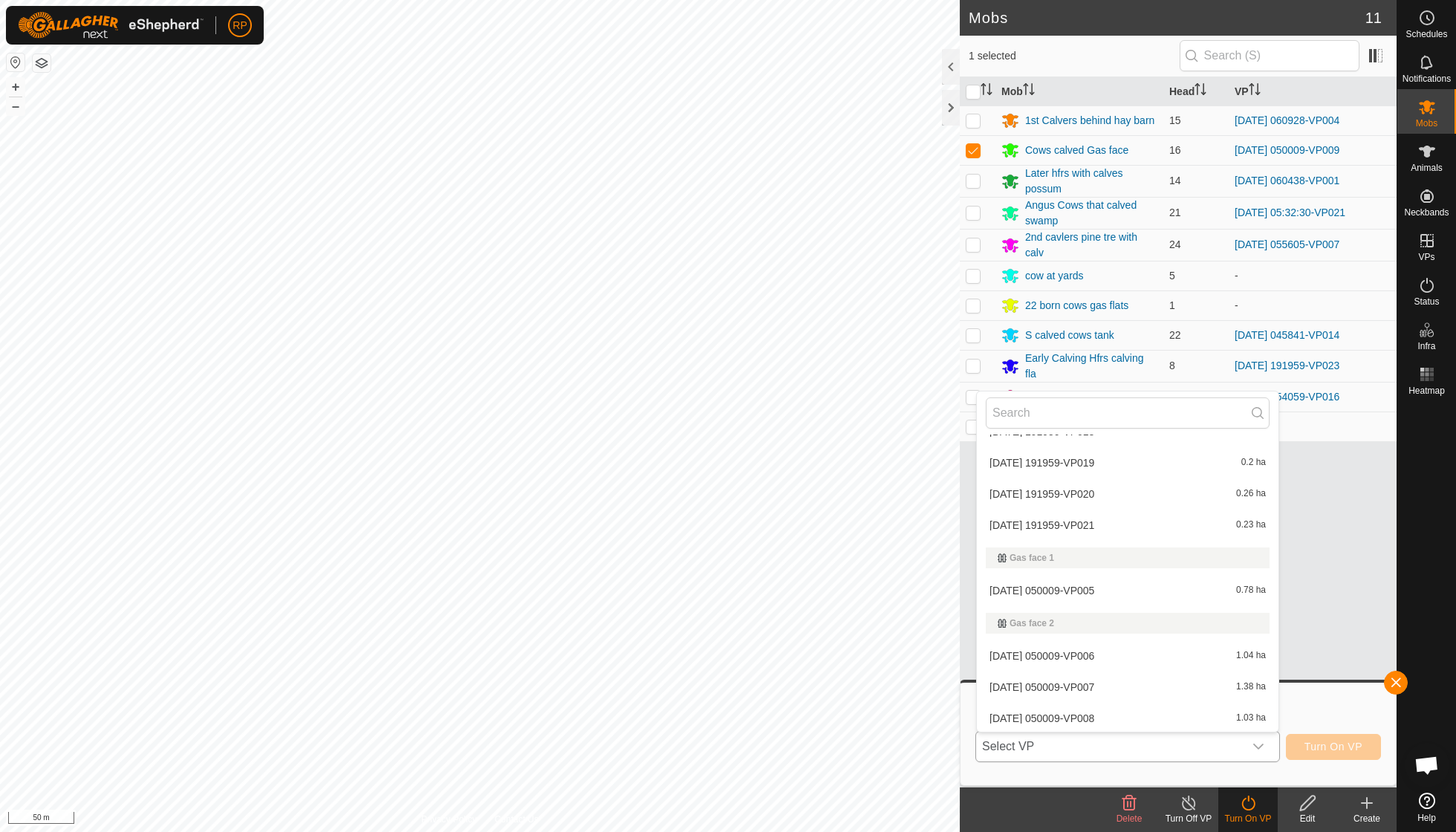
click at [1094, 775] on span "[DATE] 050009-VP010" at bounding box center [1042, 780] width 105 height 10
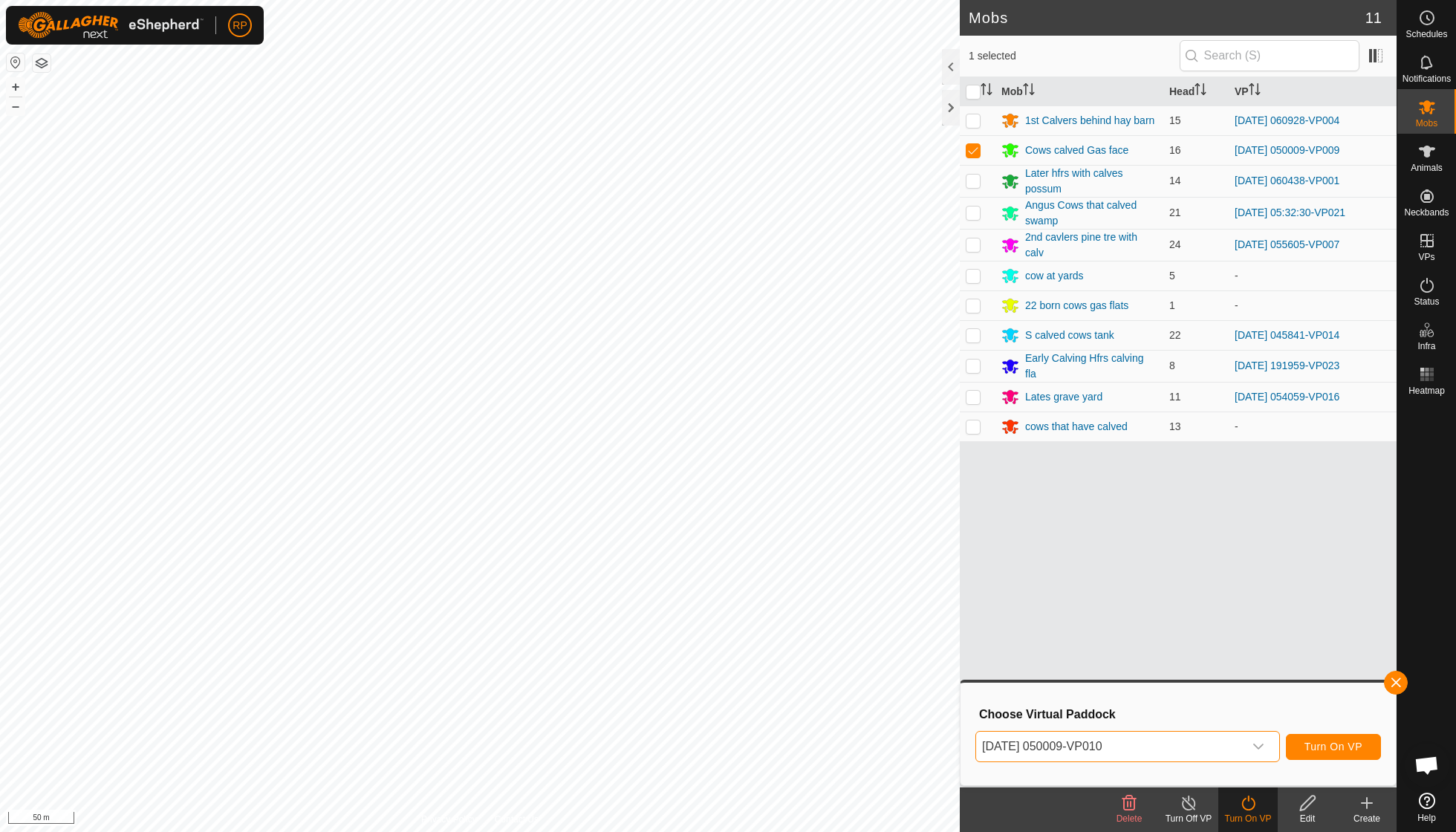
scroll to position [612, 0]
click at [1332, 746] on span "Turn On VP" at bounding box center [1333, 747] width 58 height 12
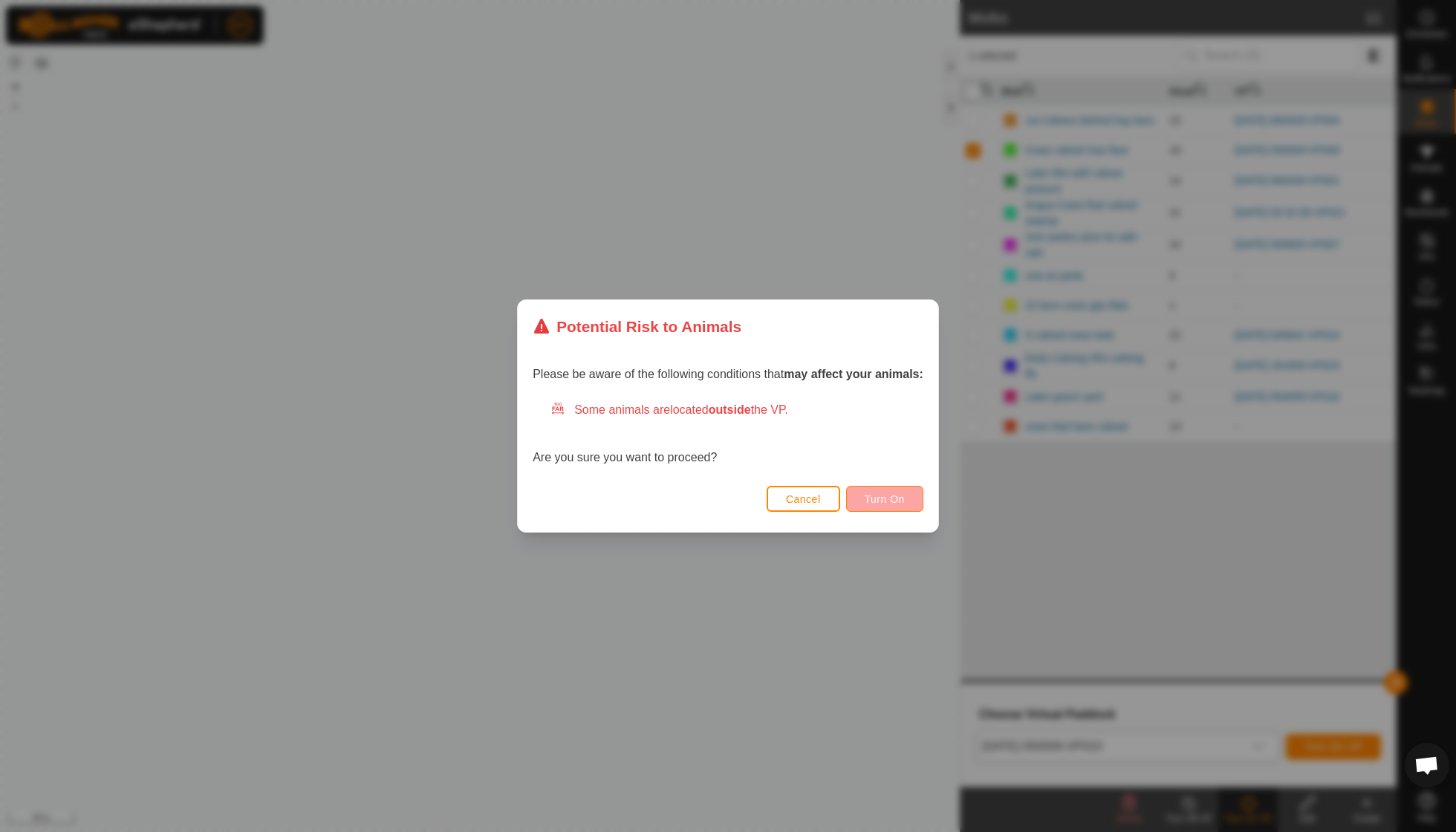
click at [868, 498] on span "Turn On" at bounding box center [885, 499] width 40 height 12
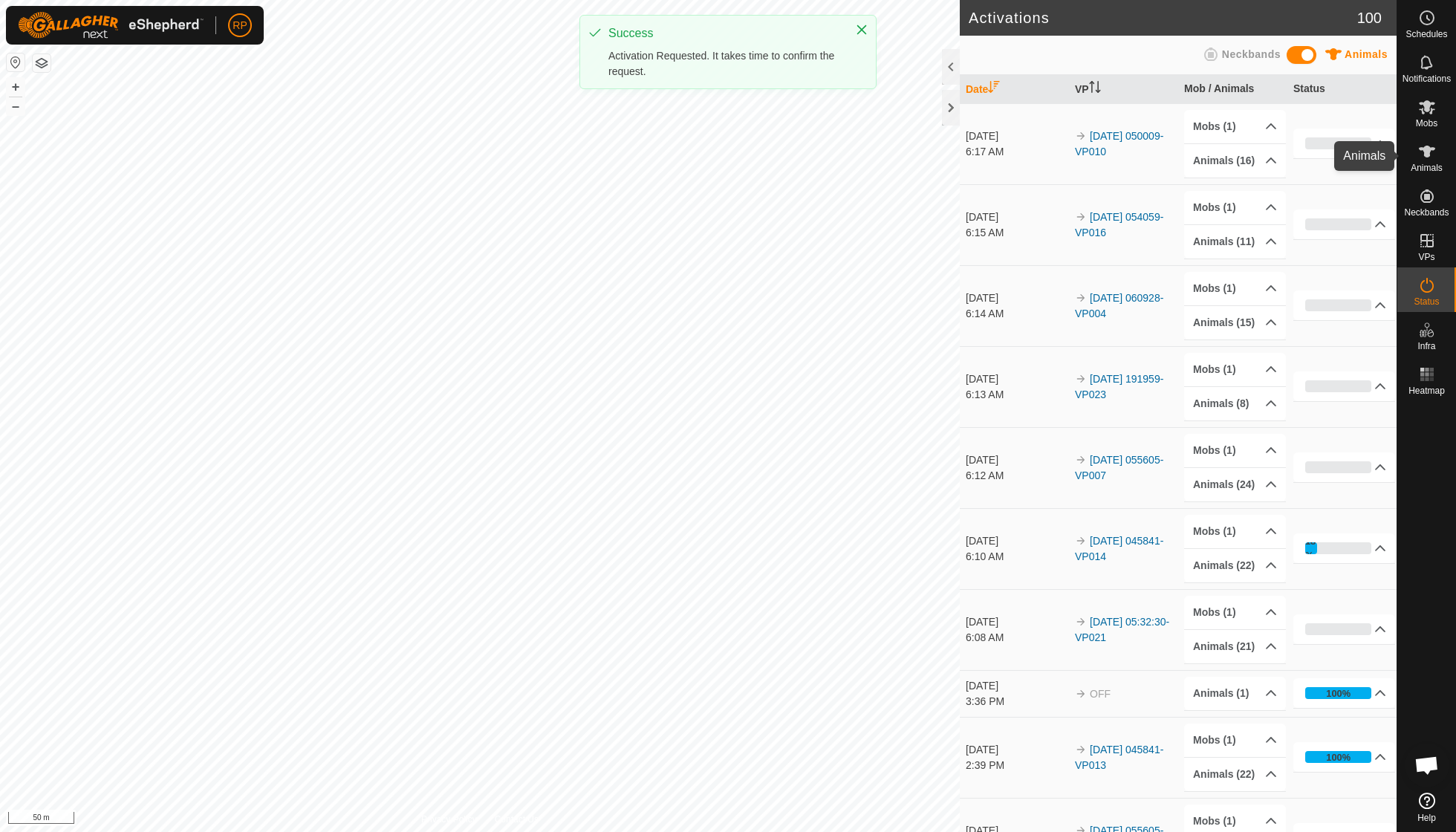
click at [1421, 165] on span "Animals" at bounding box center [1426, 168] width 32 height 9
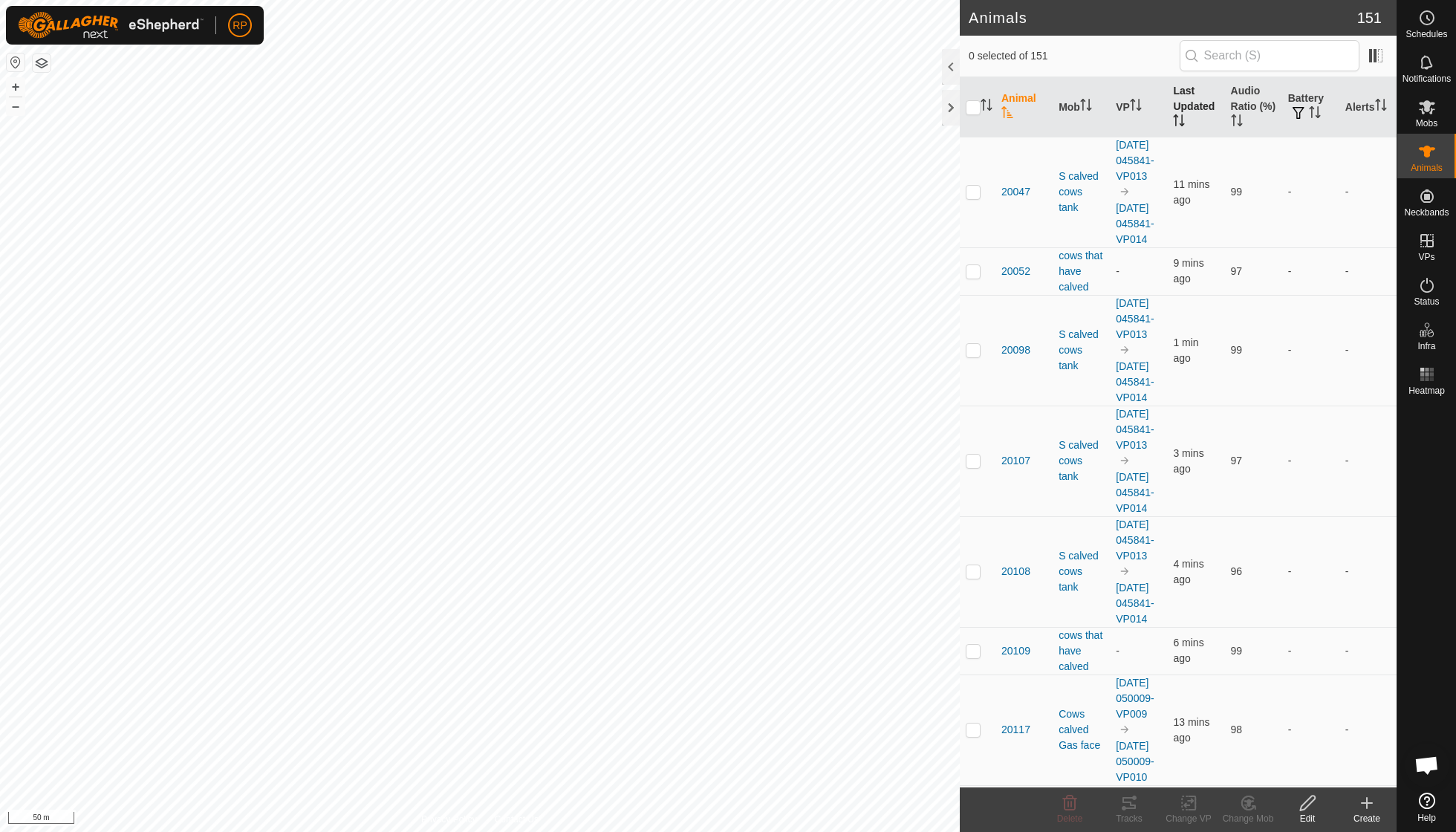
click at [1177, 108] on th "Last Updated" at bounding box center [1196, 107] width 58 height 60
